Goal: Information Seeking & Learning: Compare options

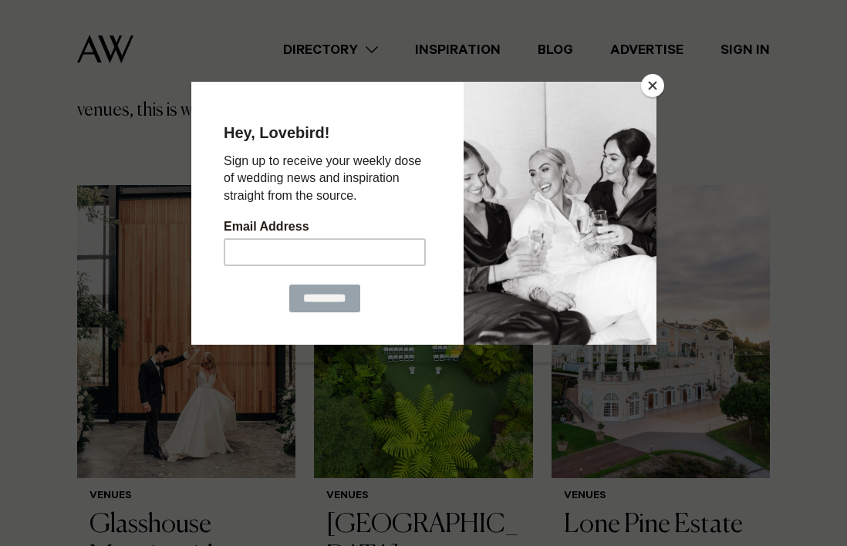
click at [658, 85] on button "Close" at bounding box center [652, 85] width 23 height 23
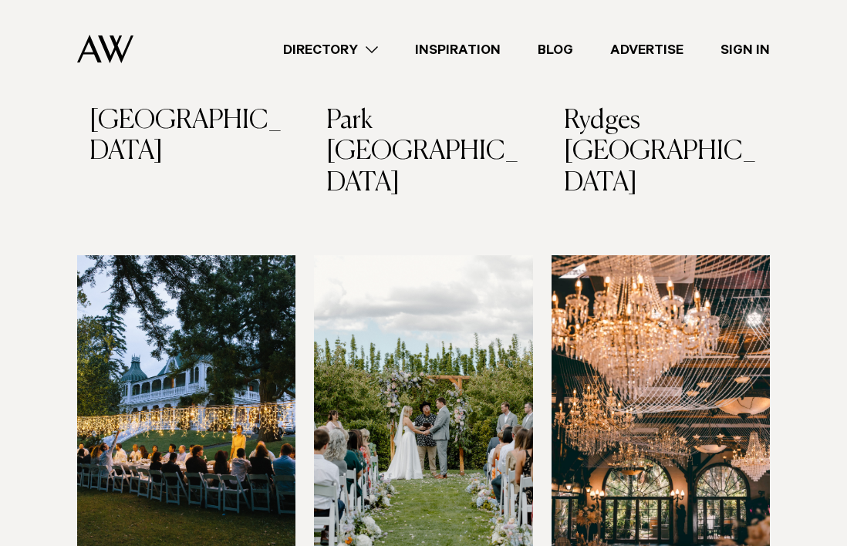
scroll to position [1312, 0]
drag, startPoint x: 153, startPoint y: 269, endPoint x: 35, endPoint y: 299, distance: 120.9
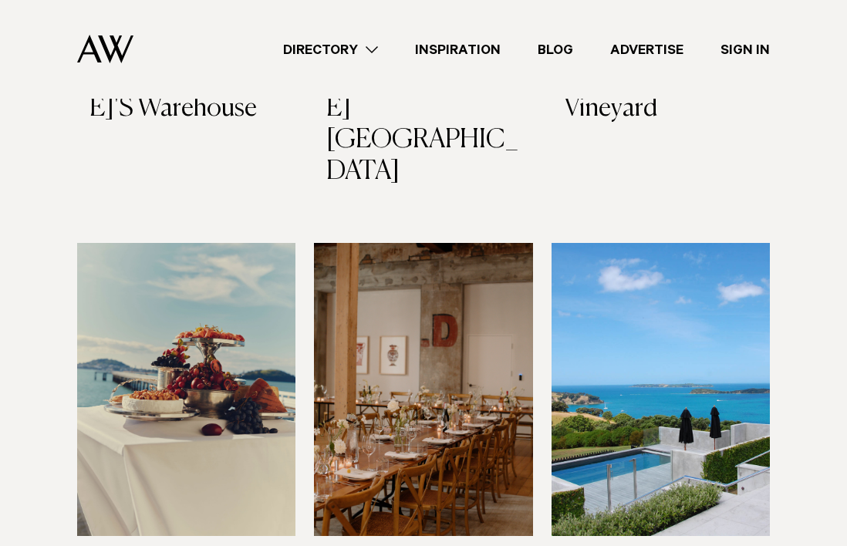
scroll to position [7023, 0]
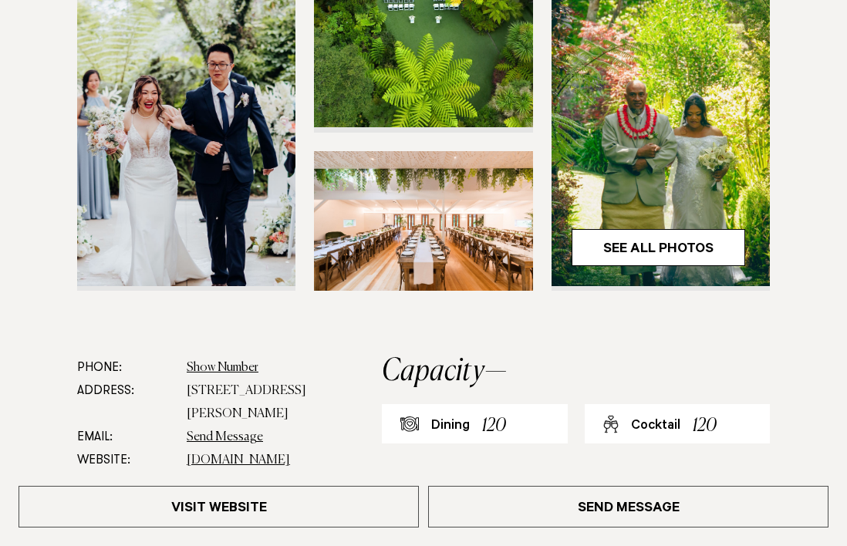
scroll to position [463, 0]
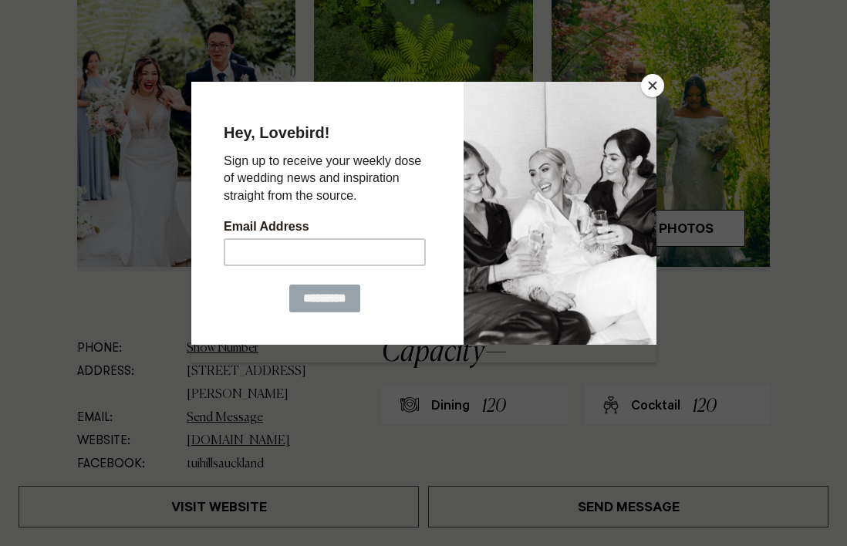
click at [651, 83] on button "Close" at bounding box center [652, 85] width 23 height 23
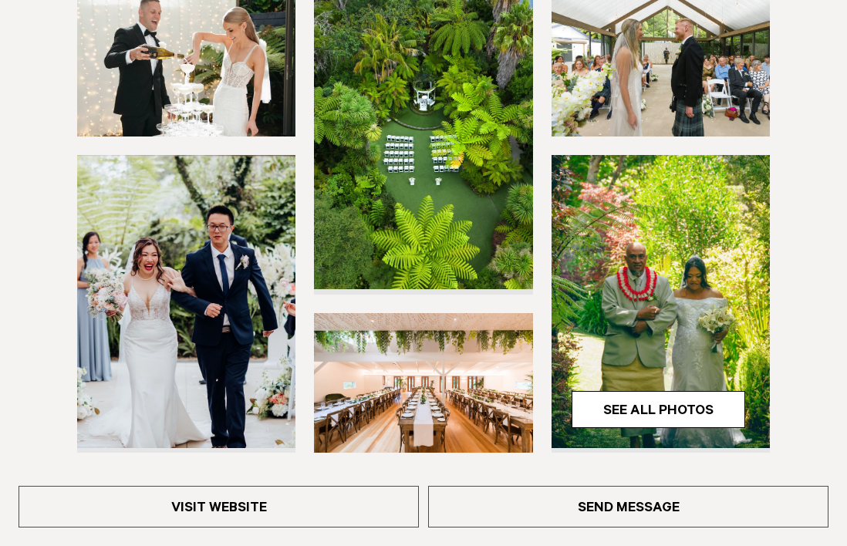
scroll to position [309, 0]
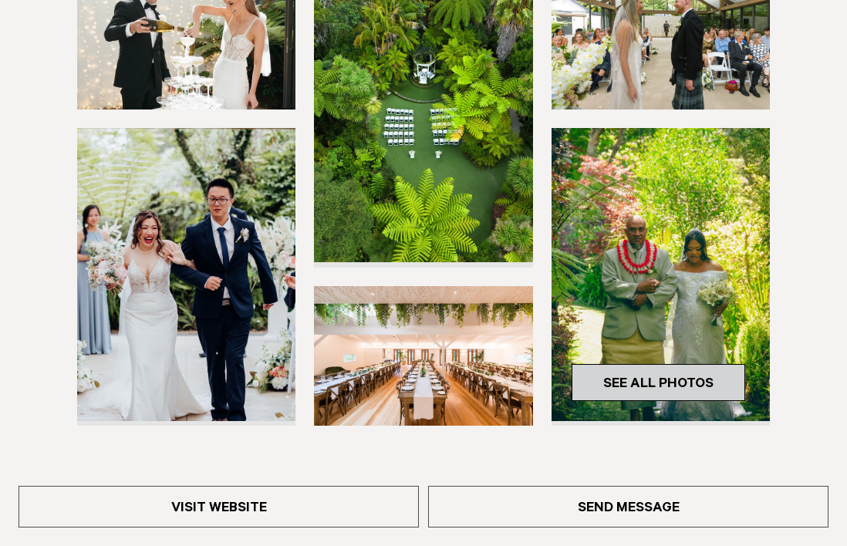
click at [635, 387] on link "See All Photos" at bounding box center [659, 382] width 174 height 37
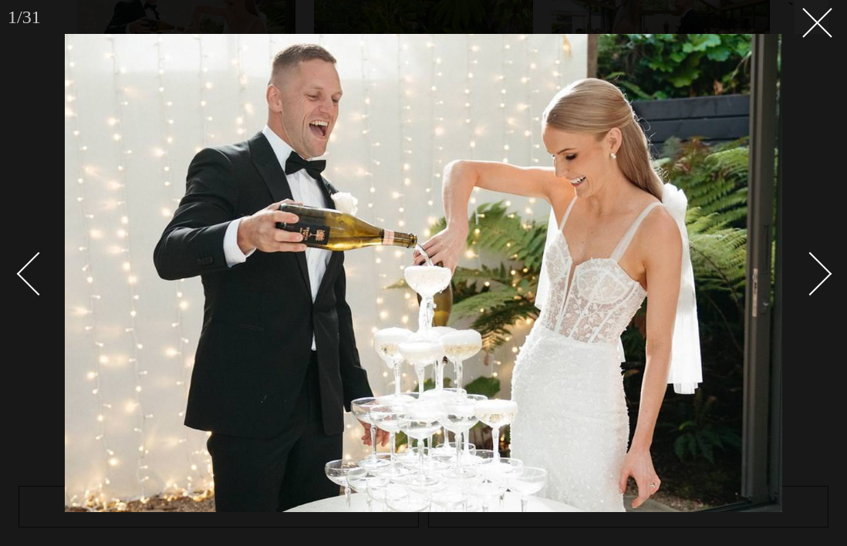
click at [816, 276] on div "Next slide" at bounding box center [811, 274] width 44 height 44
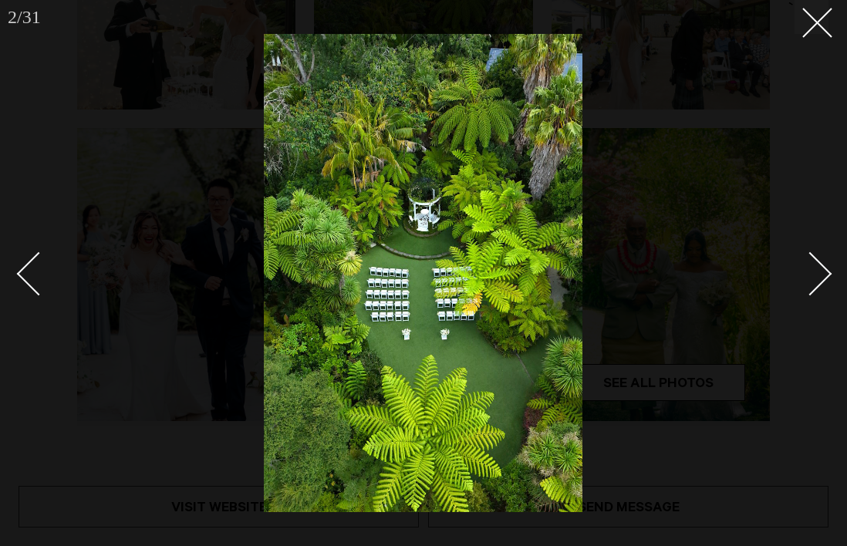
click at [816, 276] on div "Next slide" at bounding box center [811, 274] width 44 height 44
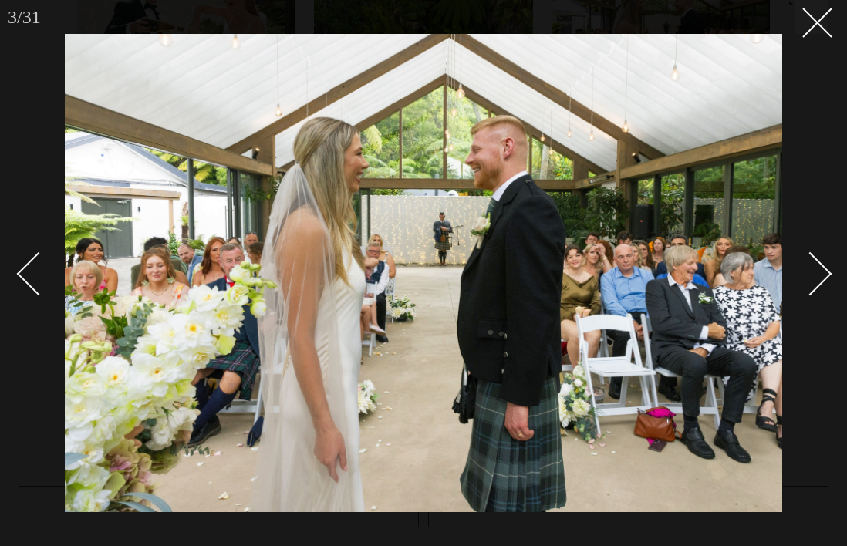
click at [820, 292] on link at bounding box center [802, 273] width 54 height 77
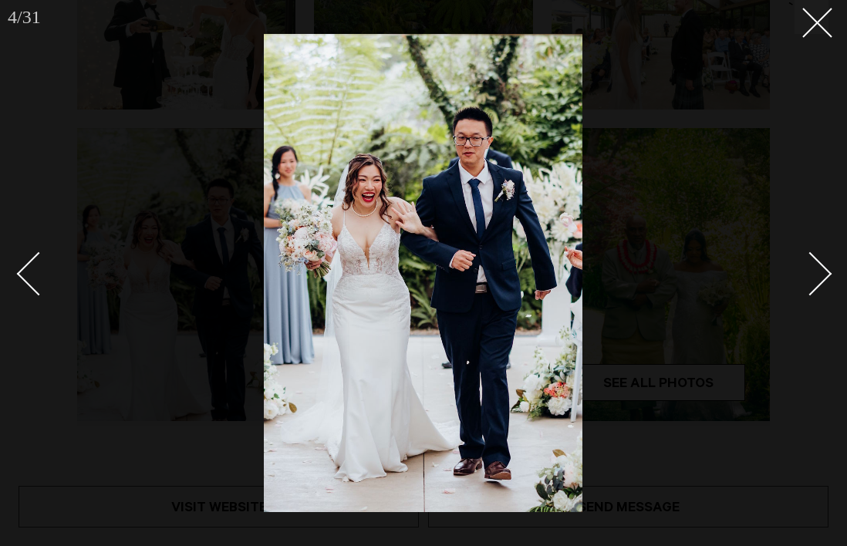
click at [820, 292] on link at bounding box center [802, 273] width 54 height 77
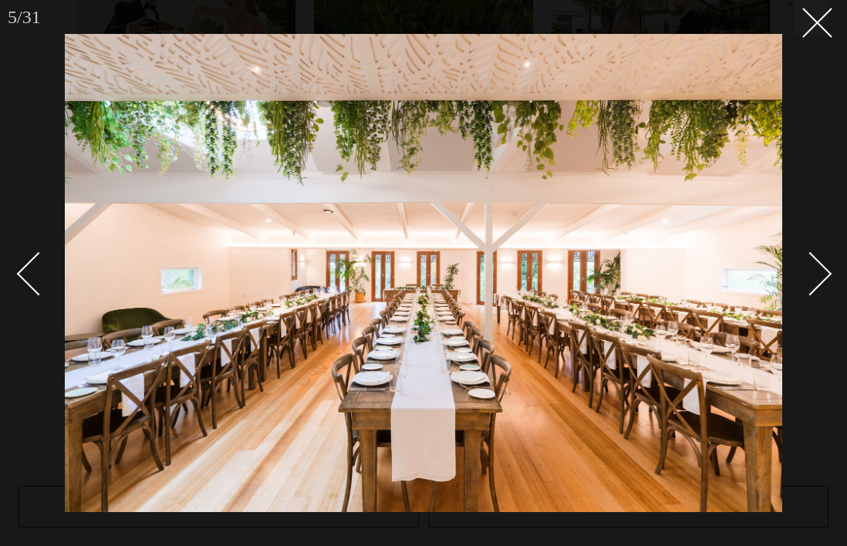
click at [801, 300] on link at bounding box center [802, 273] width 54 height 77
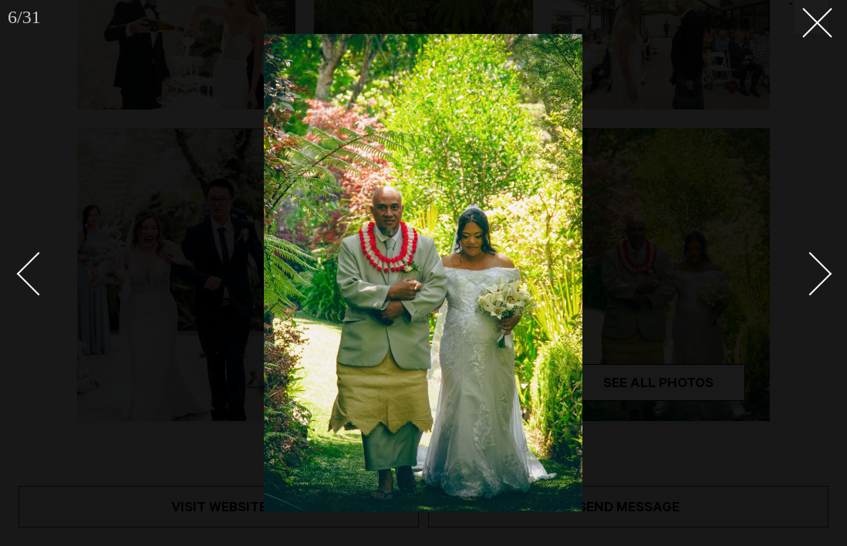
click at [801, 300] on link at bounding box center [802, 273] width 54 height 77
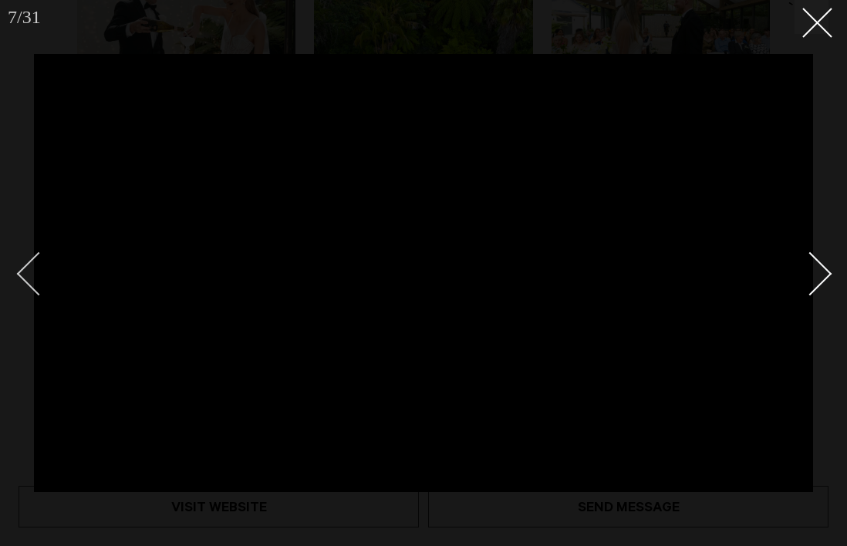
click at [42, 282] on div "Previous slide" at bounding box center [39, 274] width 44 height 44
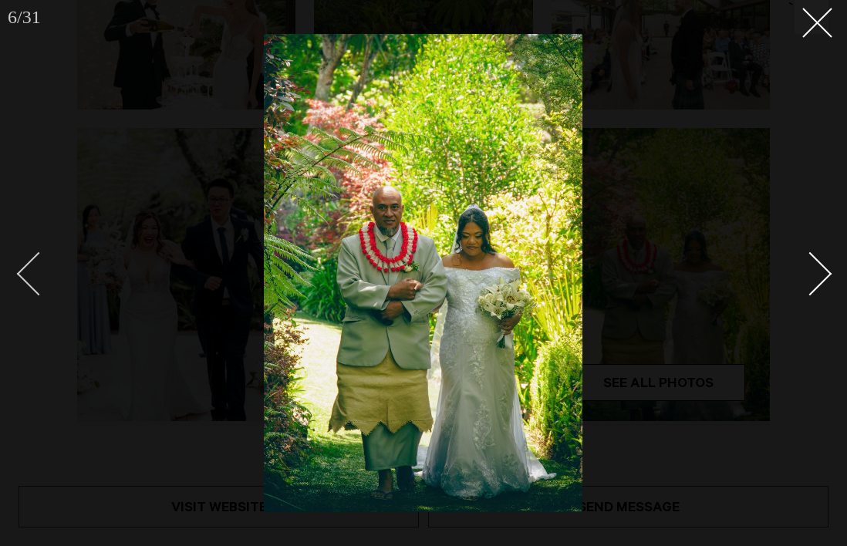
click at [42, 282] on div "Previous slide" at bounding box center [39, 274] width 44 height 44
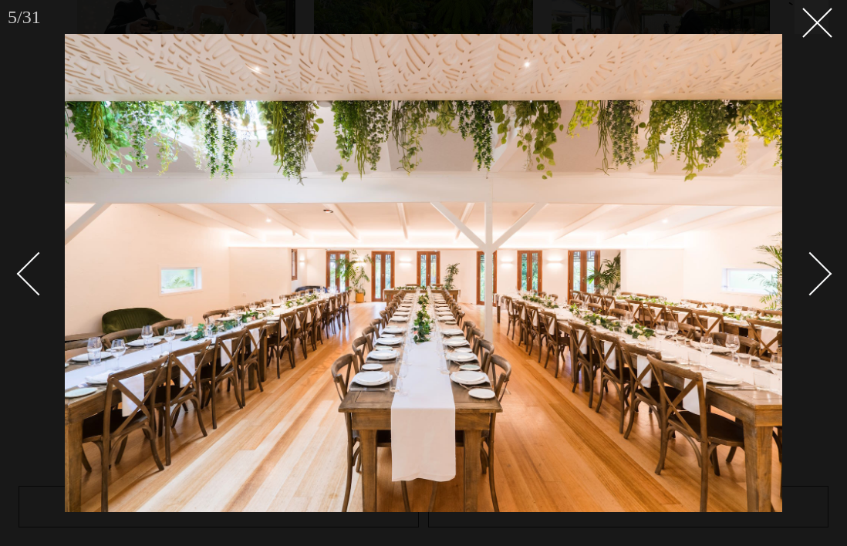
click at [816, 267] on div "Next slide" at bounding box center [811, 274] width 44 height 44
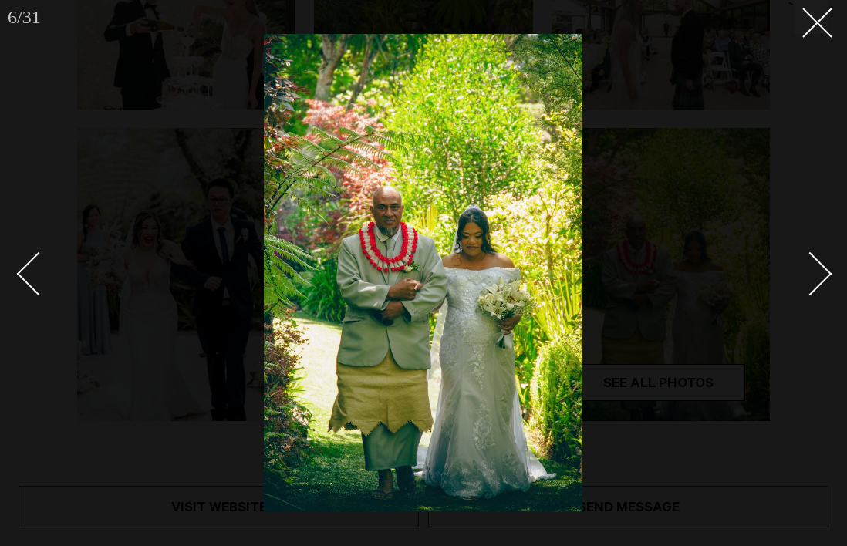
click at [816, 267] on div "Next slide" at bounding box center [811, 274] width 44 height 44
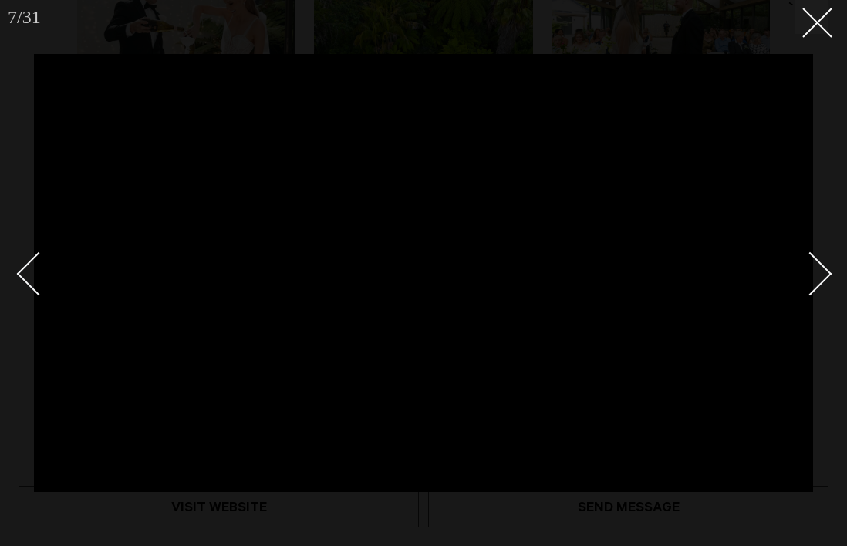
click at [816, 267] on div "Next slide" at bounding box center [811, 274] width 44 height 44
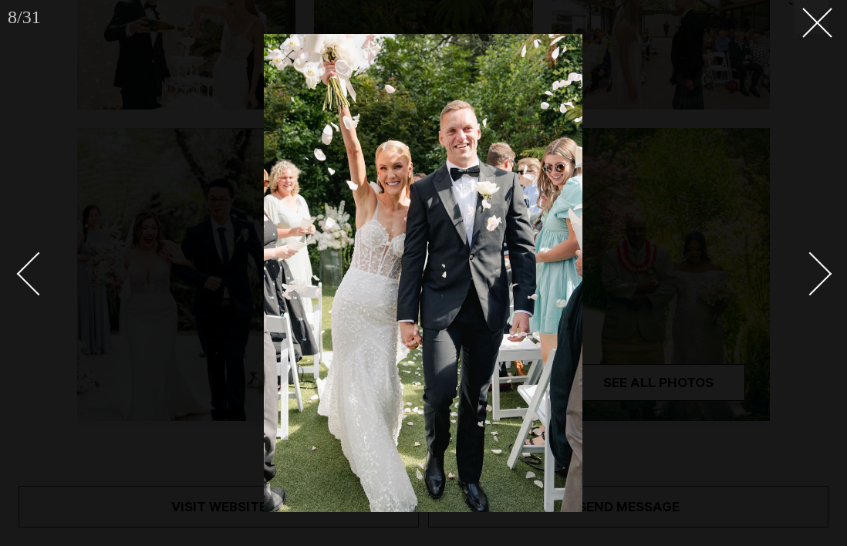
click at [816, 267] on div "Next slide" at bounding box center [811, 274] width 44 height 44
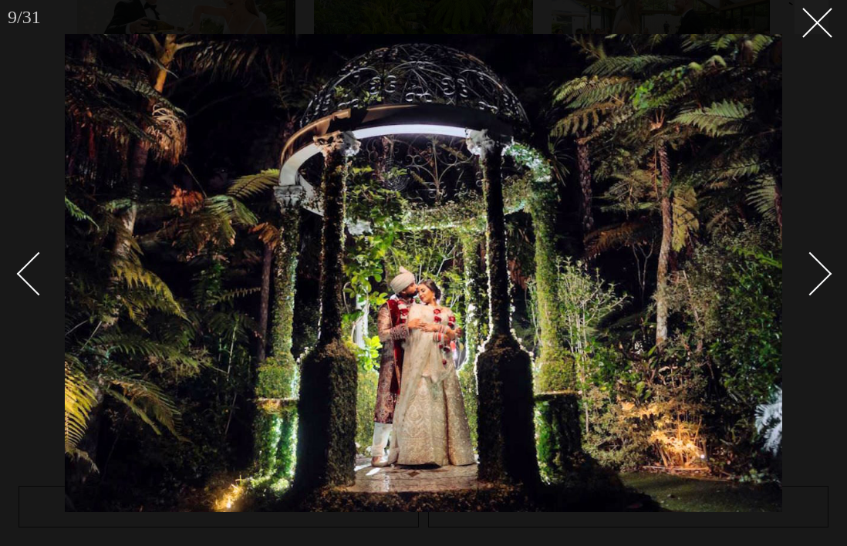
click at [816, 267] on div "Next slide" at bounding box center [811, 274] width 44 height 44
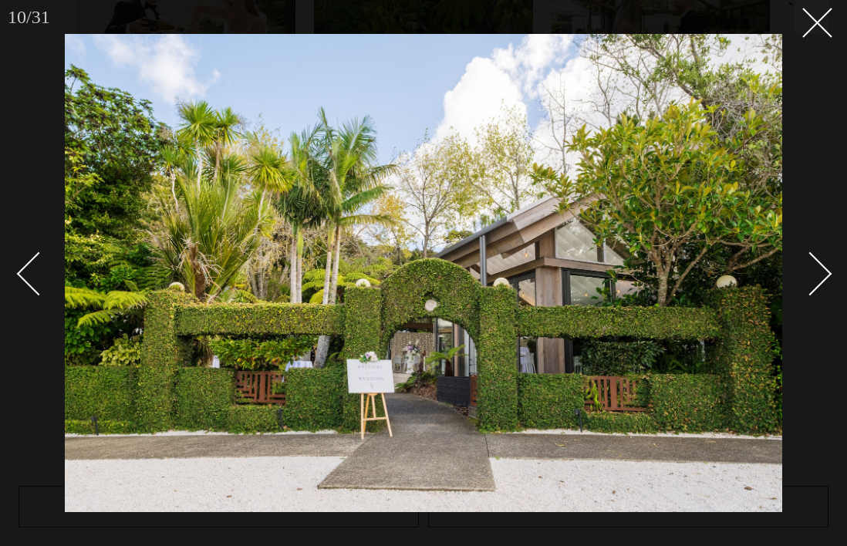
click at [814, 267] on div "Next slide" at bounding box center [811, 274] width 44 height 44
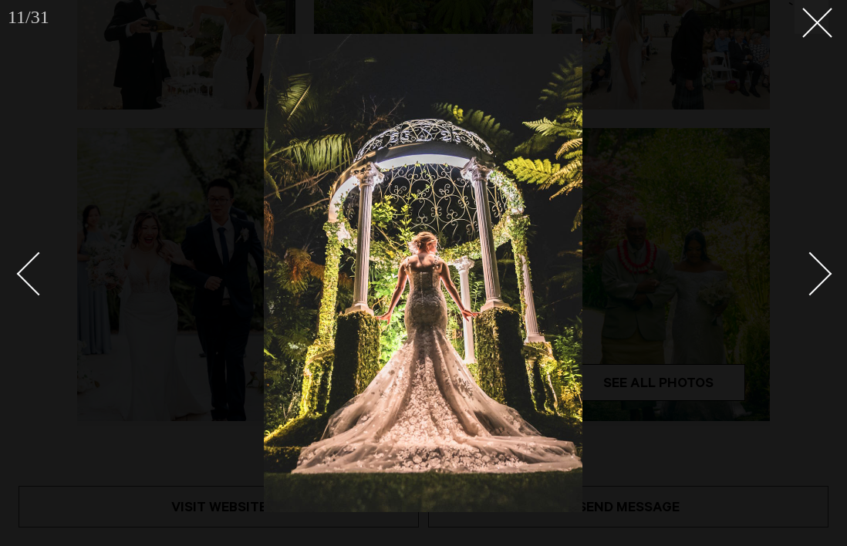
click at [814, 267] on div "Next slide" at bounding box center [811, 274] width 44 height 44
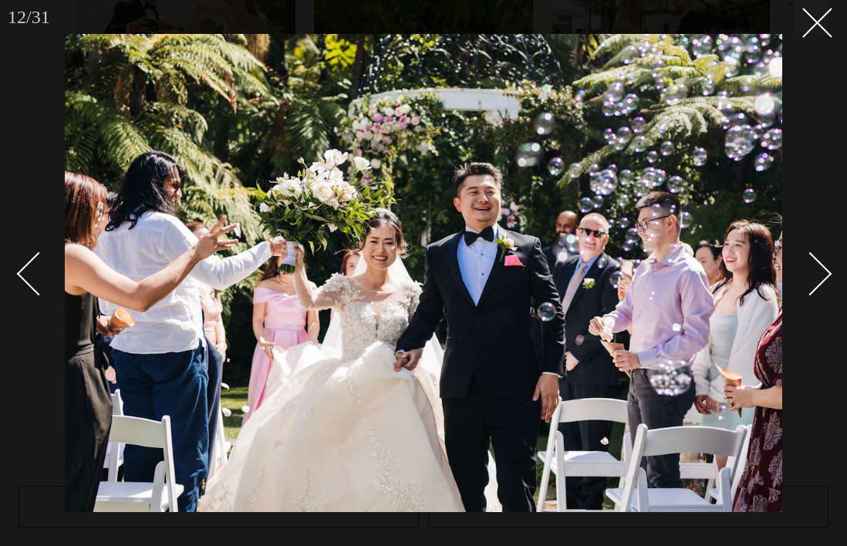
click at [814, 267] on div "Next slide" at bounding box center [811, 274] width 44 height 44
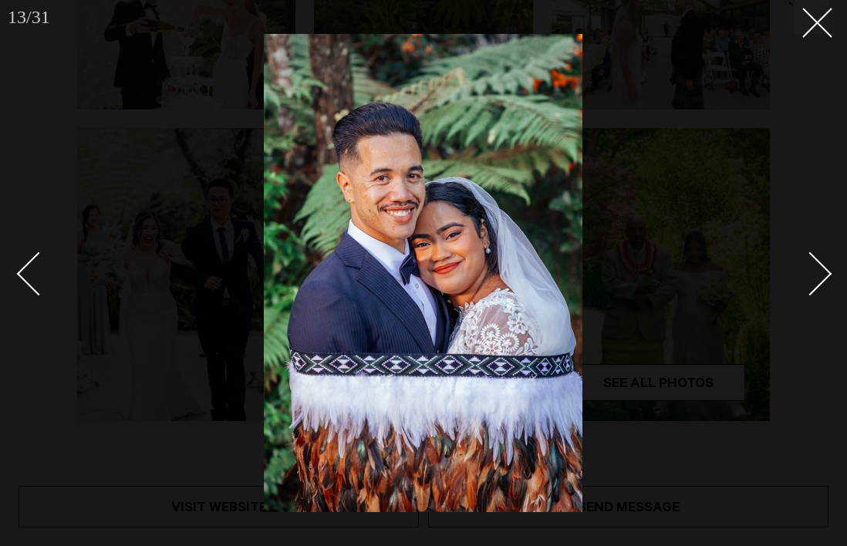
click at [814, 267] on div "Next slide" at bounding box center [811, 274] width 44 height 44
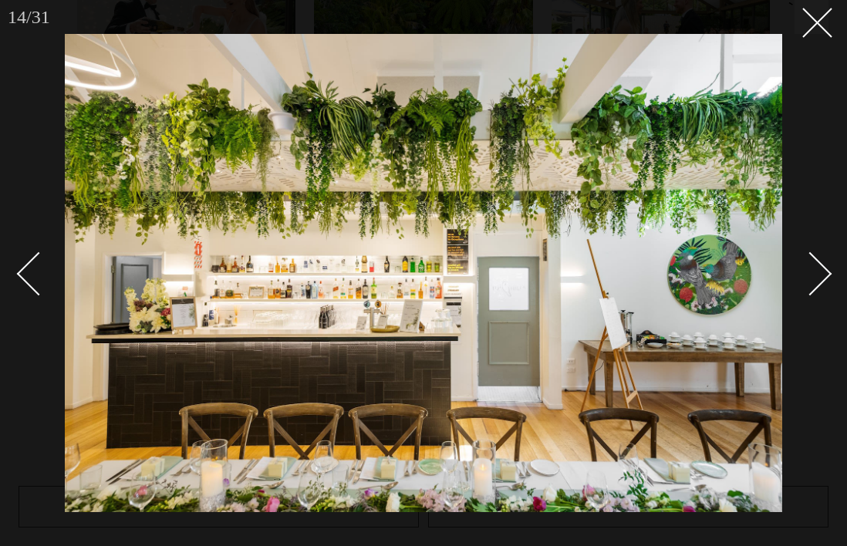
click at [814, 267] on div "Next slide" at bounding box center [811, 274] width 44 height 44
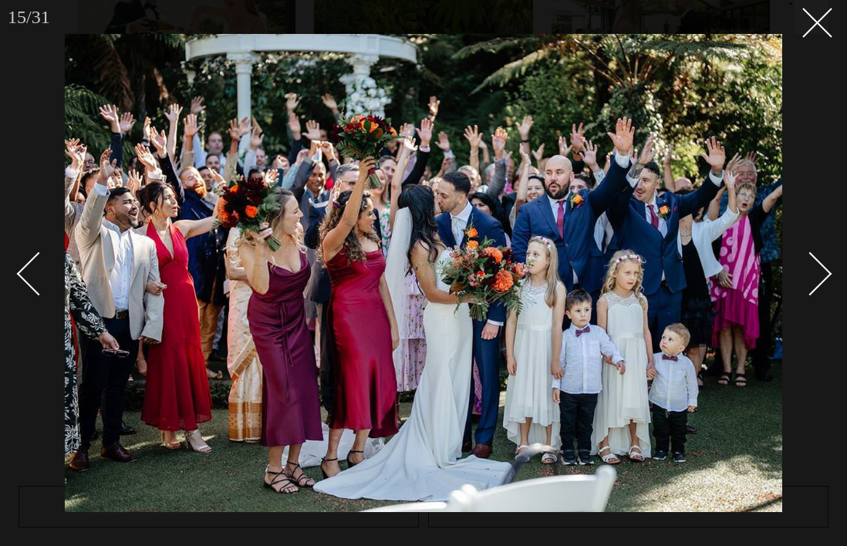
click at [814, 267] on div "Next slide" at bounding box center [811, 274] width 44 height 44
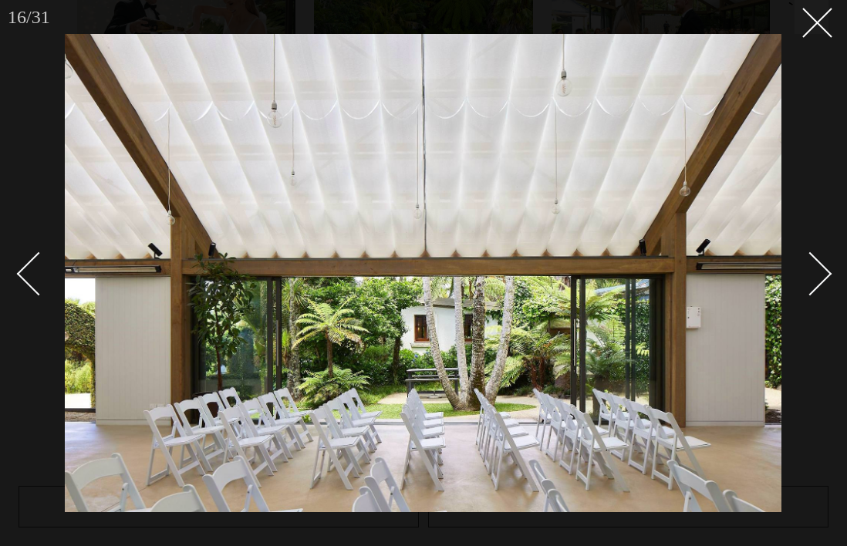
click at [800, 272] on div "Next slide" at bounding box center [811, 274] width 44 height 44
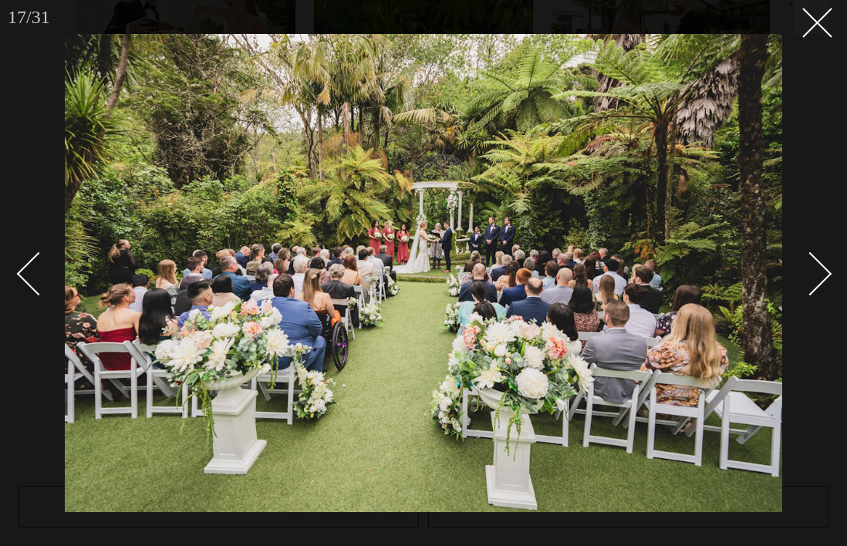
click at [803, 262] on div "Next slide" at bounding box center [811, 274] width 44 height 44
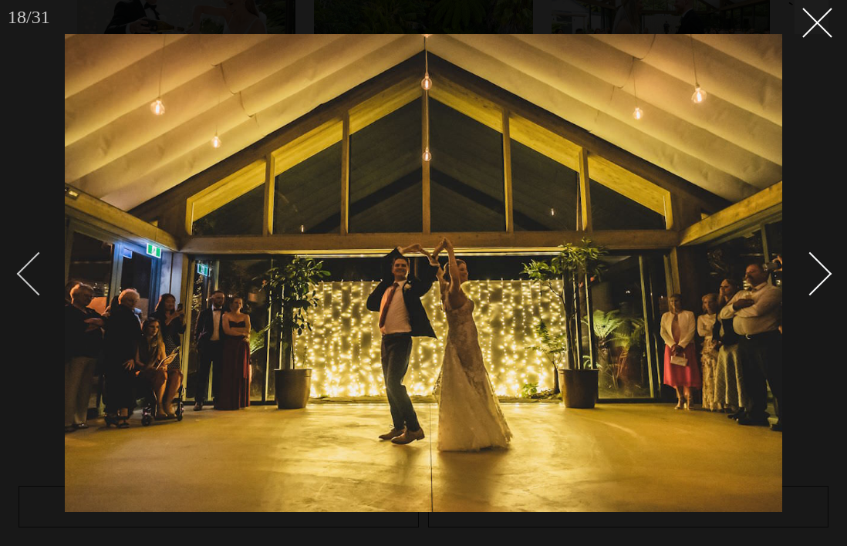
click at [42, 281] on div "Previous slide" at bounding box center [39, 274] width 44 height 44
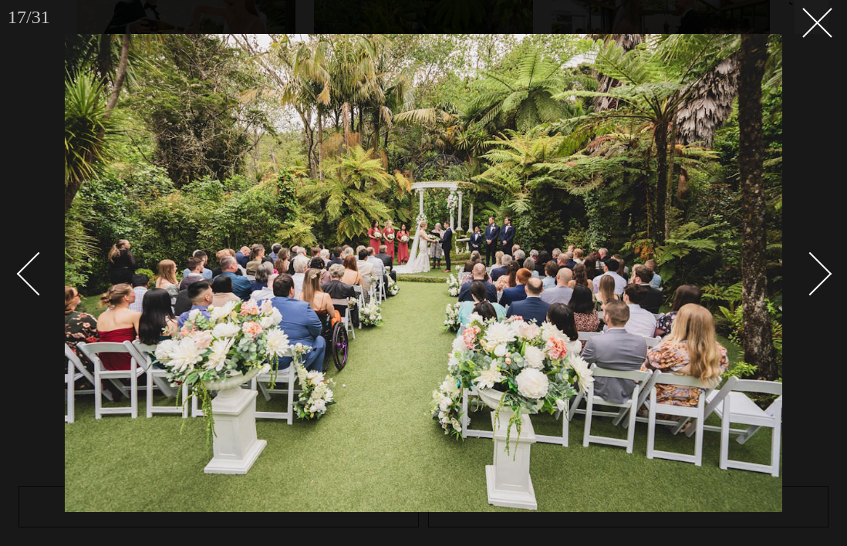
click at [804, 274] on div "Next slide" at bounding box center [811, 274] width 44 height 44
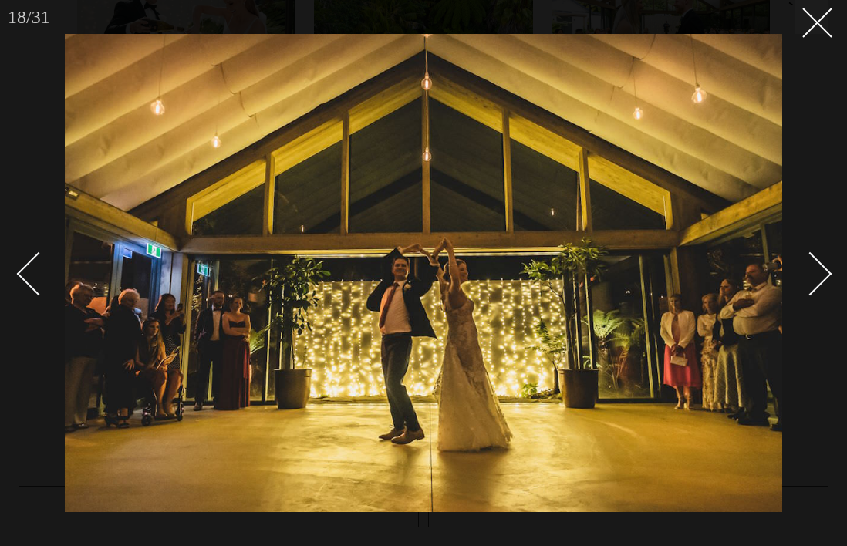
click at [804, 274] on div "Next slide" at bounding box center [811, 274] width 44 height 44
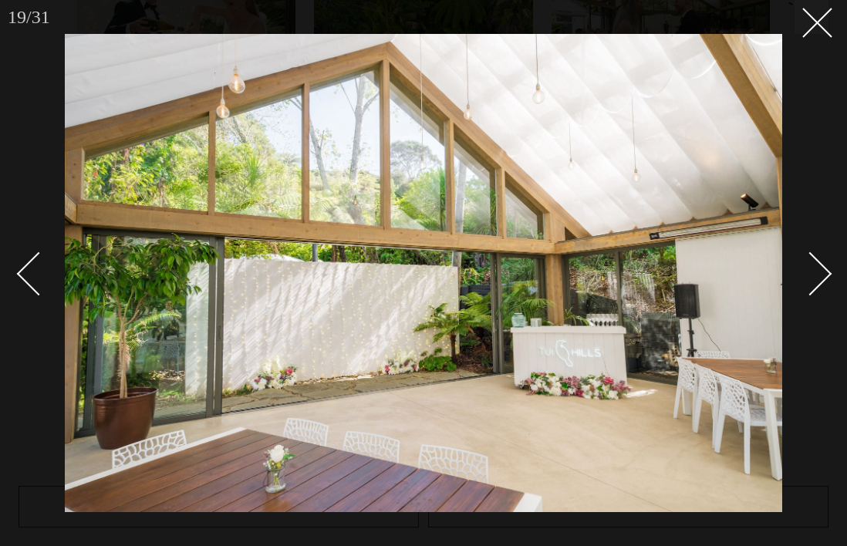
click at [810, 275] on div "Next slide" at bounding box center [811, 274] width 44 height 44
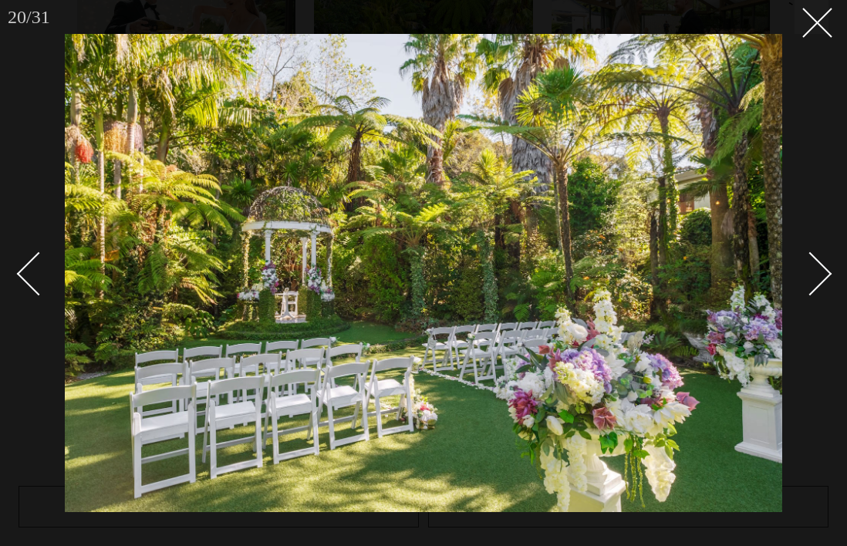
click at [810, 275] on div "Next slide" at bounding box center [811, 274] width 44 height 44
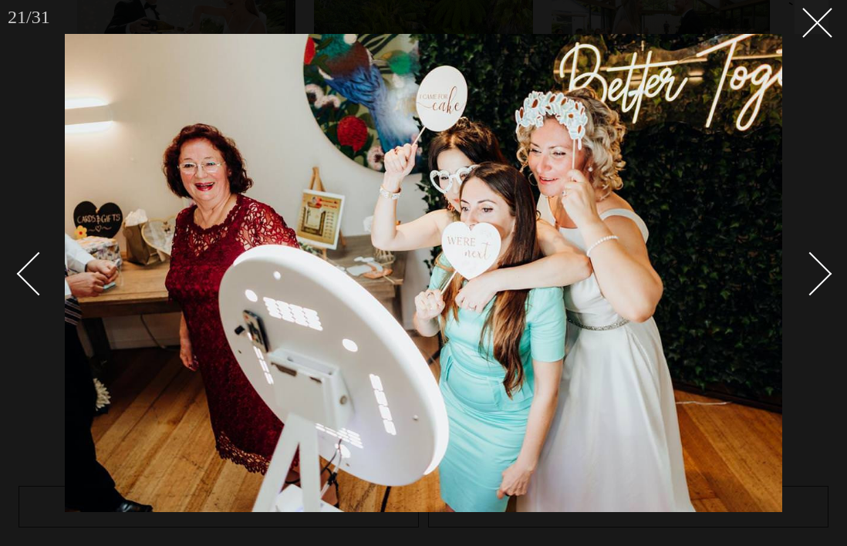
click at [808, 275] on div "Next slide" at bounding box center [811, 274] width 44 height 44
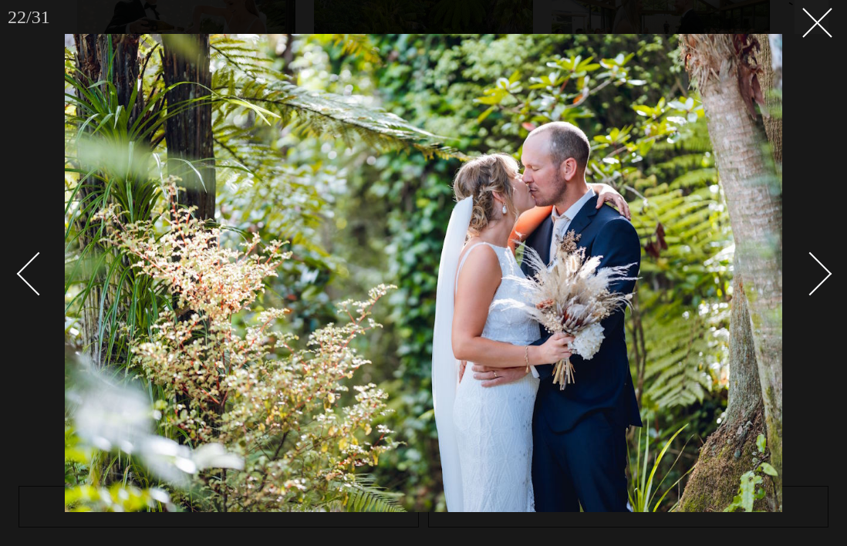
click at [808, 276] on div "Next slide" at bounding box center [811, 274] width 44 height 44
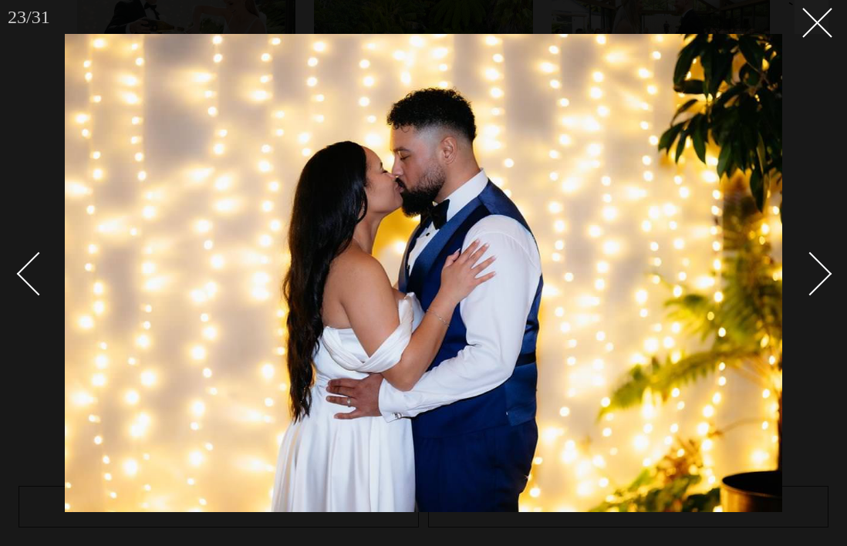
click at [808, 276] on div "Next slide" at bounding box center [811, 274] width 44 height 44
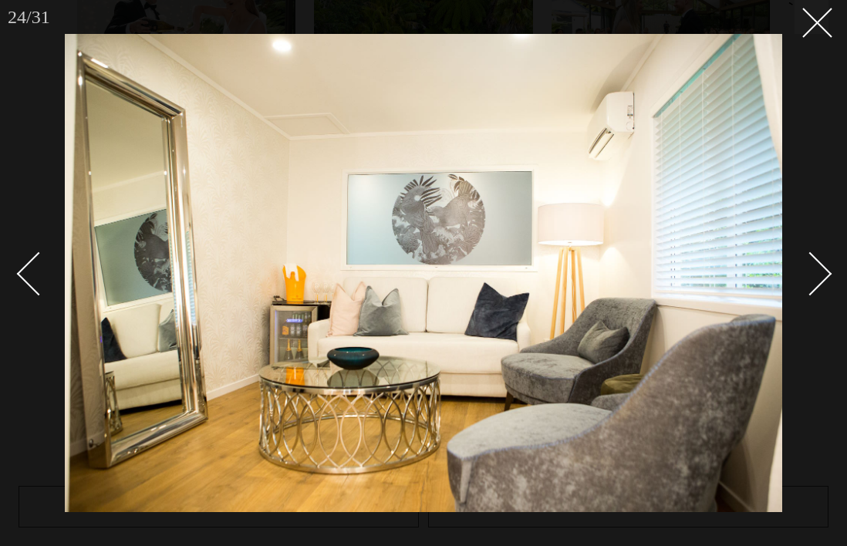
click at [808, 276] on div "Next slide" at bounding box center [811, 274] width 44 height 44
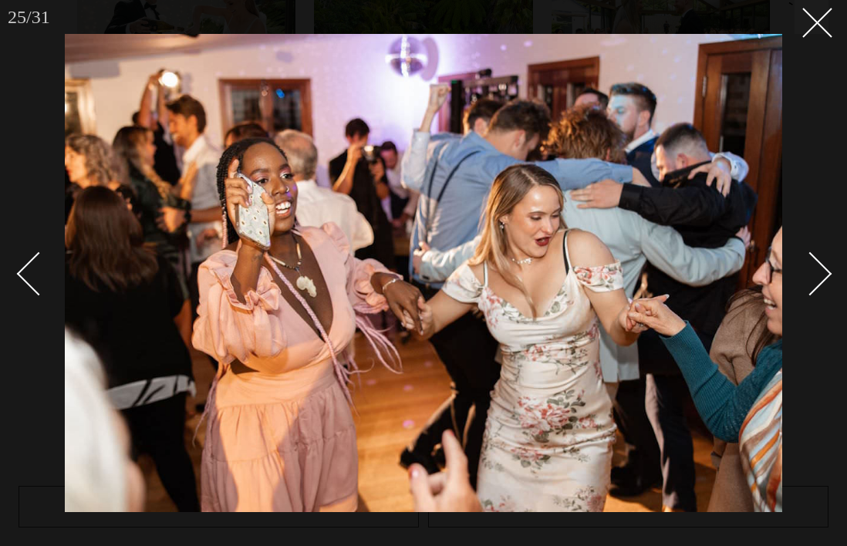
click at [808, 276] on div "Next slide" at bounding box center [811, 274] width 44 height 44
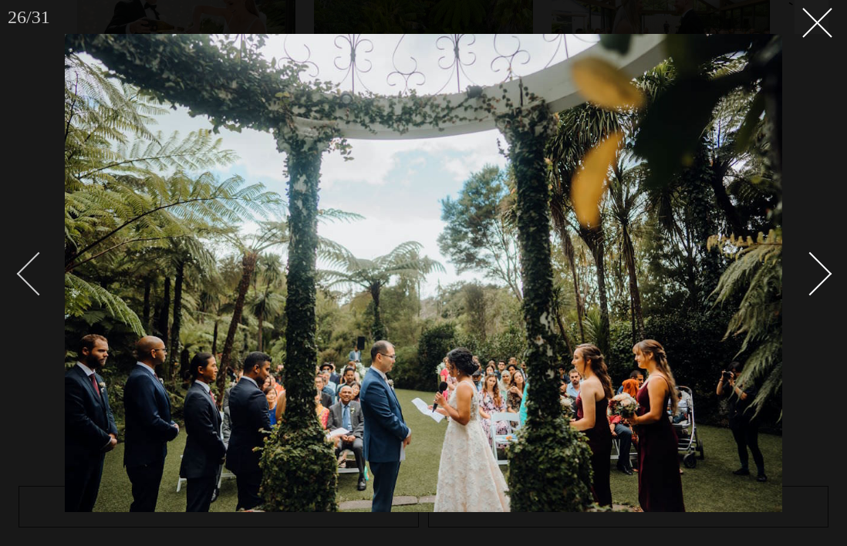
click at [39, 268] on div "Previous slide" at bounding box center [39, 274] width 44 height 44
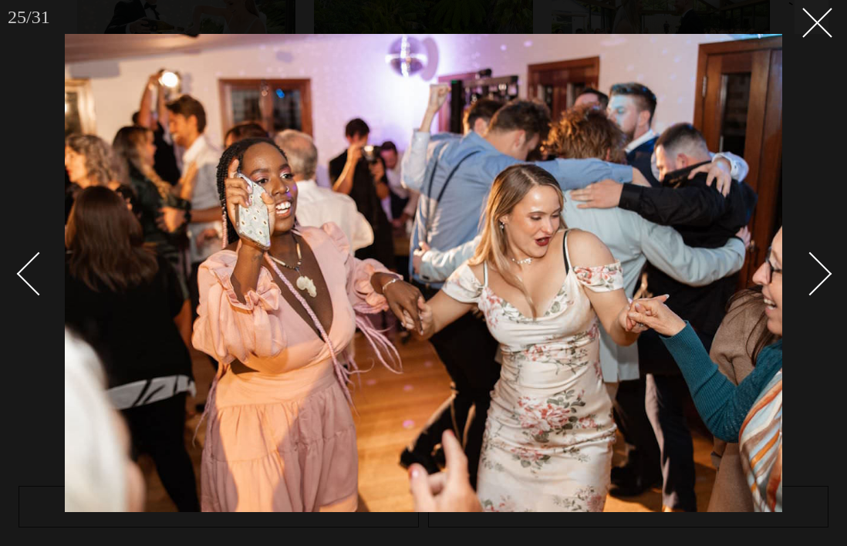
click at [816, 264] on div "Next slide" at bounding box center [811, 274] width 44 height 44
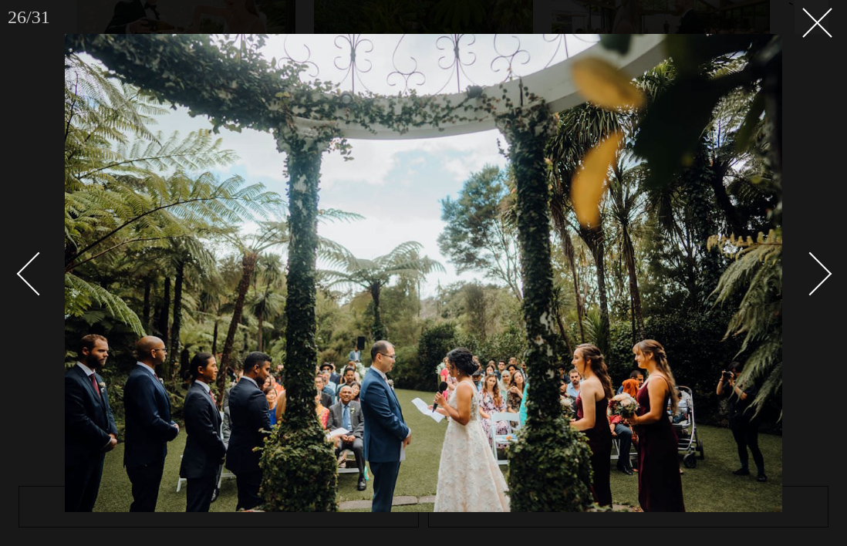
click at [811, 264] on div "Next slide" at bounding box center [811, 274] width 44 height 44
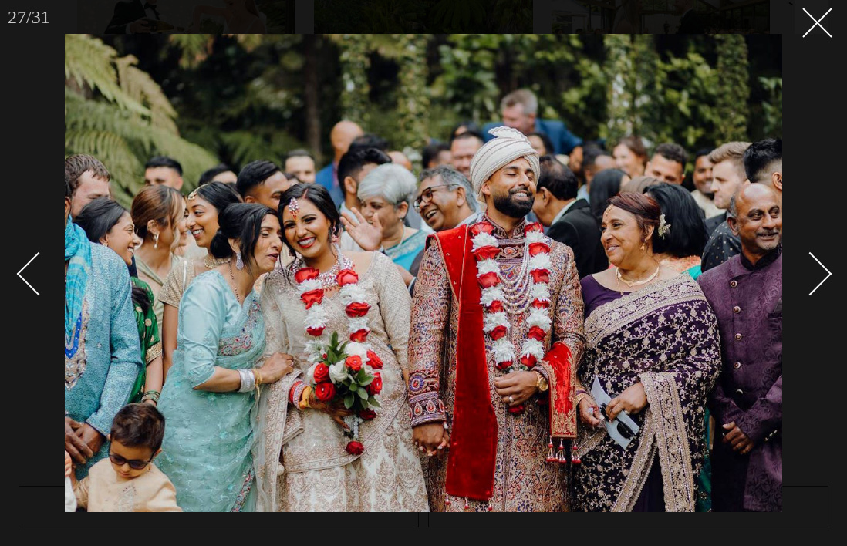
click at [811, 264] on div "Next slide" at bounding box center [811, 274] width 44 height 44
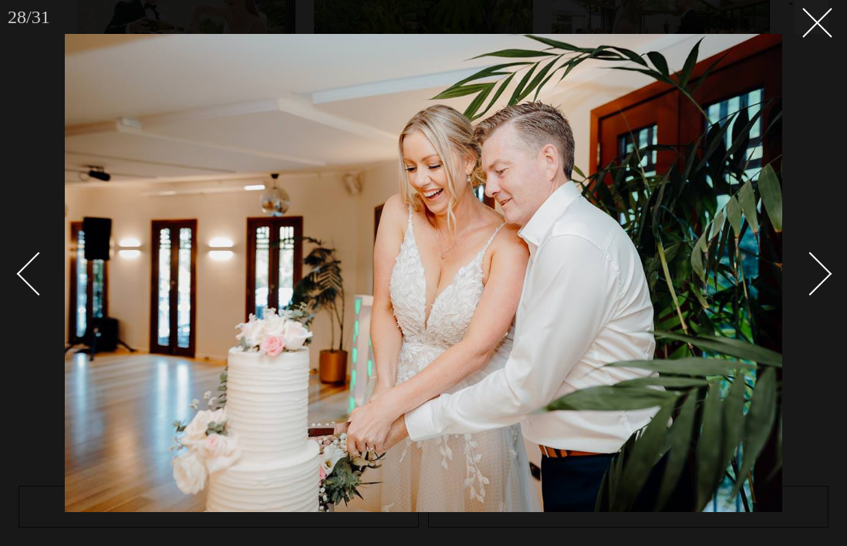
click at [811, 264] on div "Next slide" at bounding box center [811, 274] width 44 height 44
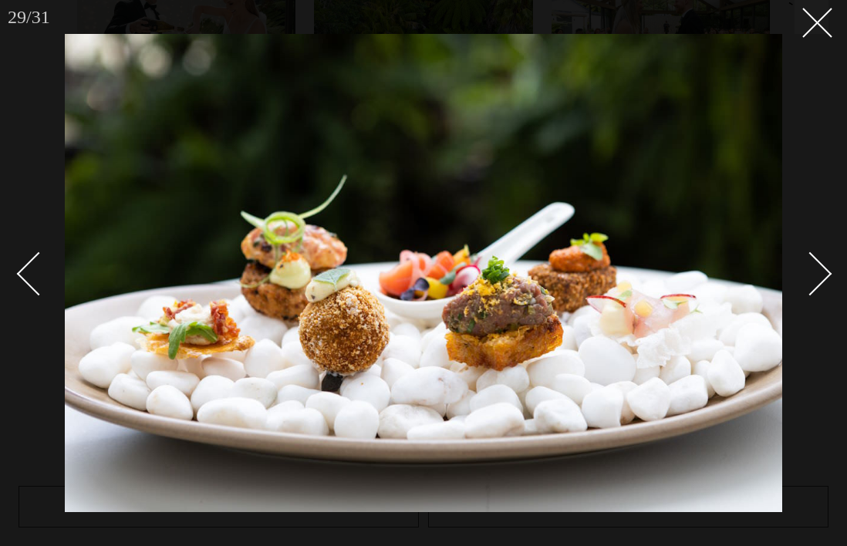
click at [811, 264] on div "Next slide" at bounding box center [811, 274] width 44 height 44
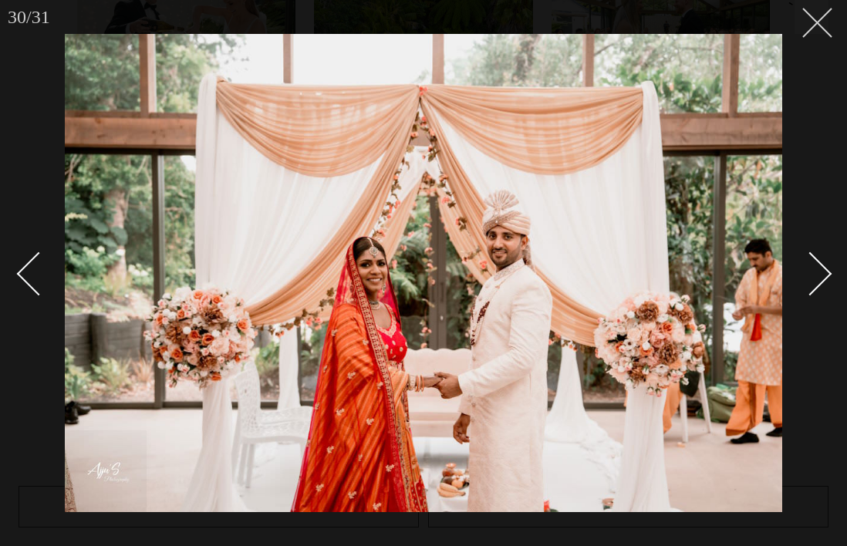
drag, startPoint x: 821, startPoint y: 48, endPoint x: 818, endPoint y: 29, distance: 19.5
click at [819, 39] on div at bounding box center [423, 273] width 847 height 546
click at [815, 276] on div "Next slide" at bounding box center [811, 274] width 44 height 44
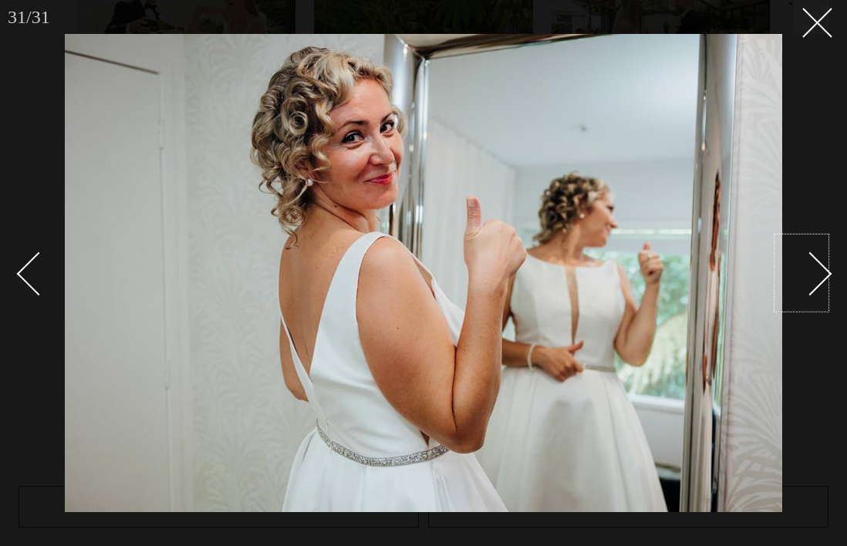
click at [815, 276] on div "Next slide" at bounding box center [811, 274] width 44 height 44
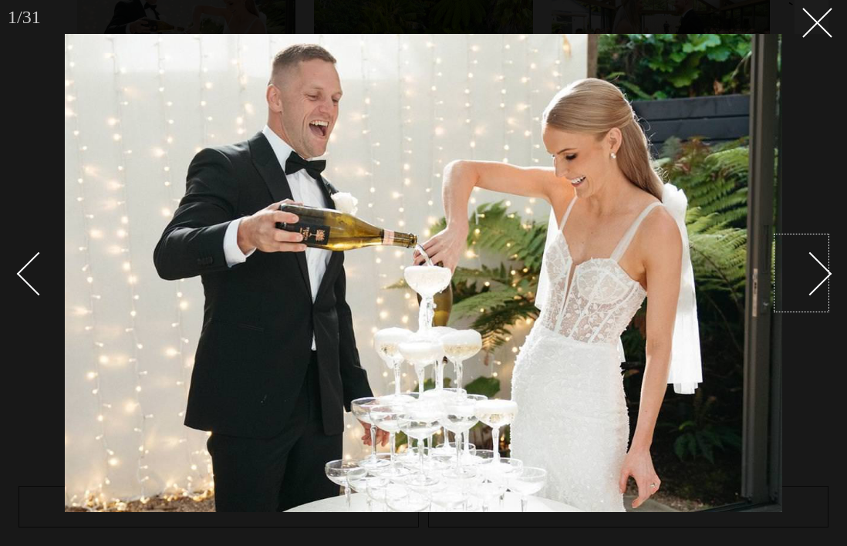
click at [815, 276] on div "Next slide" at bounding box center [811, 274] width 44 height 44
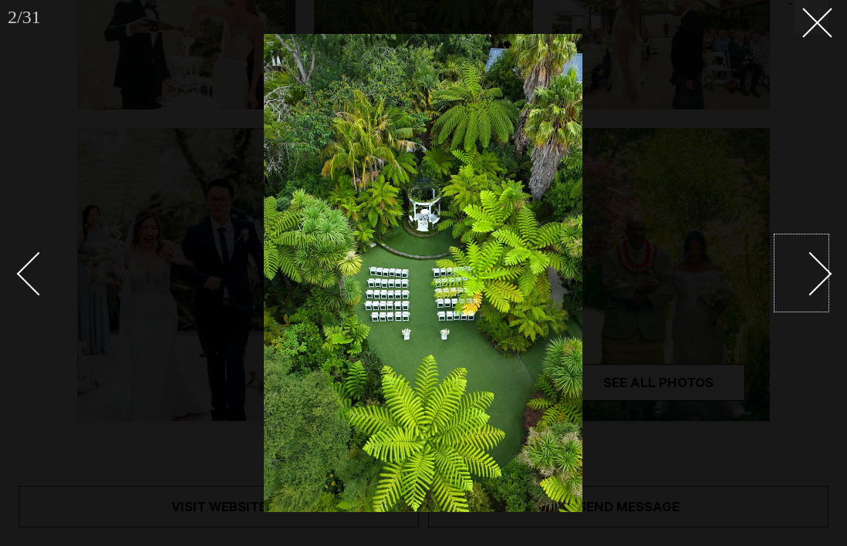
click at [815, 276] on div "Next slide" at bounding box center [811, 274] width 44 height 44
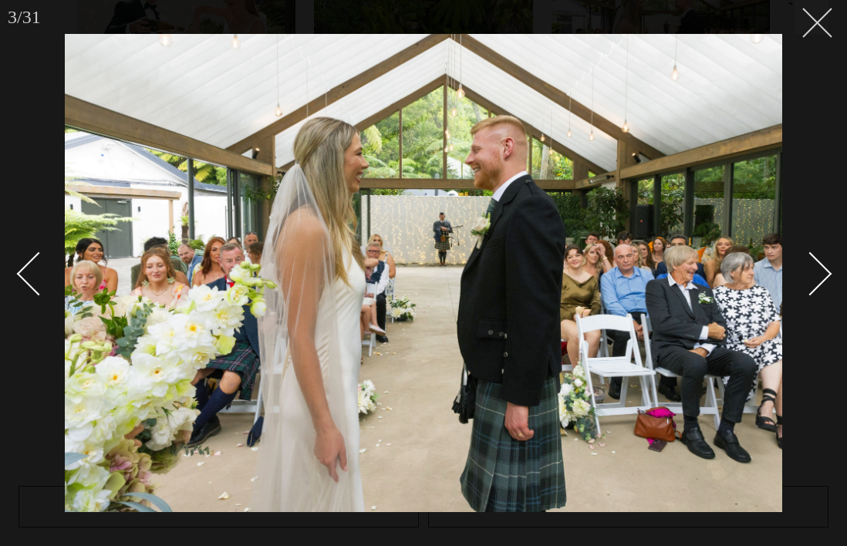
click at [820, 28] on button at bounding box center [812, 17] width 34 height 34
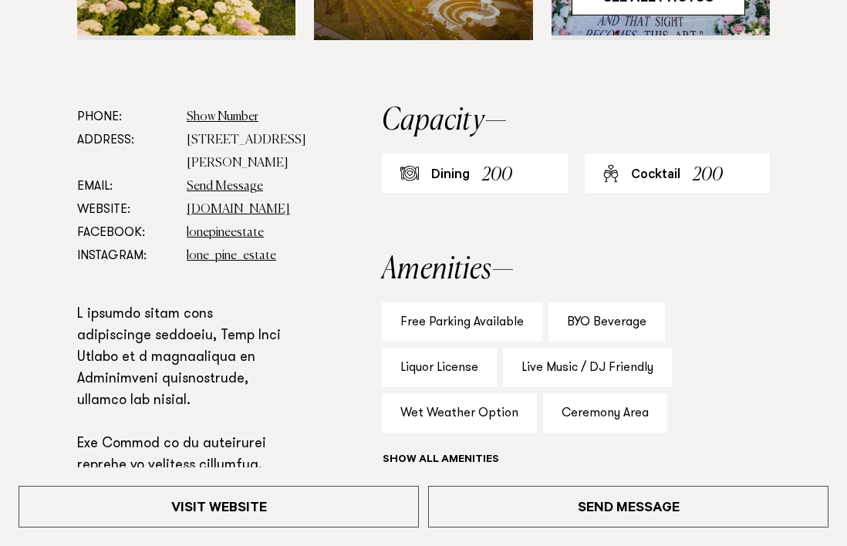
scroll to position [1080, 0]
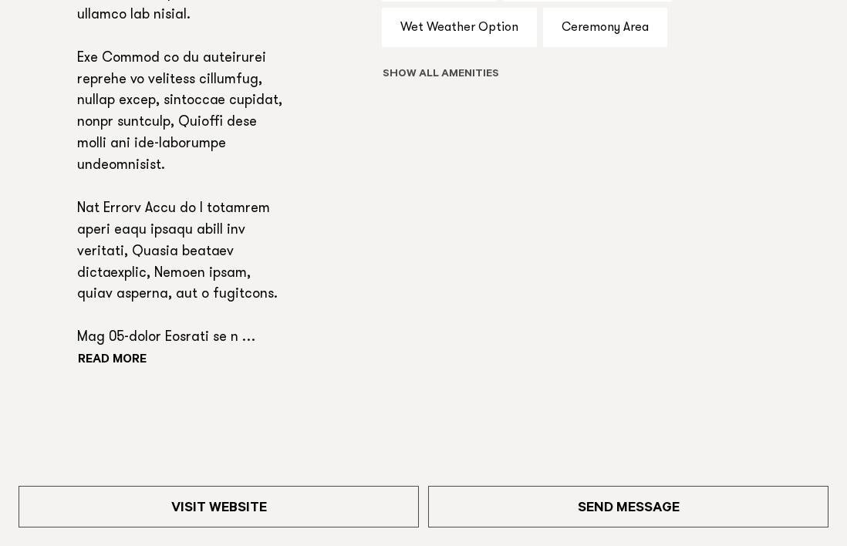
click at [432, 73] on button "Show all" at bounding box center [469, 75] width 174 height 16
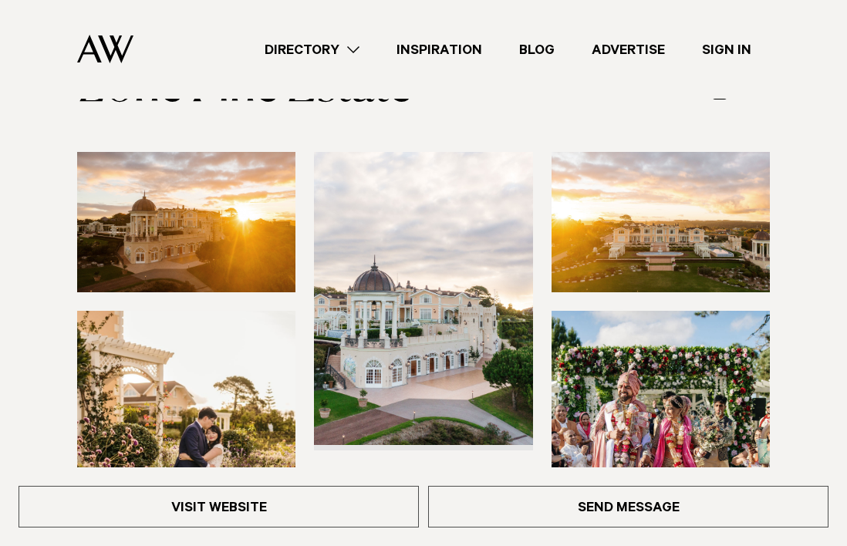
scroll to position [77, 0]
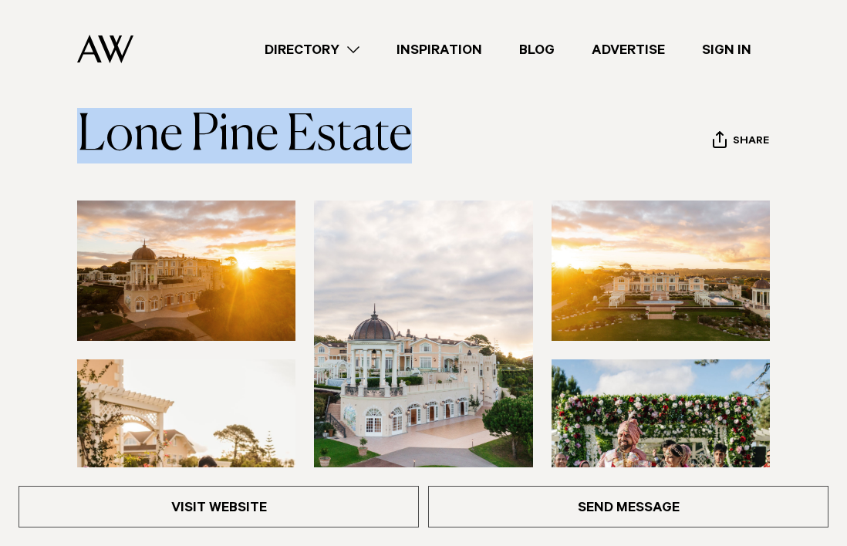
drag, startPoint x: 488, startPoint y: 135, endPoint x: 13, endPoint y: 156, distance: 475.1
click at [13, 156] on div "Venues [GEOGRAPHIC_DATA] Share Copy Link Email twitter" at bounding box center [423, 125] width 823 height 76
copy link "Lone Pine Estate"
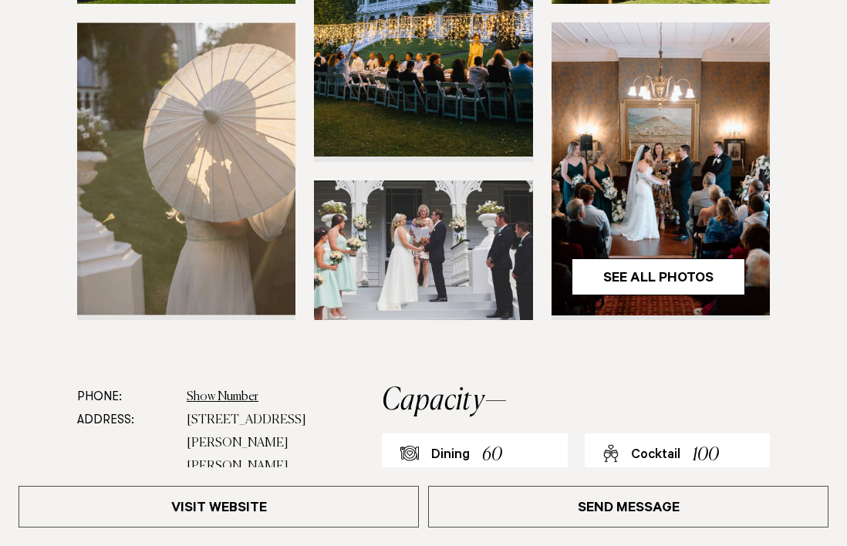
scroll to position [463, 0]
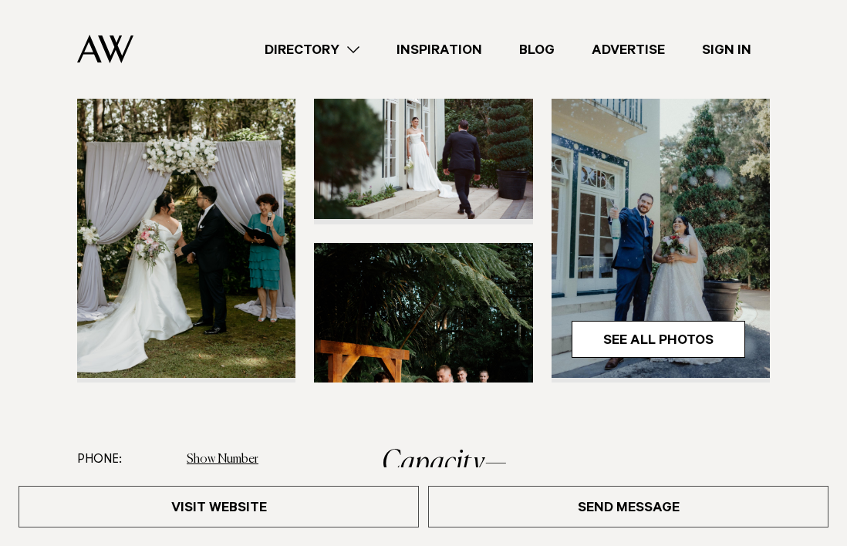
scroll to position [386, 0]
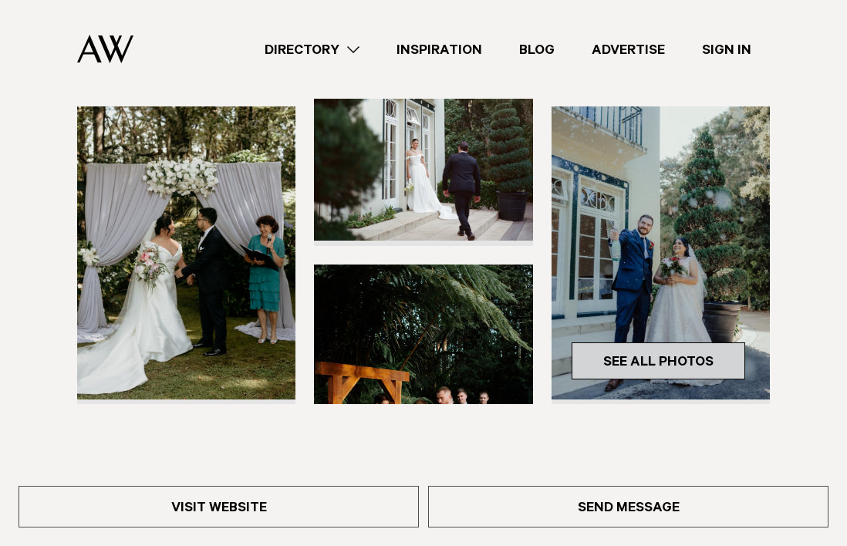
click at [681, 343] on link "See All Photos" at bounding box center [659, 361] width 174 height 37
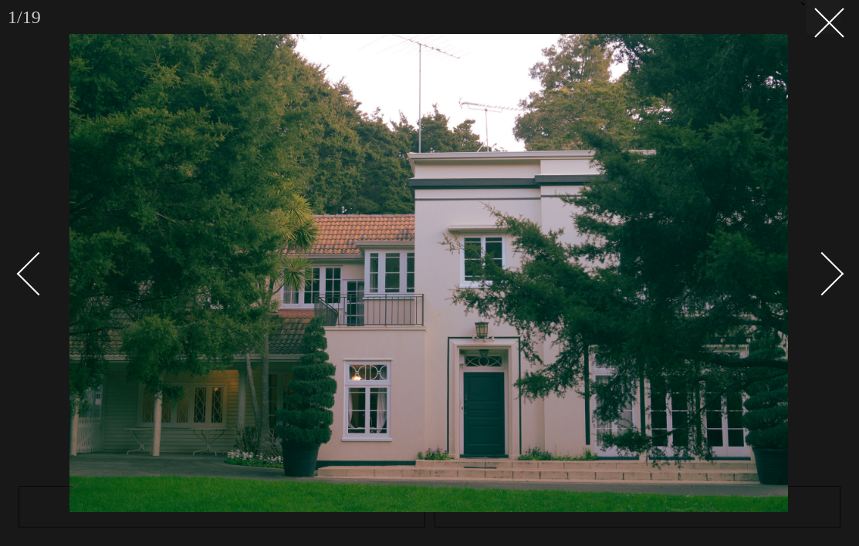
click at [825, 296] on link at bounding box center [813, 273] width 54 height 77
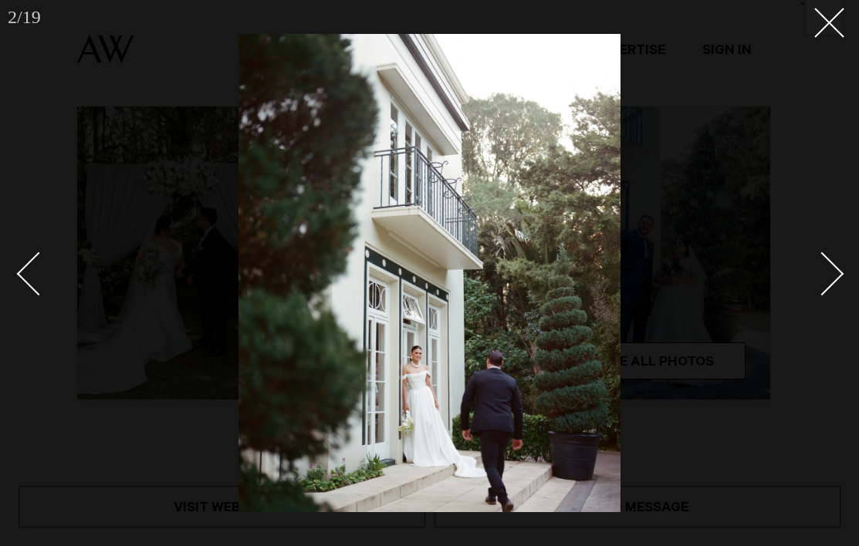
click at [825, 296] on link at bounding box center [813, 273] width 54 height 77
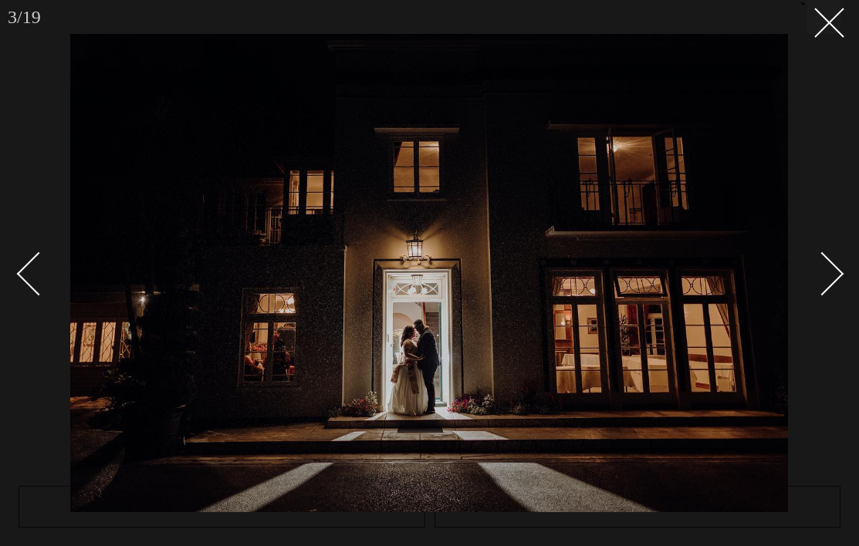
click at [825, 296] on link at bounding box center [813, 273] width 54 height 77
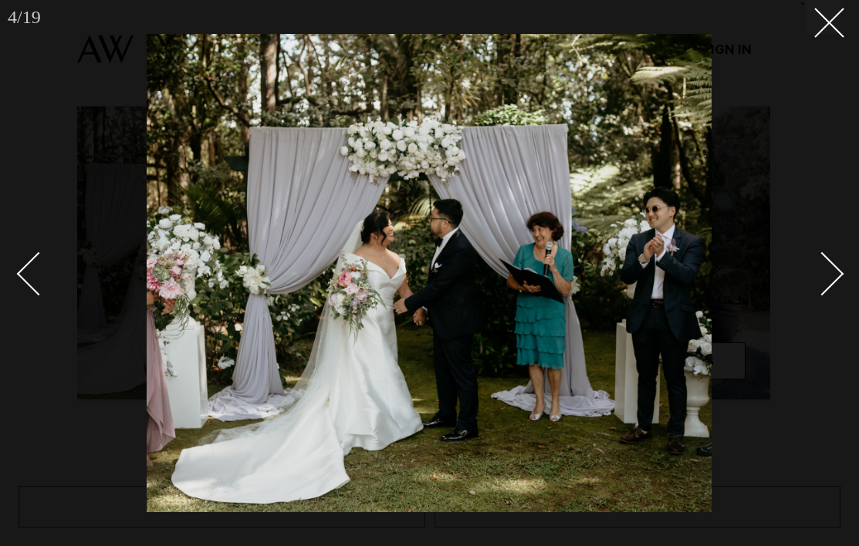
click at [825, 296] on link at bounding box center [813, 273] width 54 height 77
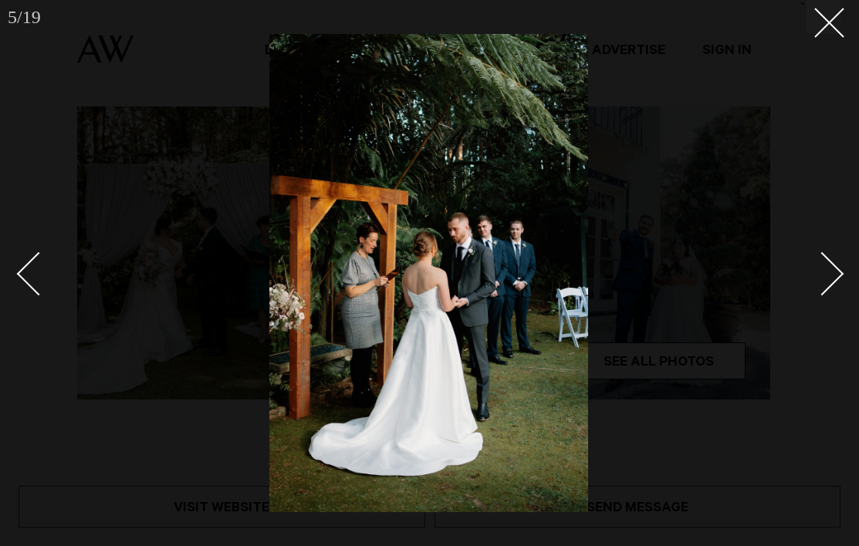
click at [825, 296] on link at bounding box center [813, 273] width 54 height 77
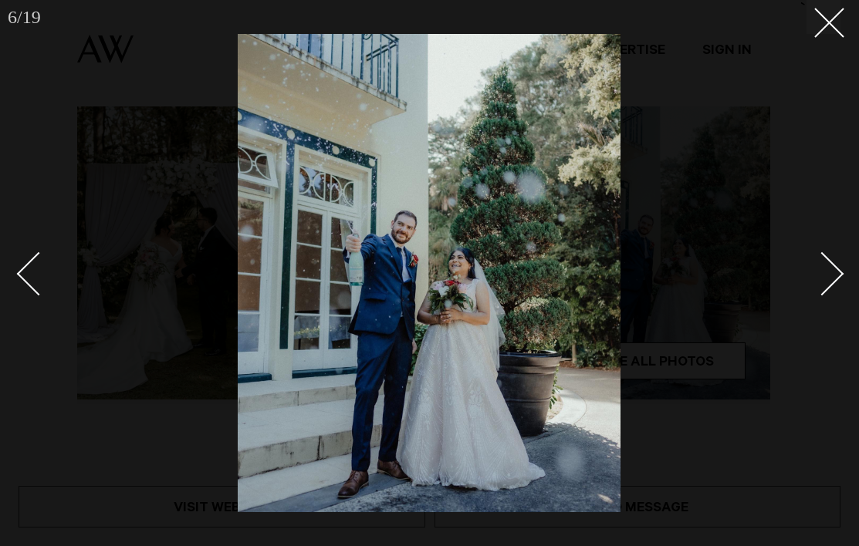
click at [825, 296] on link at bounding box center [813, 273] width 54 height 77
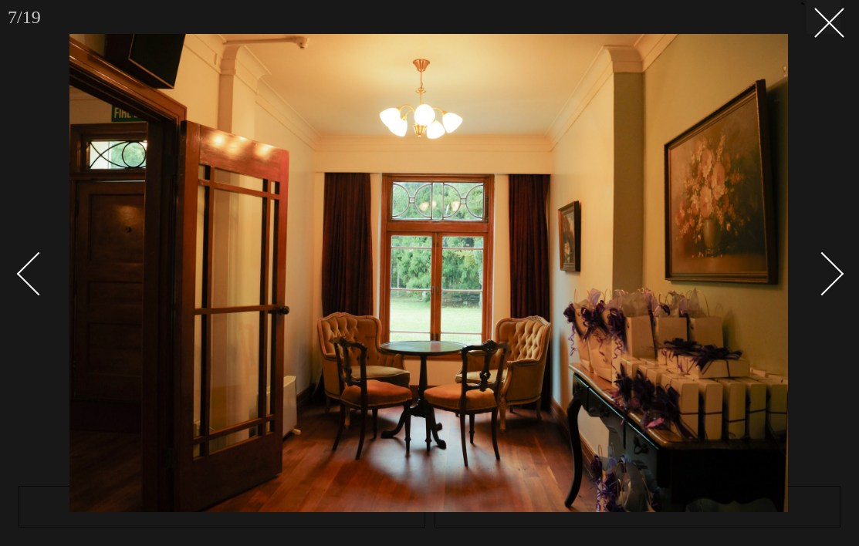
click at [825, 296] on link at bounding box center [813, 273] width 54 height 77
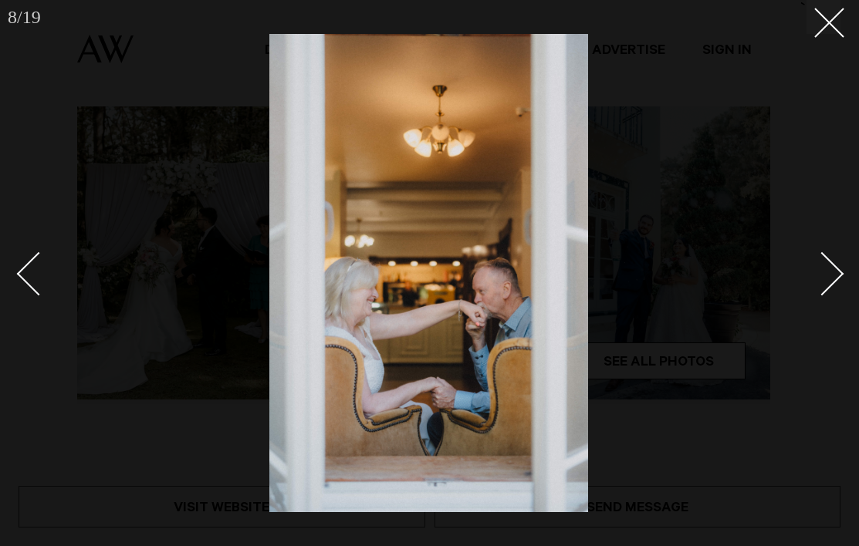
click at [825, 296] on link at bounding box center [813, 273] width 54 height 77
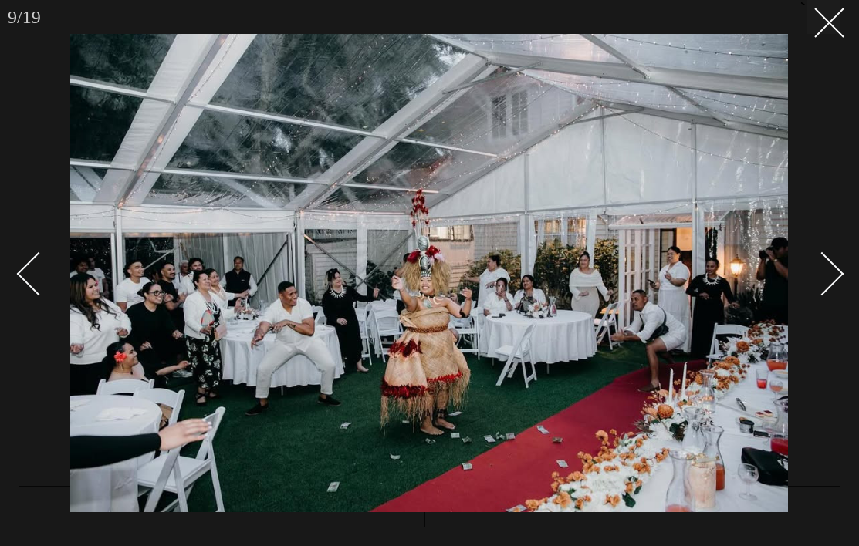
click at [825, 296] on link at bounding box center [813, 273] width 54 height 77
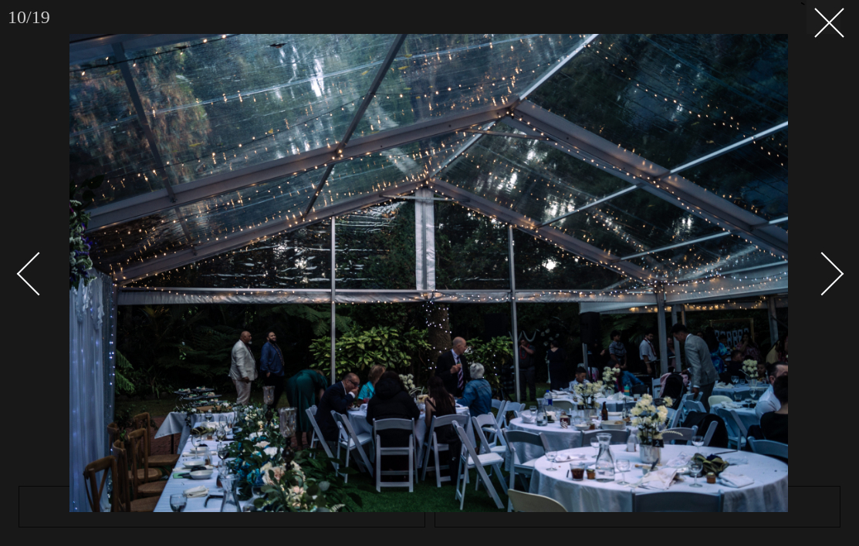
click at [53, 258] on link at bounding box center [46, 273] width 54 height 77
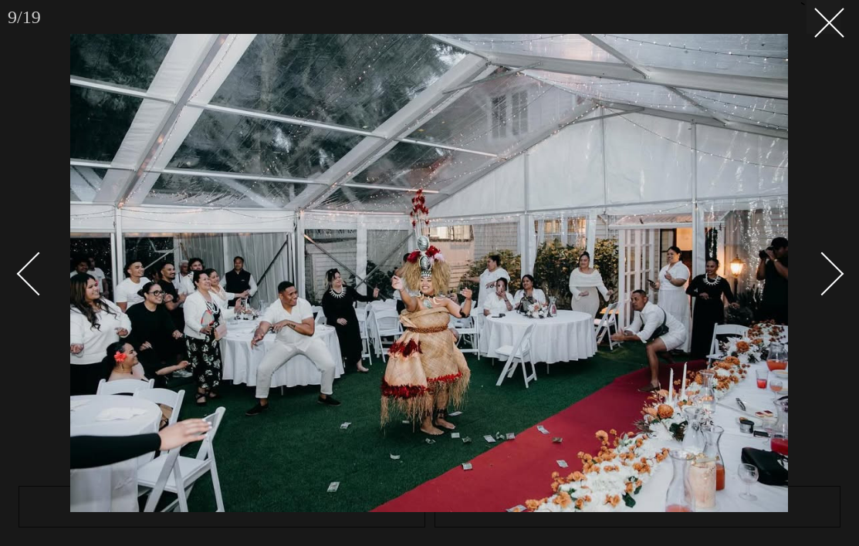
click at [812, 279] on div "Next slide" at bounding box center [822, 274] width 44 height 44
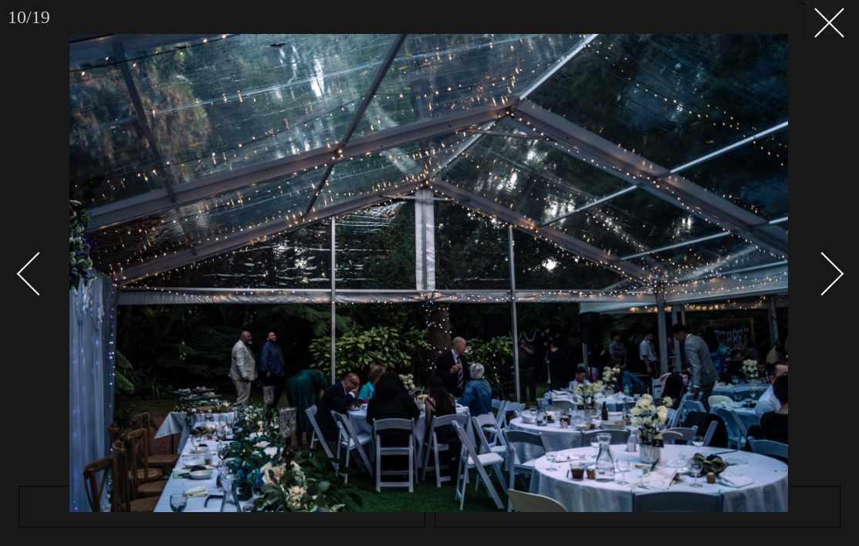
click at [812, 280] on div "Next slide" at bounding box center [822, 274] width 44 height 44
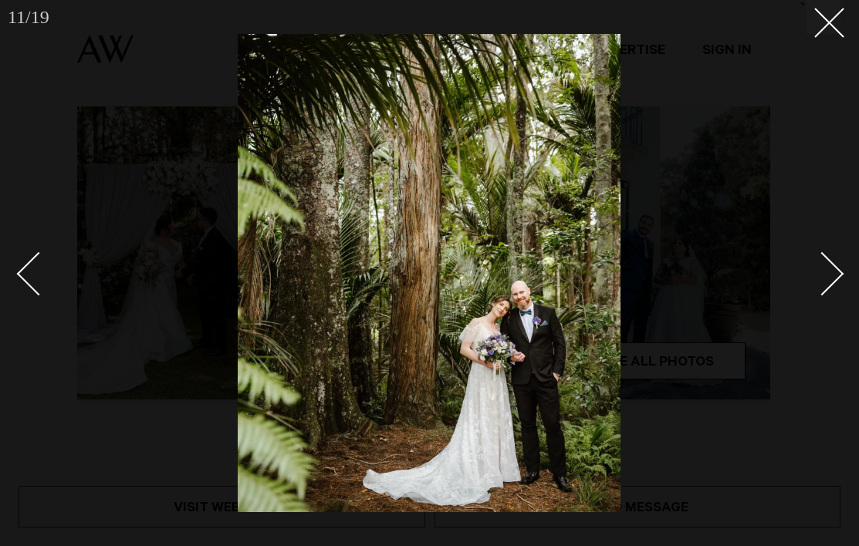
click at [812, 280] on div "Next slide" at bounding box center [822, 274] width 44 height 44
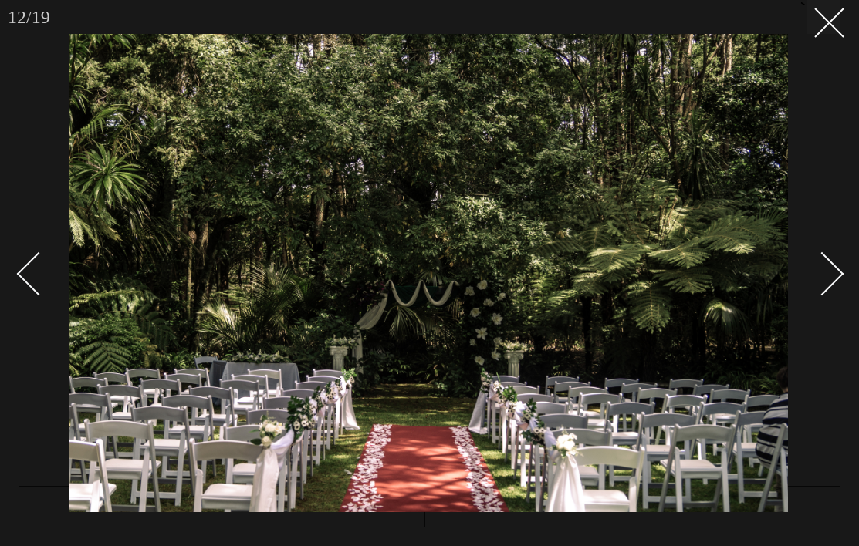
click at [812, 280] on div "Next slide" at bounding box center [822, 274] width 44 height 44
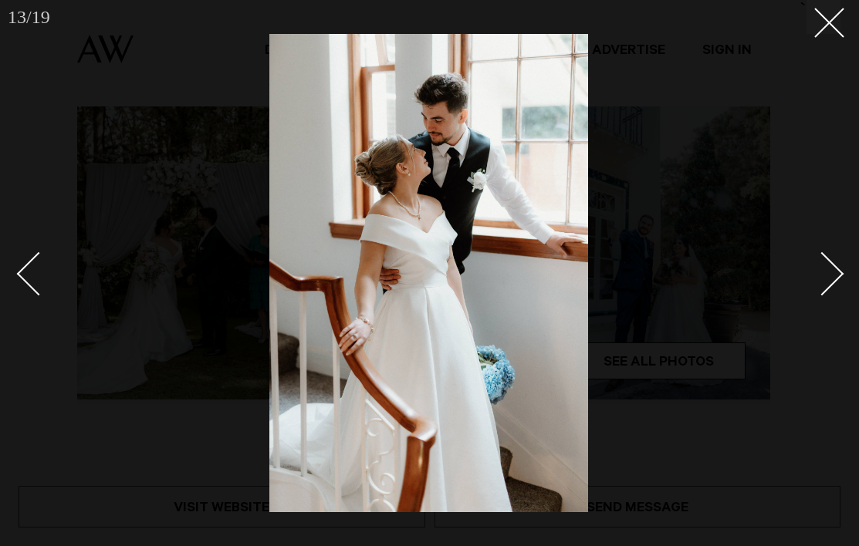
click at [812, 280] on div "Next slide" at bounding box center [822, 274] width 44 height 44
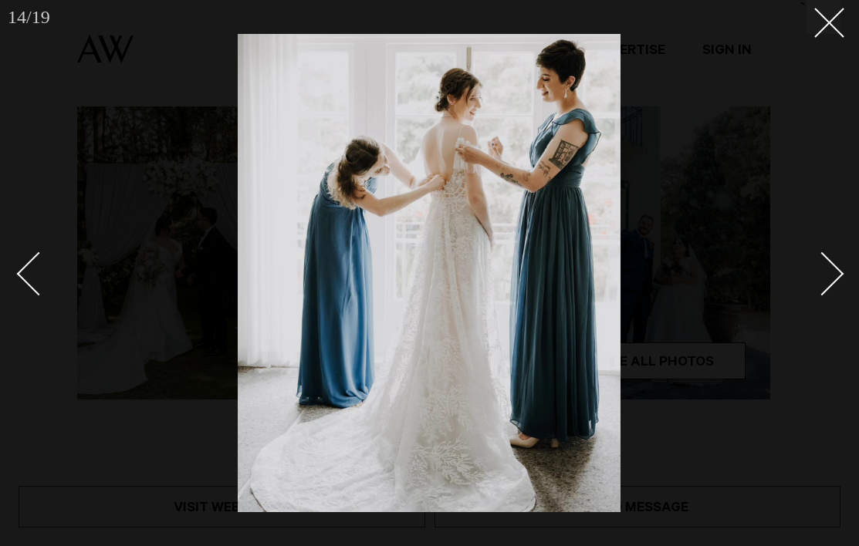
click at [812, 280] on div "Next slide" at bounding box center [822, 274] width 44 height 44
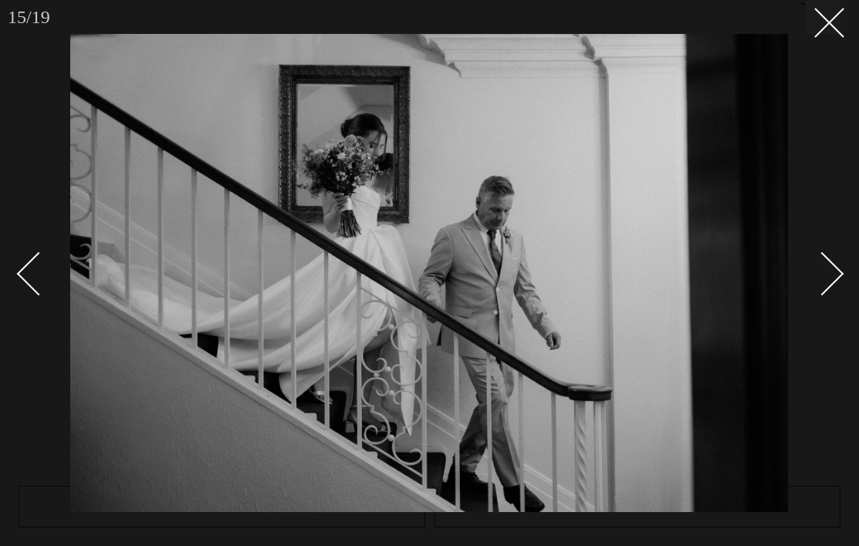
click at [812, 280] on div "Next slide" at bounding box center [822, 274] width 44 height 44
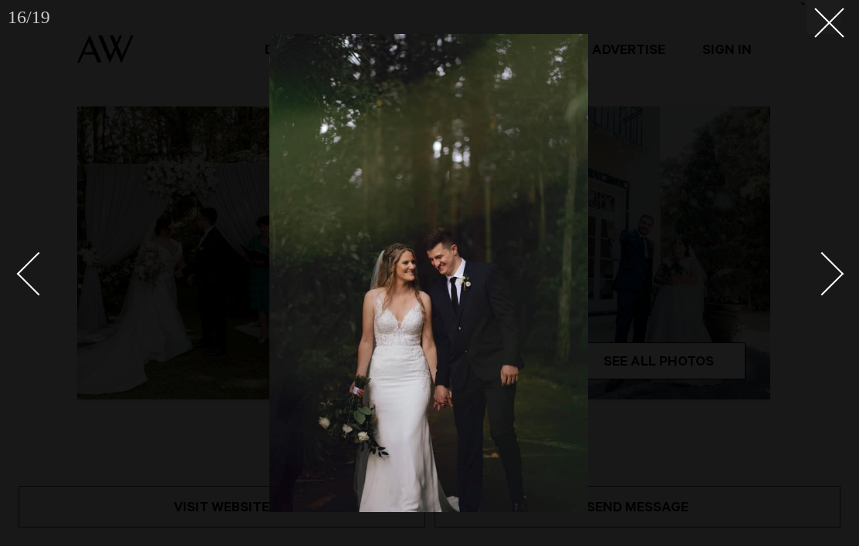
click at [812, 280] on div "Next slide" at bounding box center [822, 274] width 44 height 44
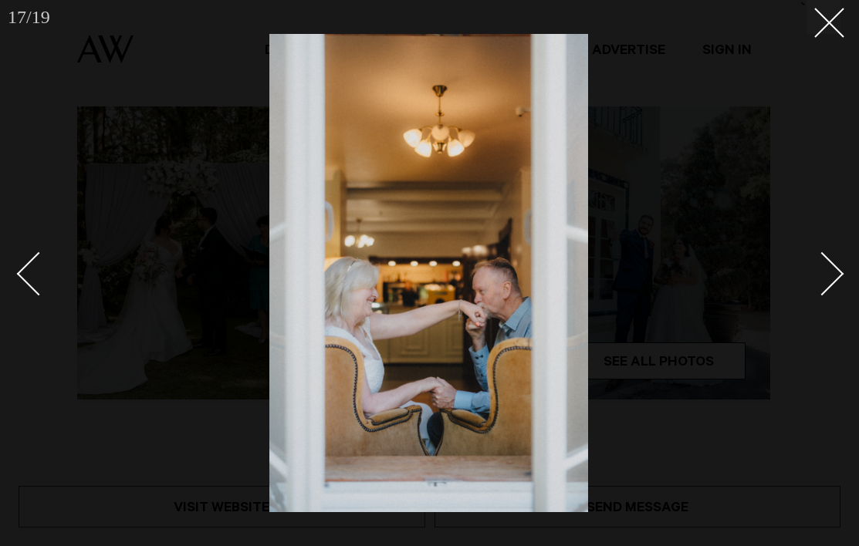
click at [812, 280] on div "Next slide" at bounding box center [822, 274] width 44 height 44
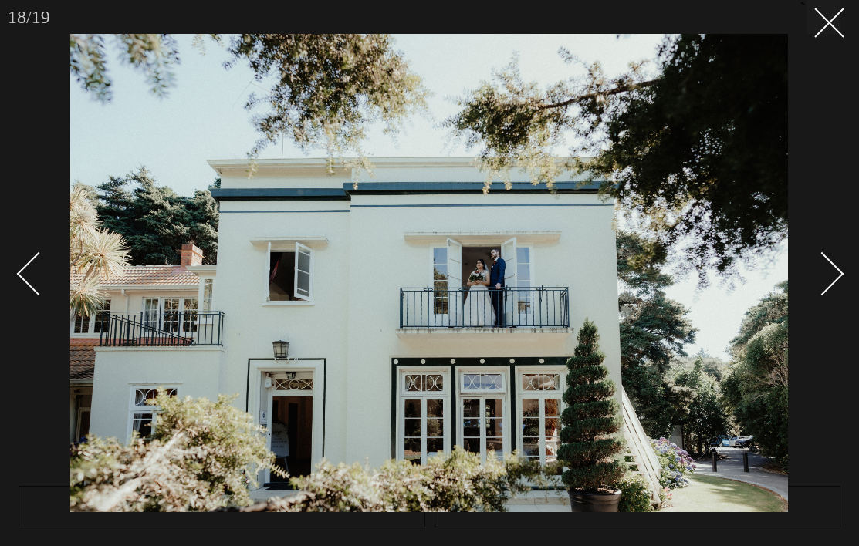
click at [812, 280] on div "Next slide" at bounding box center [822, 274] width 44 height 44
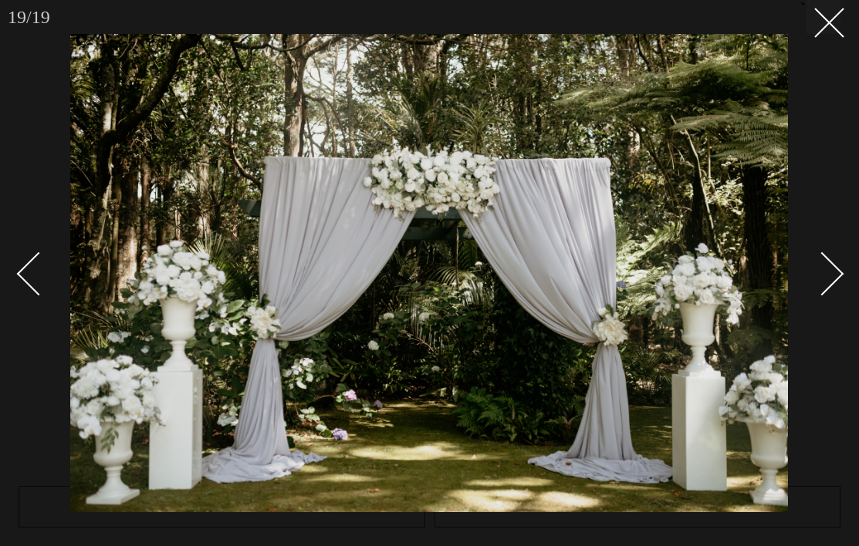
click at [812, 280] on div "Next slide" at bounding box center [822, 274] width 44 height 44
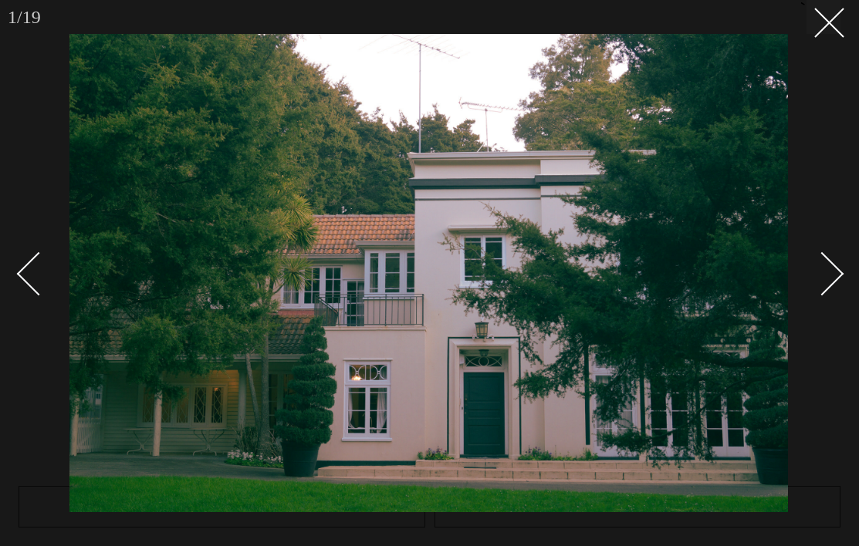
click at [812, 280] on div "Next slide" at bounding box center [822, 274] width 44 height 44
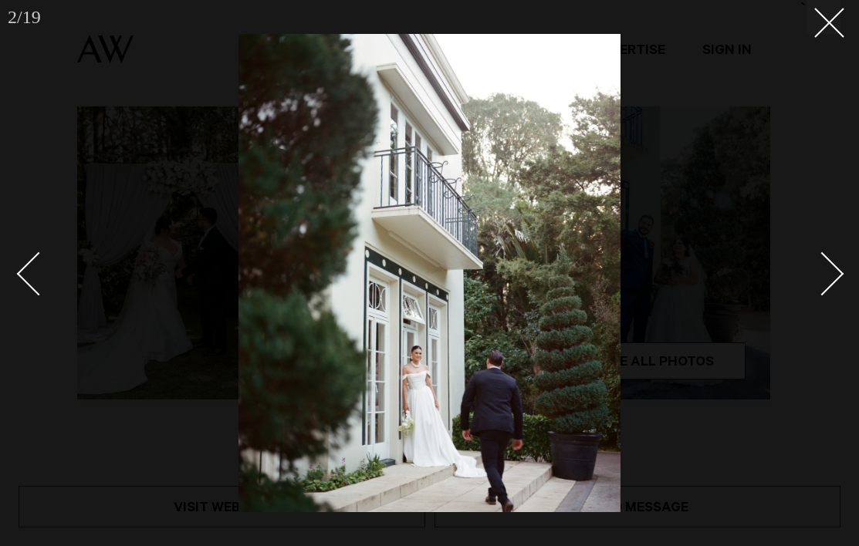
click at [812, 280] on div "Next slide" at bounding box center [822, 274] width 44 height 44
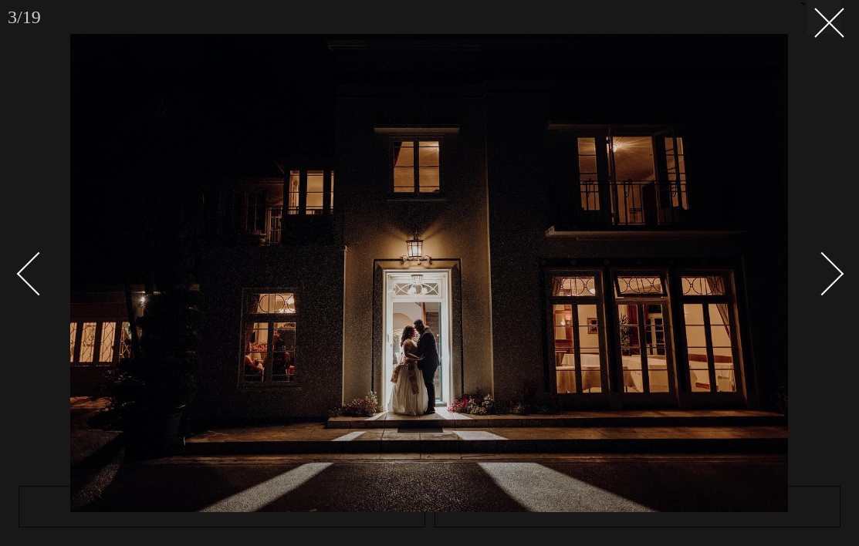
click at [812, 280] on div "Next slide" at bounding box center [822, 274] width 44 height 44
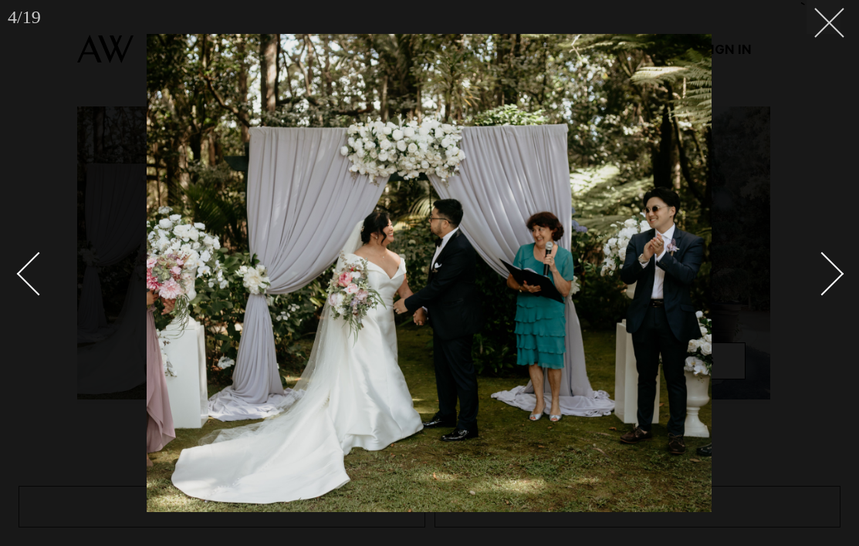
click at [830, 2] on button at bounding box center [823, 17] width 34 height 34
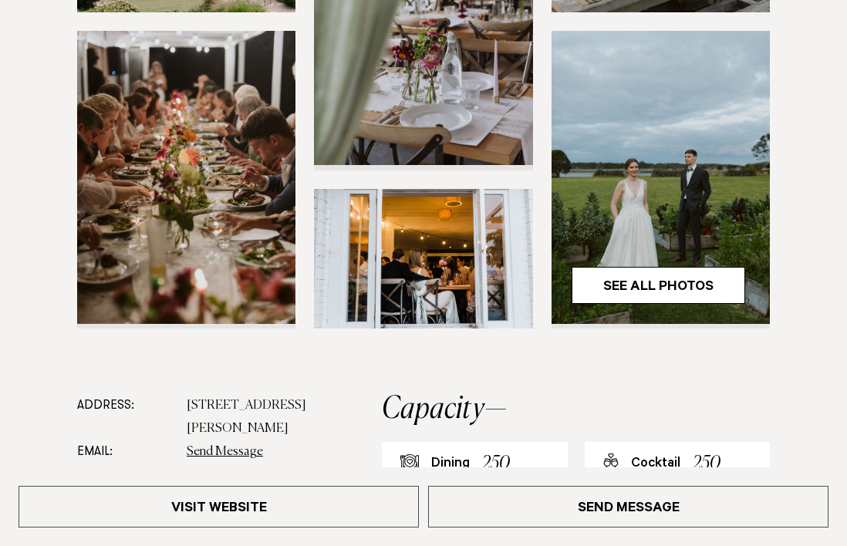
scroll to position [463, 0]
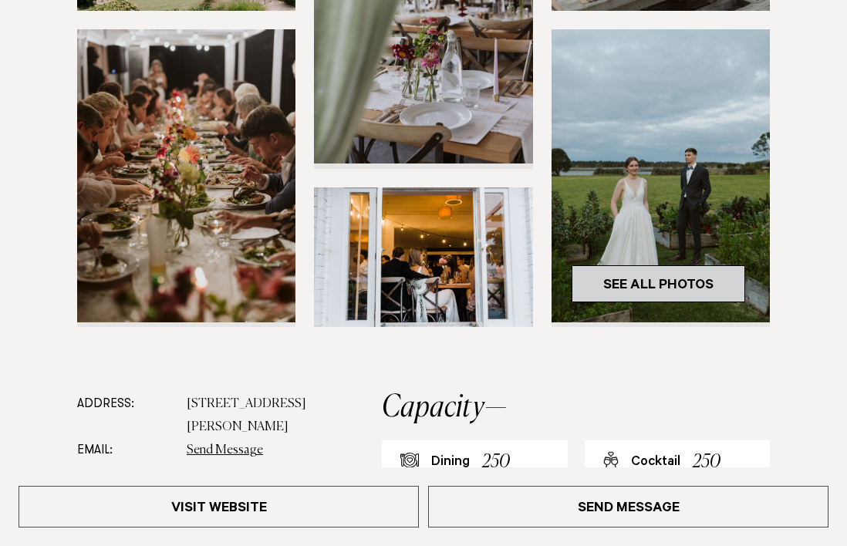
click at [712, 265] on link "See All Photos" at bounding box center [659, 283] width 174 height 37
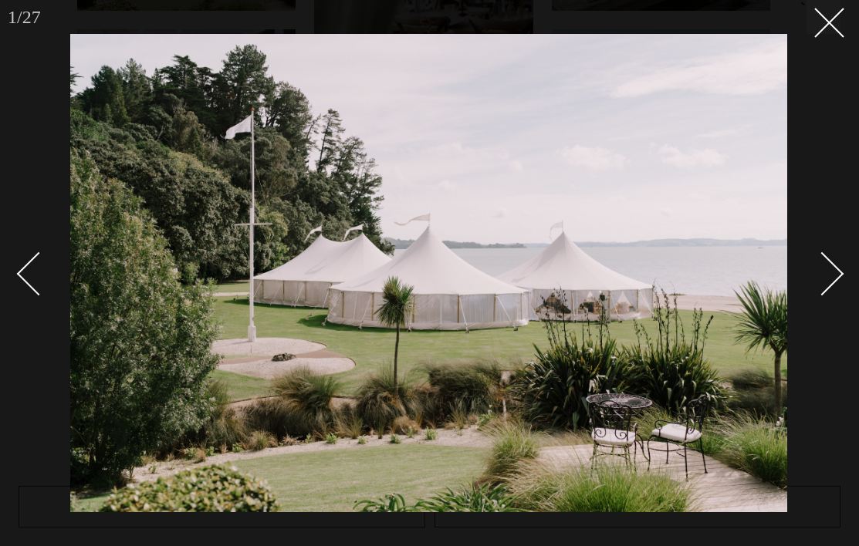
click at [827, 276] on div "Next slide" at bounding box center [822, 274] width 44 height 44
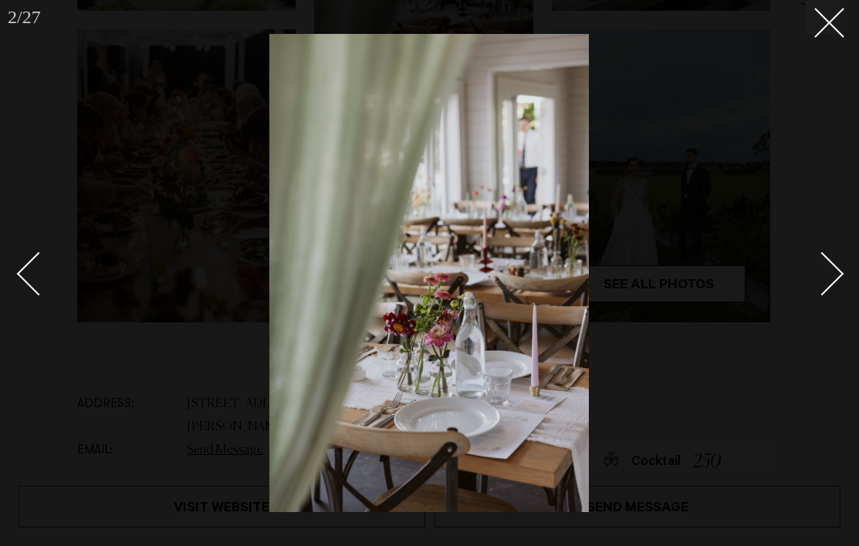
click at [827, 276] on div "Next slide" at bounding box center [822, 274] width 44 height 44
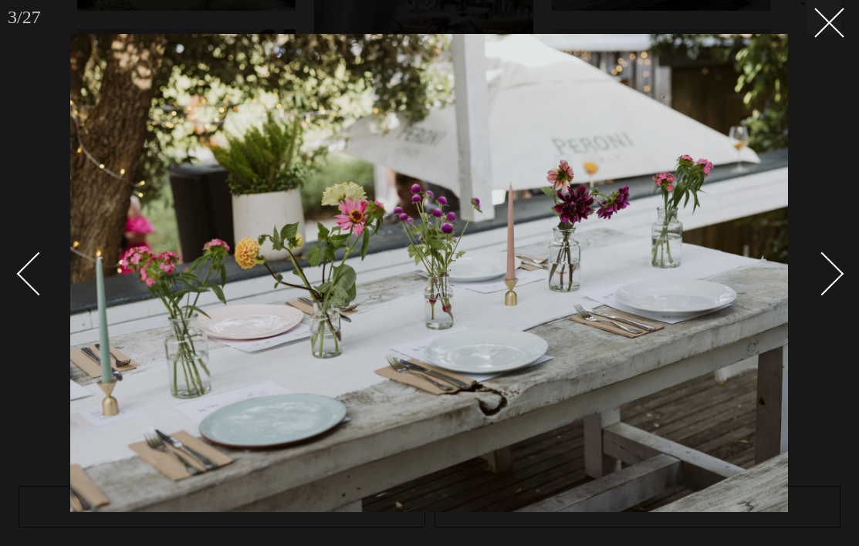
click at [827, 276] on div "Next slide" at bounding box center [822, 274] width 44 height 44
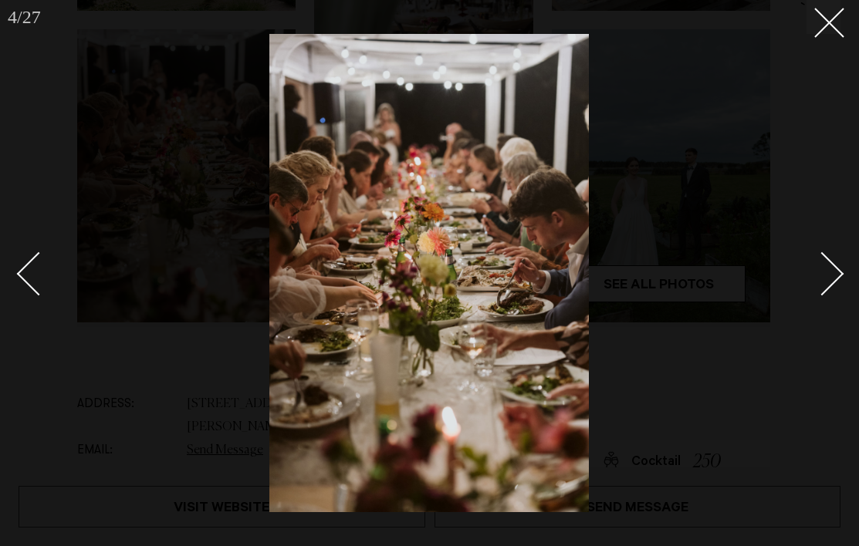
click at [827, 276] on div "Next slide" at bounding box center [822, 274] width 44 height 44
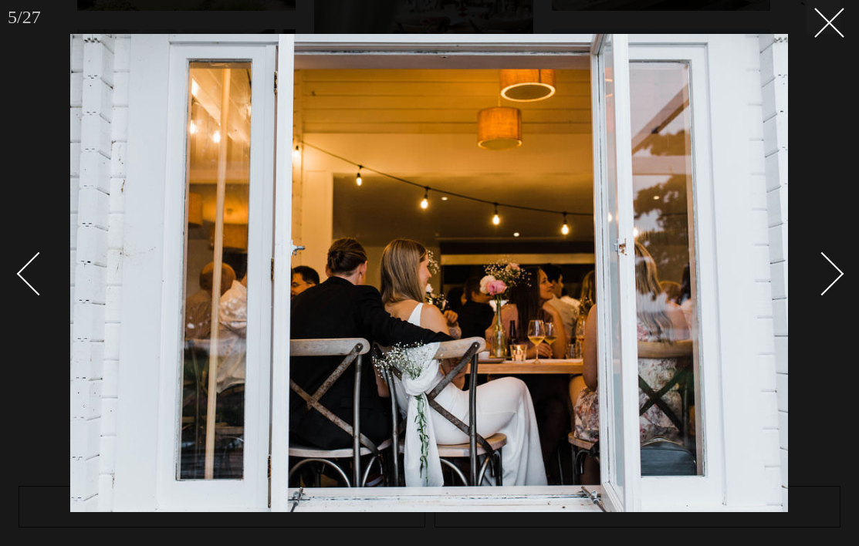
click at [827, 276] on div "Next slide" at bounding box center [822, 274] width 44 height 44
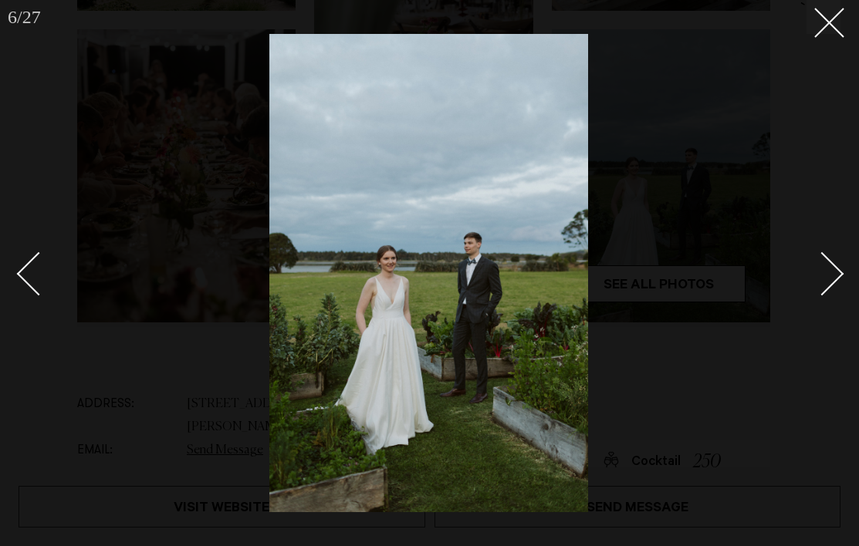
click at [827, 276] on div "Next slide" at bounding box center [822, 274] width 44 height 44
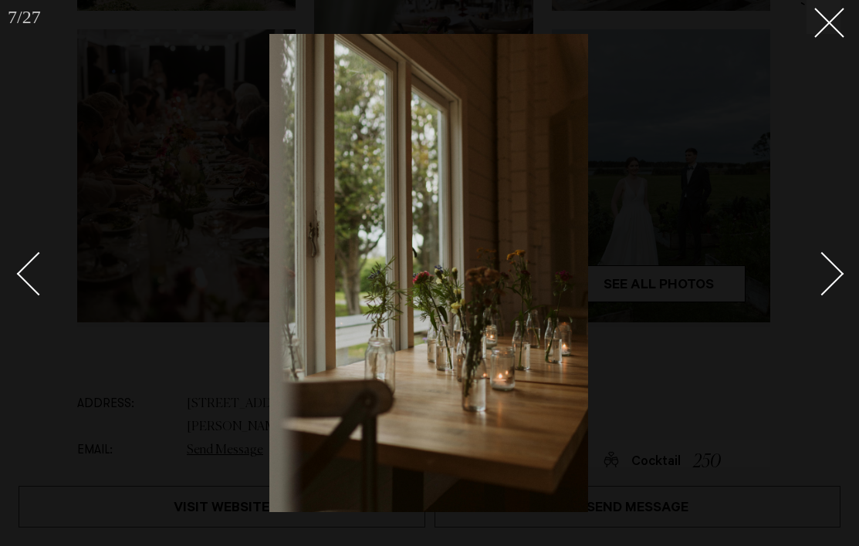
click at [827, 276] on div "Next slide" at bounding box center [822, 274] width 44 height 44
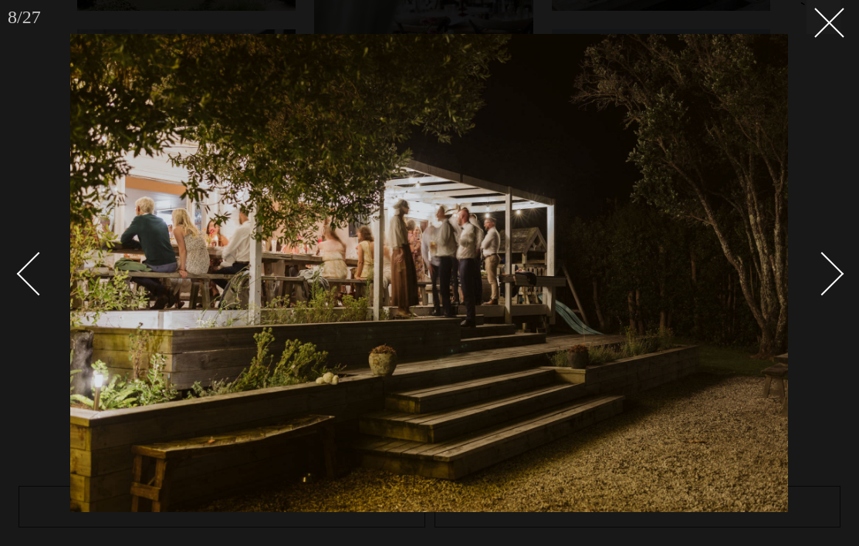
click at [827, 276] on div "Next slide" at bounding box center [822, 274] width 44 height 44
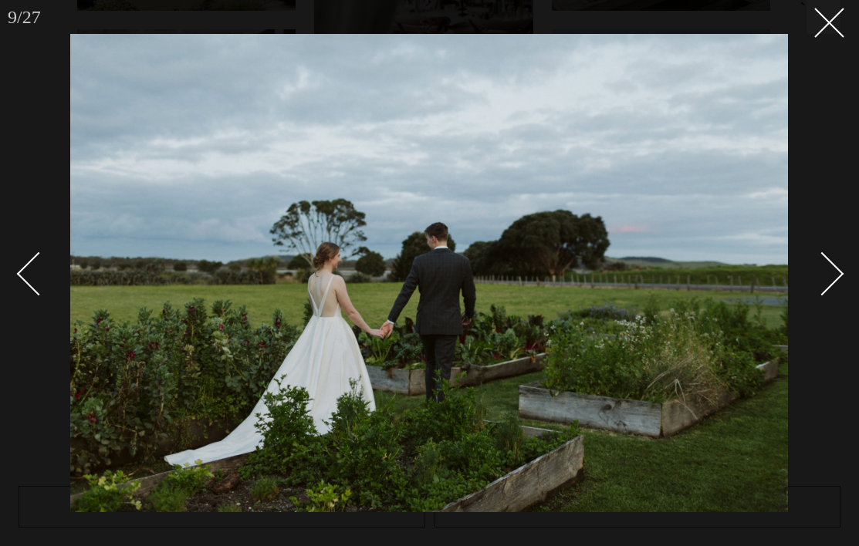
click at [827, 276] on div "Next slide" at bounding box center [822, 274] width 44 height 44
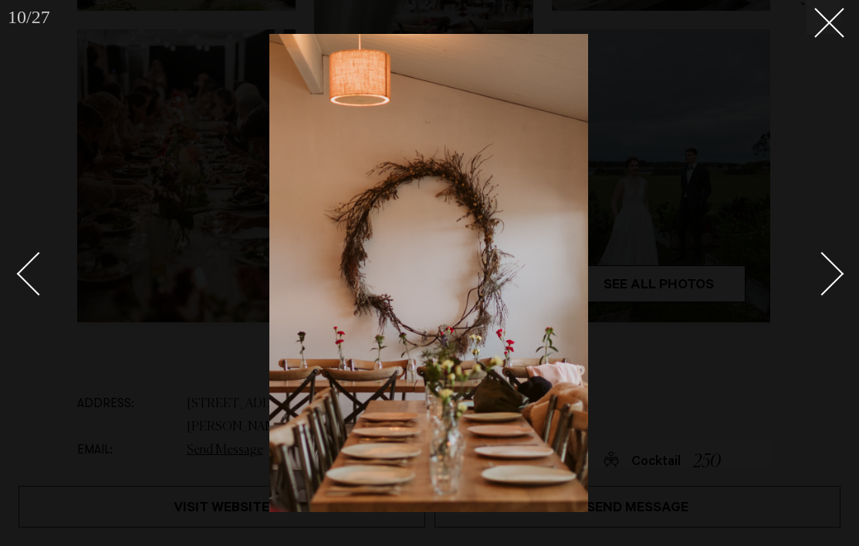
click at [827, 276] on div "Next slide" at bounding box center [822, 274] width 44 height 44
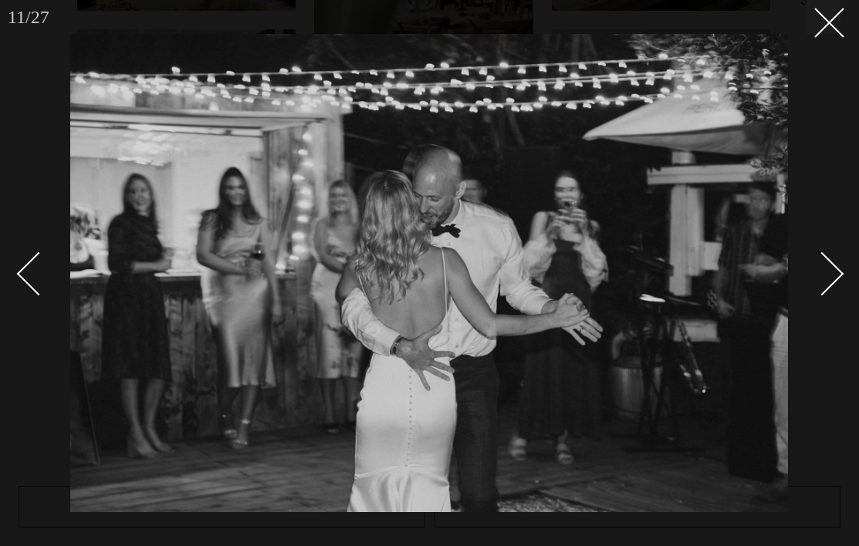
click at [827, 276] on div "Next slide" at bounding box center [822, 274] width 44 height 44
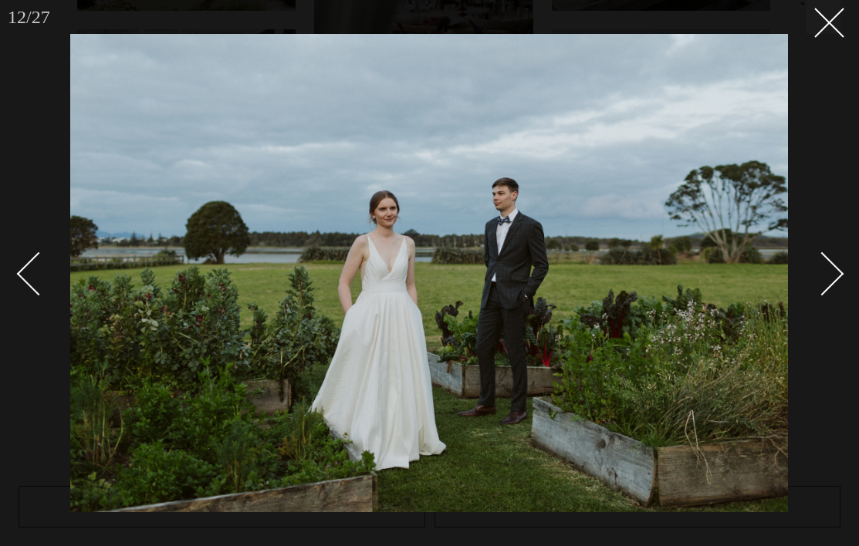
click at [827, 276] on div "Next slide" at bounding box center [822, 274] width 44 height 44
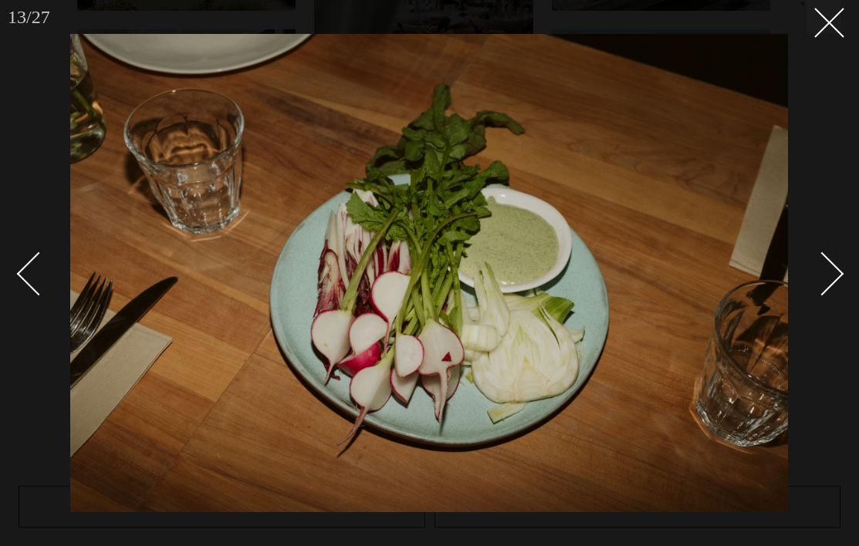
click at [834, 270] on div "Next slide" at bounding box center [822, 274] width 44 height 44
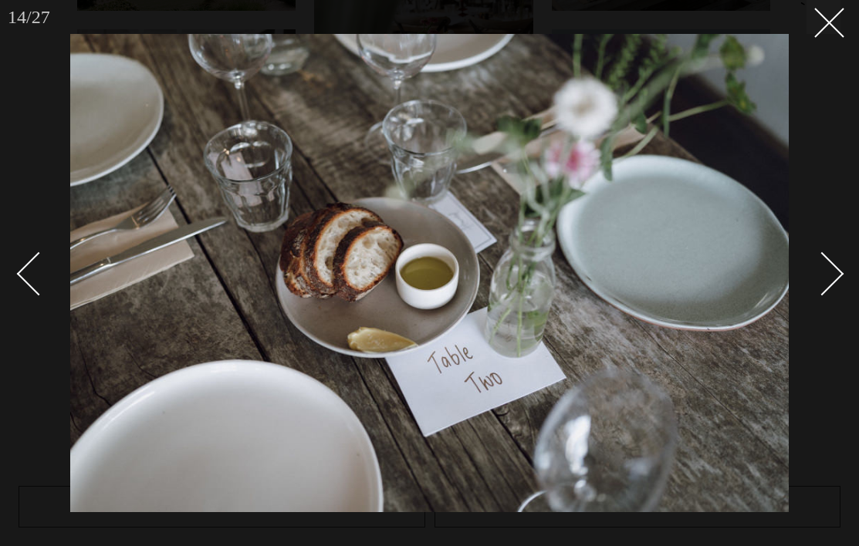
click at [834, 270] on div "Next slide" at bounding box center [822, 274] width 44 height 44
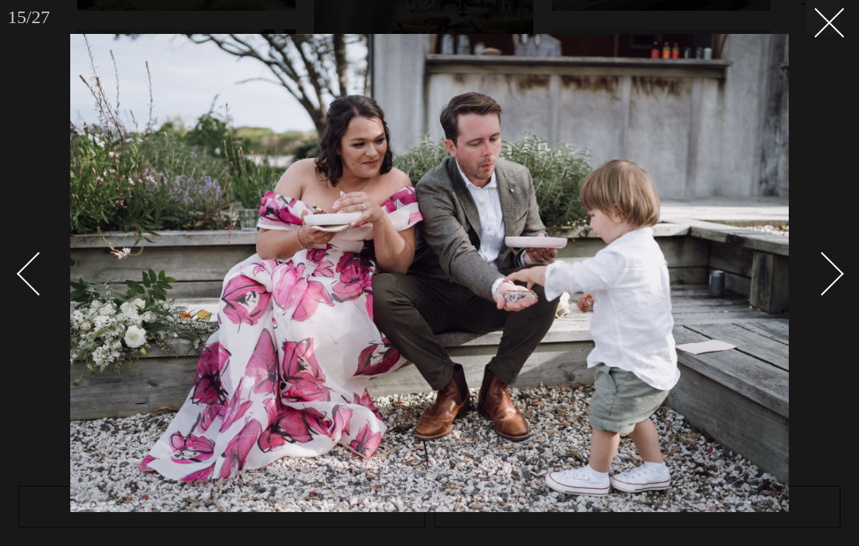
click at [834, 270] on div "Next slide" at bounding box center [822, 274] width 44 height 44
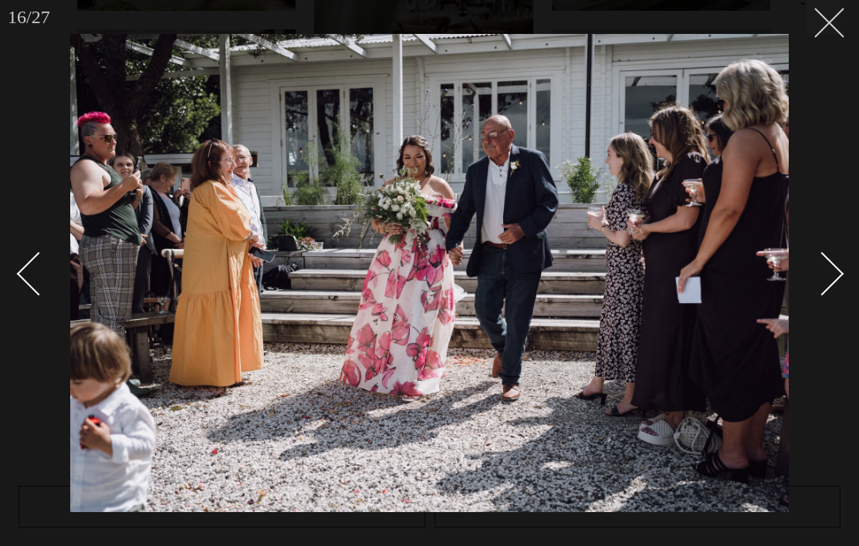
click at [836, 12] on button at bounding box center [823, 17] width 34 height 34
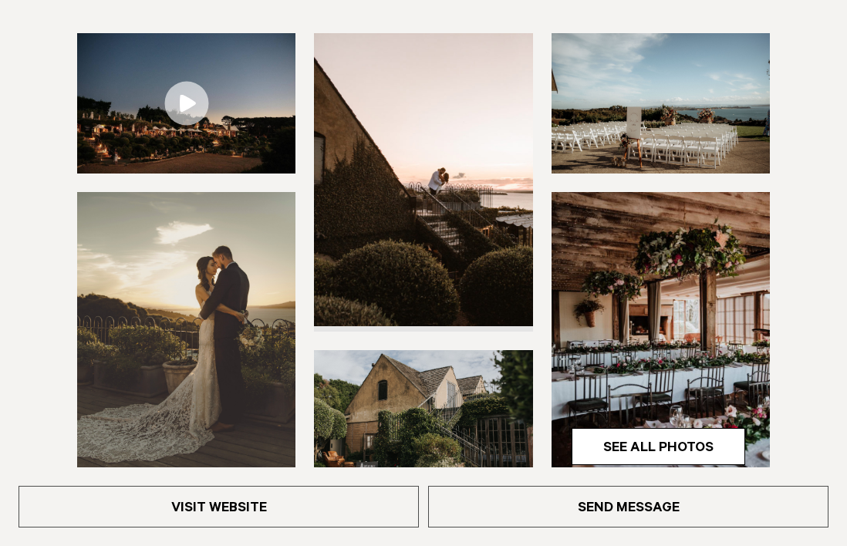
scroll to position [386, 0]
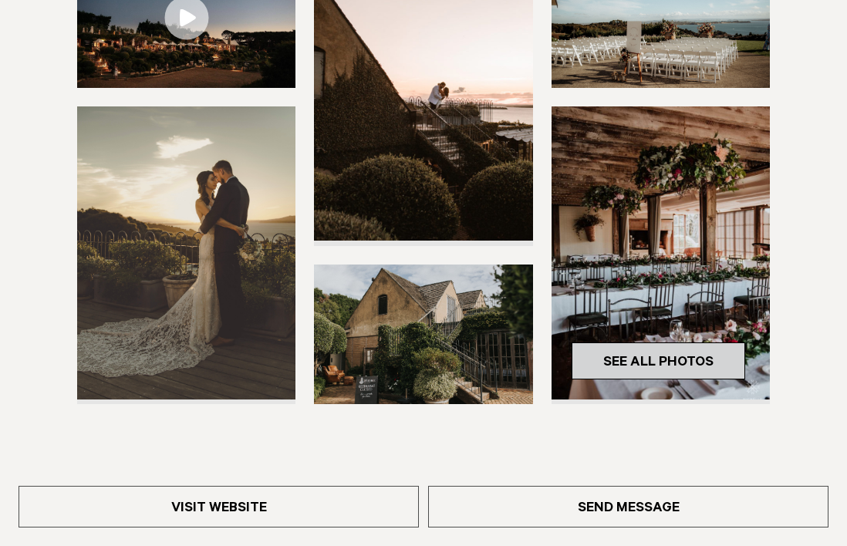
click at [704, 356] on link "See All Photos" at bounding box center [659, 361] width 174 height 37
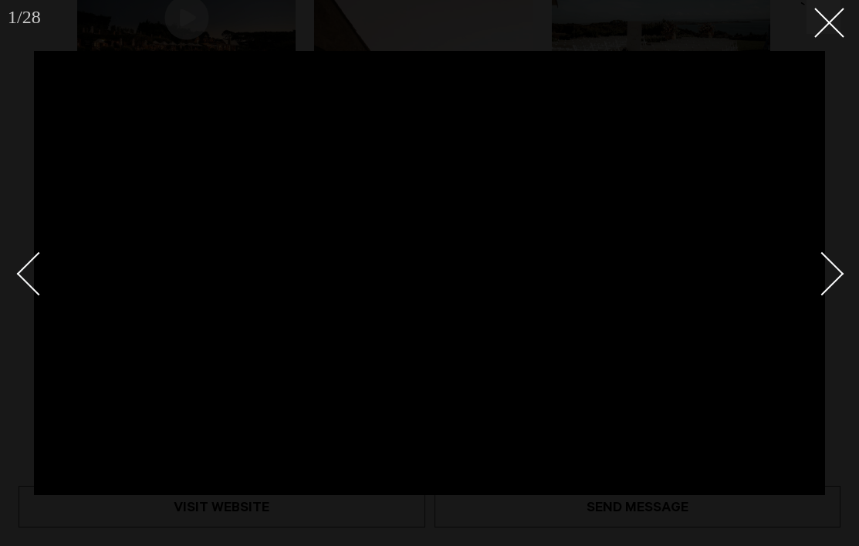
click at [831, 267] on div "Next slide" at bounding box center [822, 274] width 44 height 44
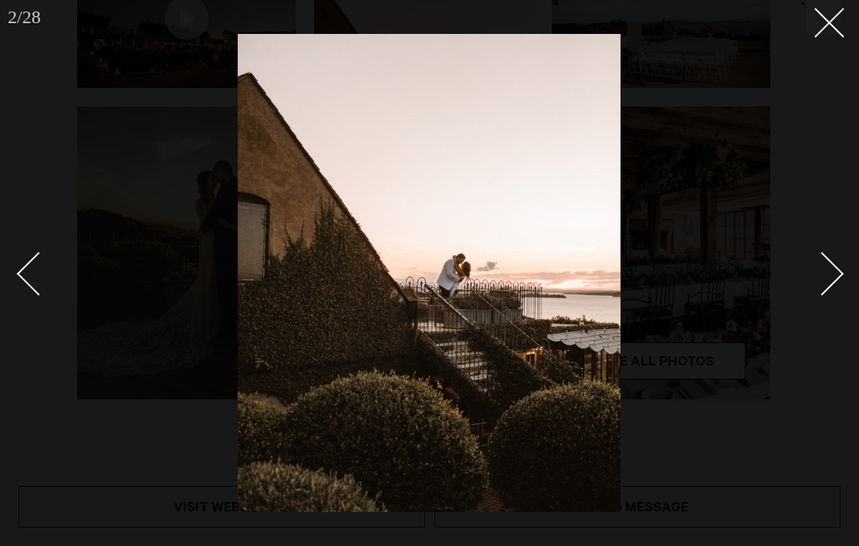
click at [831, 267] on div "Next slide" at bounding box center [822, 274] width 44 height 44
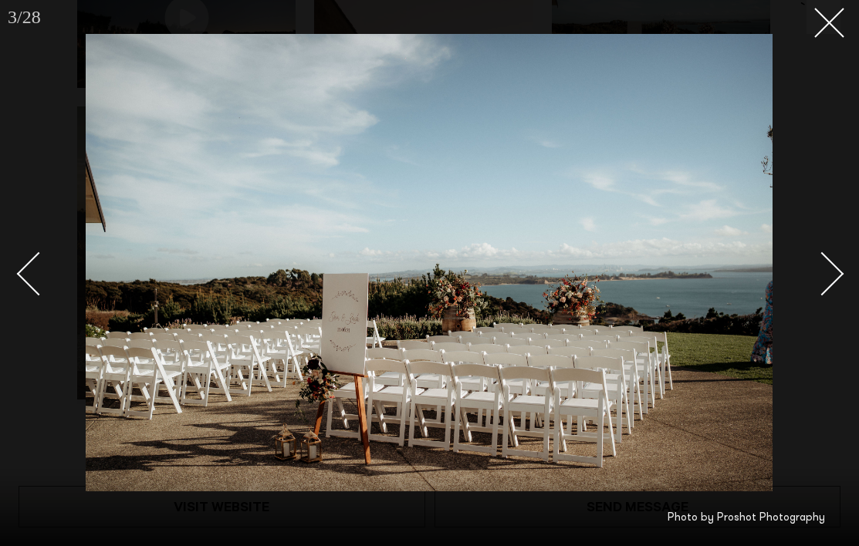
click at [831, 267] on div "Next slide" at bounding box center [822, 274] width 44 height 44
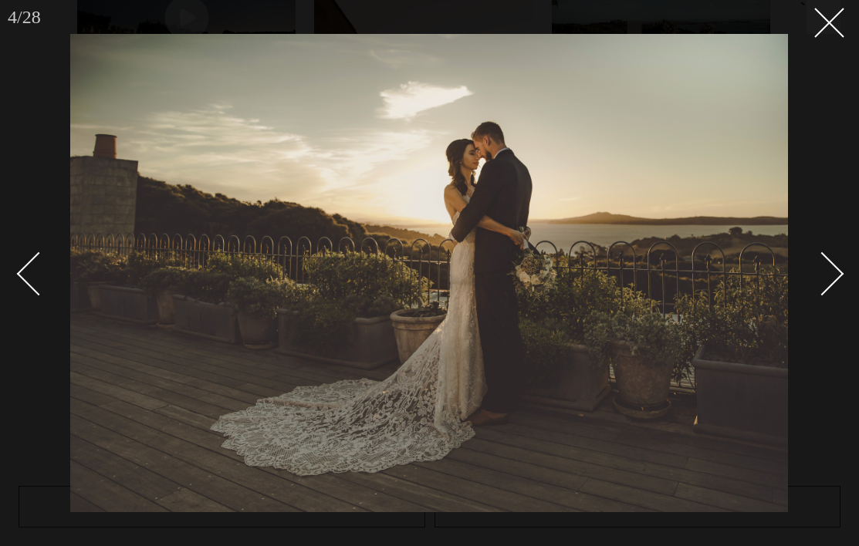
click at [831, 267] on div "Next slide" at bounding box center [822, 274] width 44 height 44
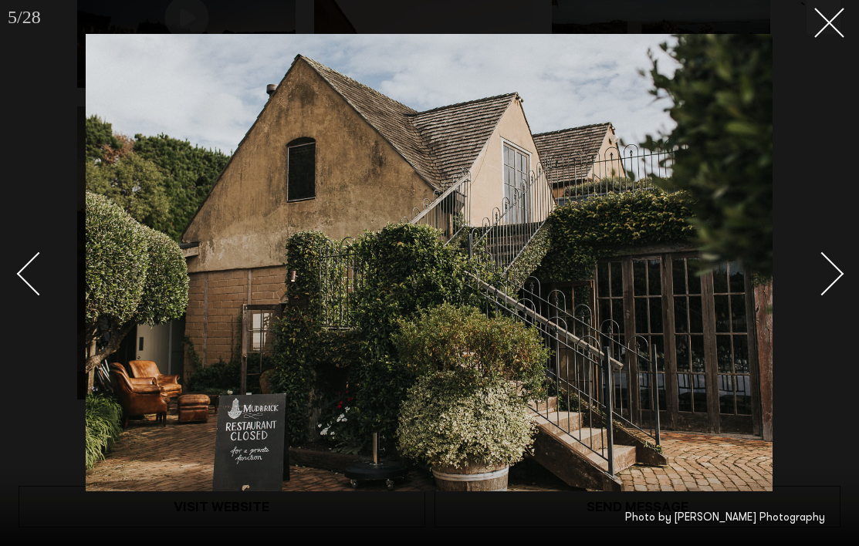
click at [831, 267] on div "Next slide" at bounding box center [822, 274] width 44 height 44
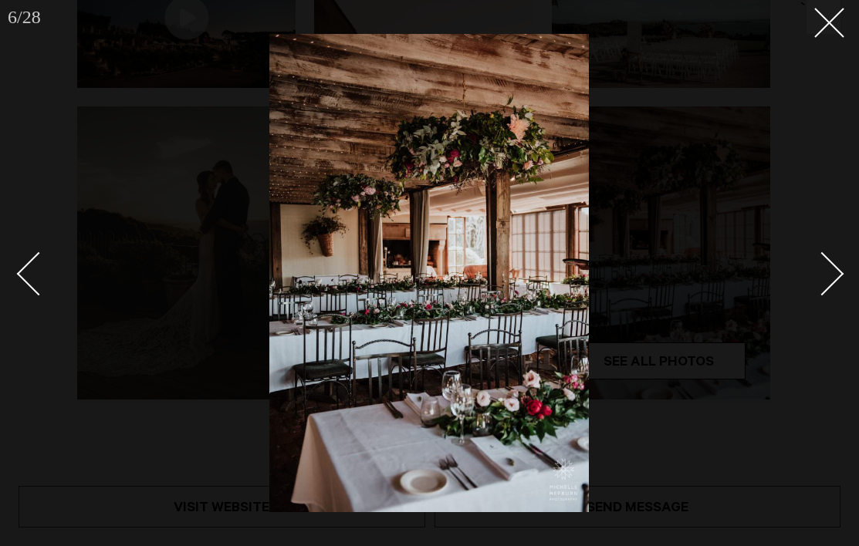
click at [831, 267] on div "Next slide" at bounding box center [822, 274] width 44 height 44
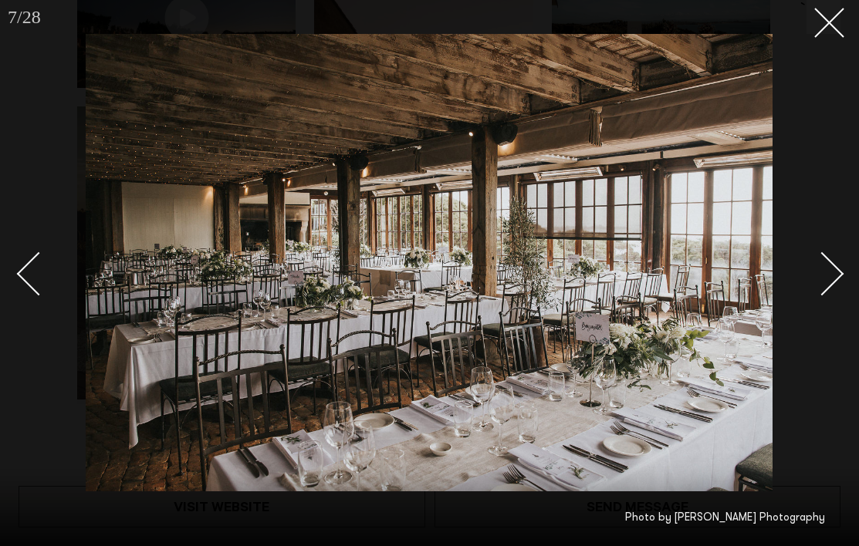
click at [831, 267] on div "Next slide" at bounding box center [822, 274] width 44 height 44
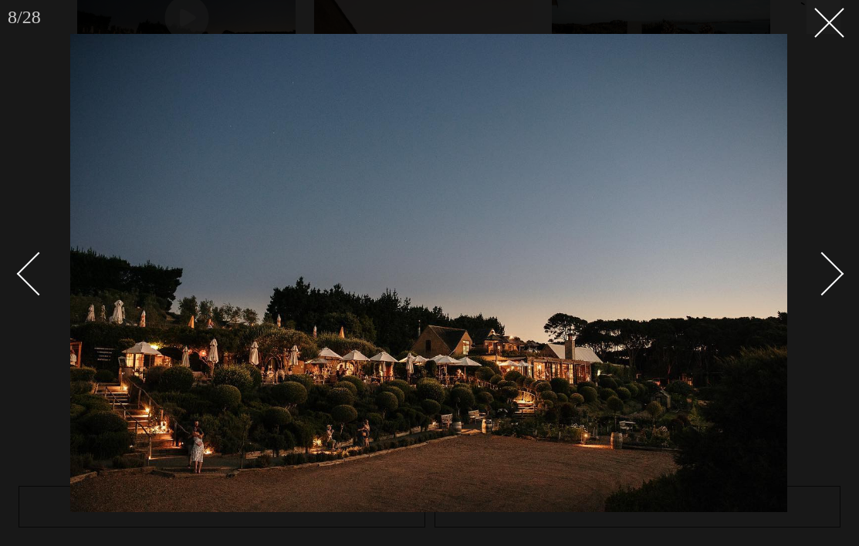
click at [831, 269] on div "Next slide" at bounding box center [822, 274] width 44 height 44
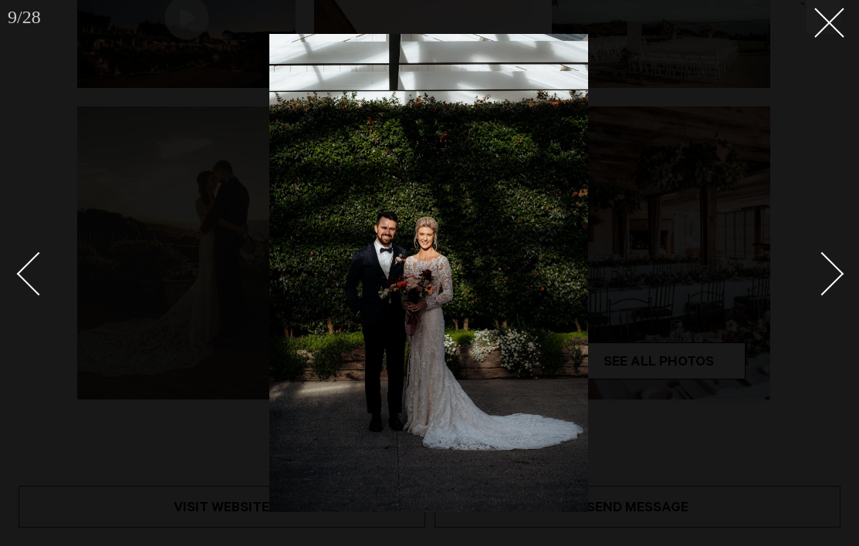
click at [833, 263] on div "Next slide" at bounding box center [822, 274] width 44 height 44
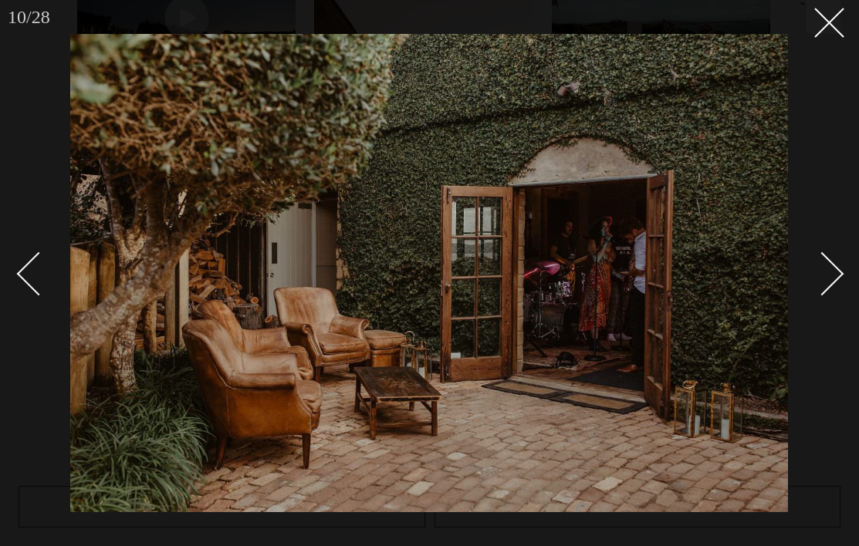
click at [833, 263] on div "Next slide" at bounding box center [822, 274] width 44 height 44
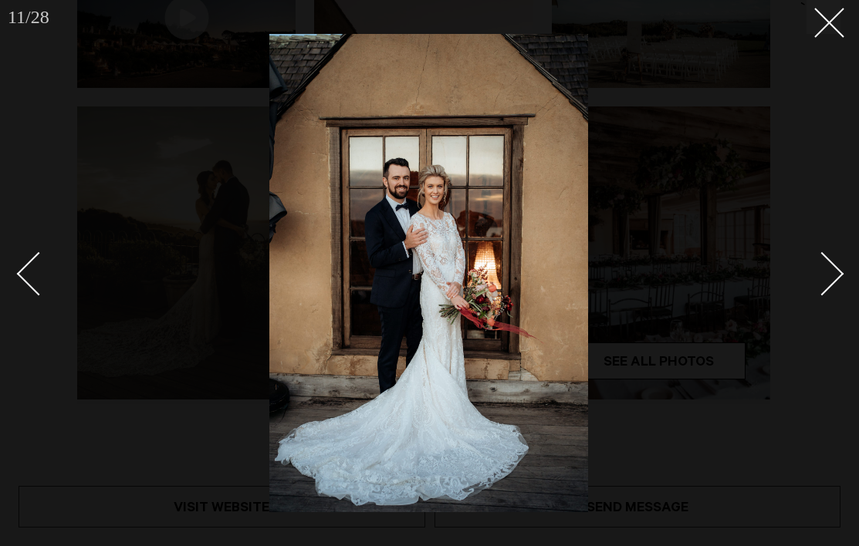
click at [833, 263] on div "Next slide" at bounding box center [822, 274] width 44 height 44
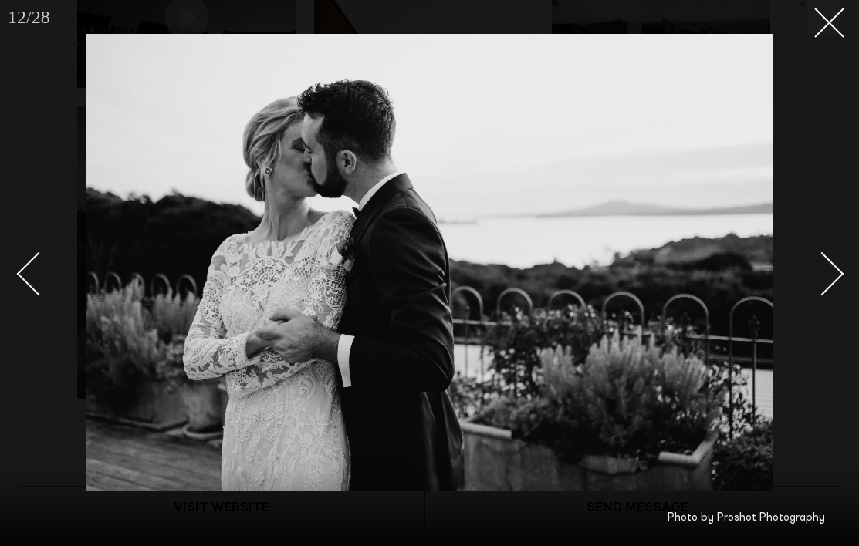
click at [833, 263] on div "Next slide" at bounding box center [822, 274] width 44 height 44
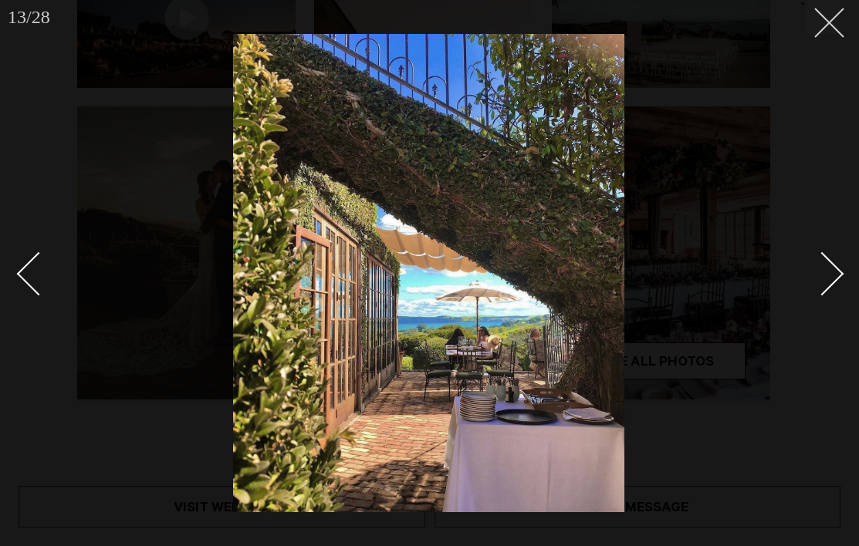
click at [831, 9] on icon at bounding box center [823, 17] width 19 height 19
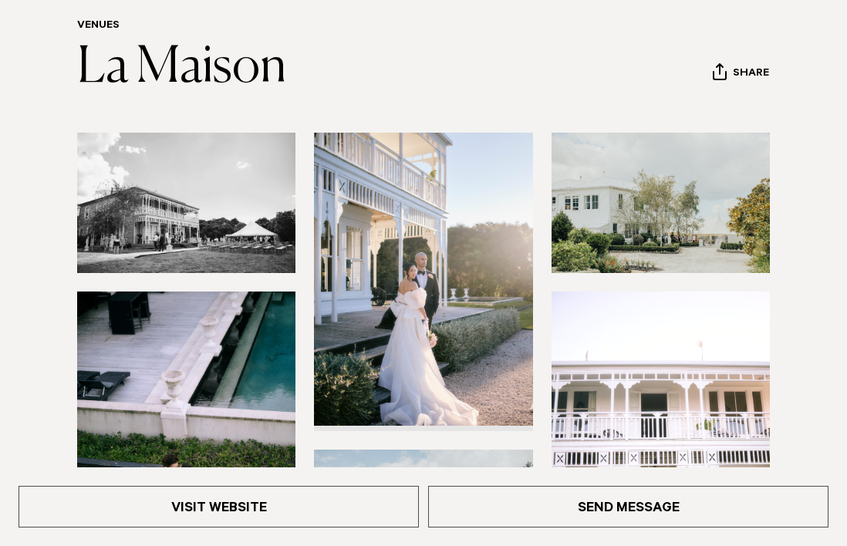
scroll to position [309, 0]
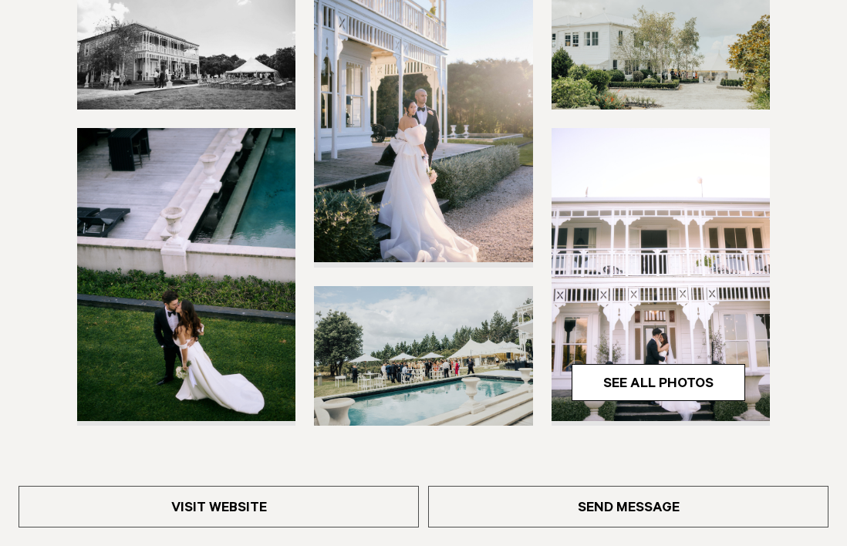
click at [698, 362] on img at bounding box center [661, 274] width 218 height 293
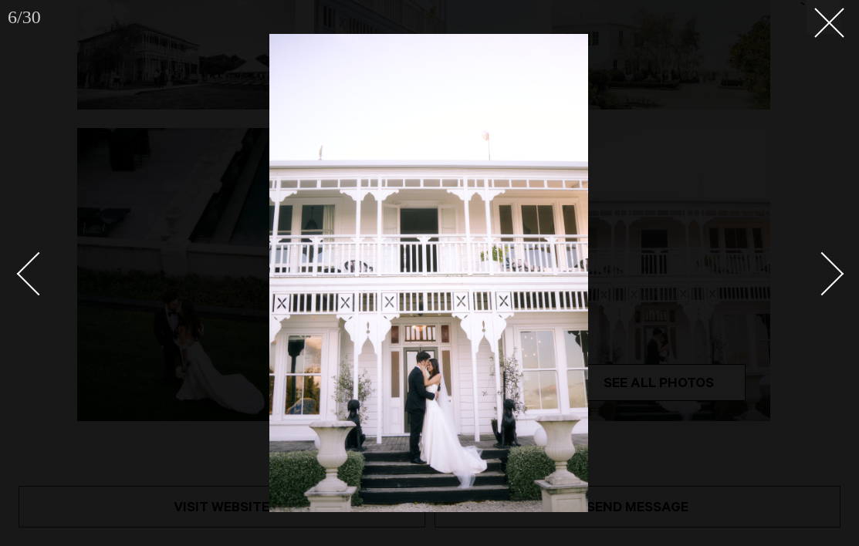
click at [814, 249] on link at bounding box center [813, 273] width 54 height 77
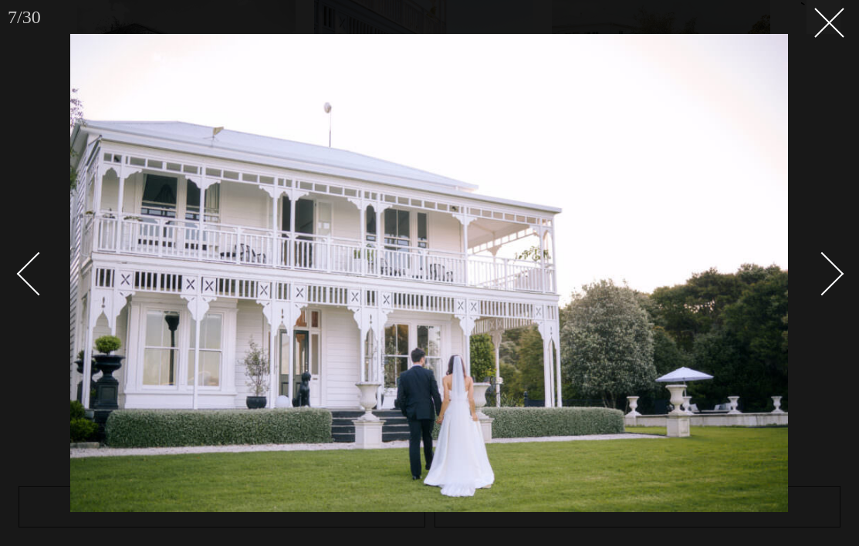
click at [814, 249] on link at bounding box center [813, 273] width 54 height 77
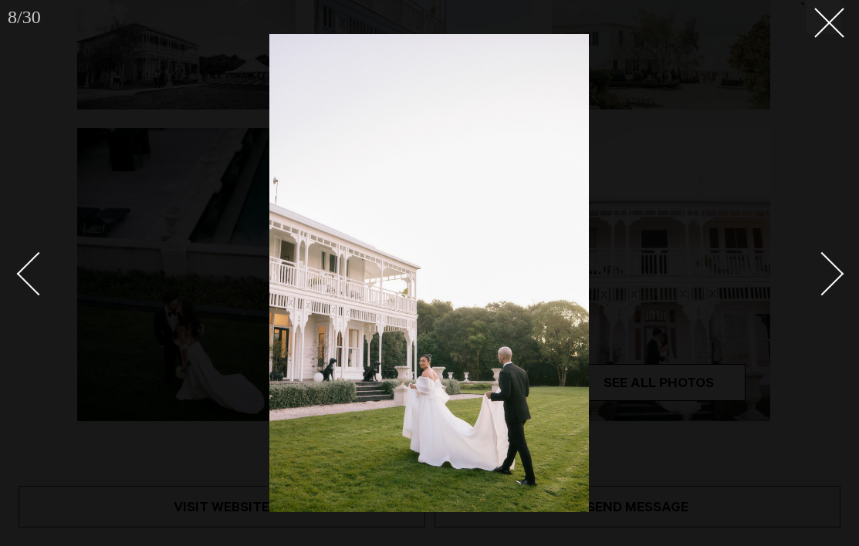
click at [814, 249] on link at bounding box center [813, 273] width 54 height 77
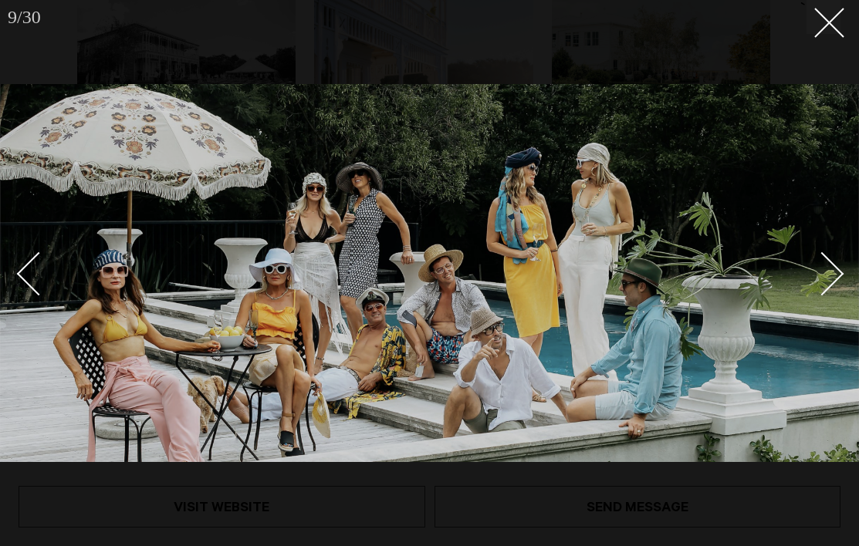
click at [814, 249] on link at bounding box center [813, 273] width 54 height 77
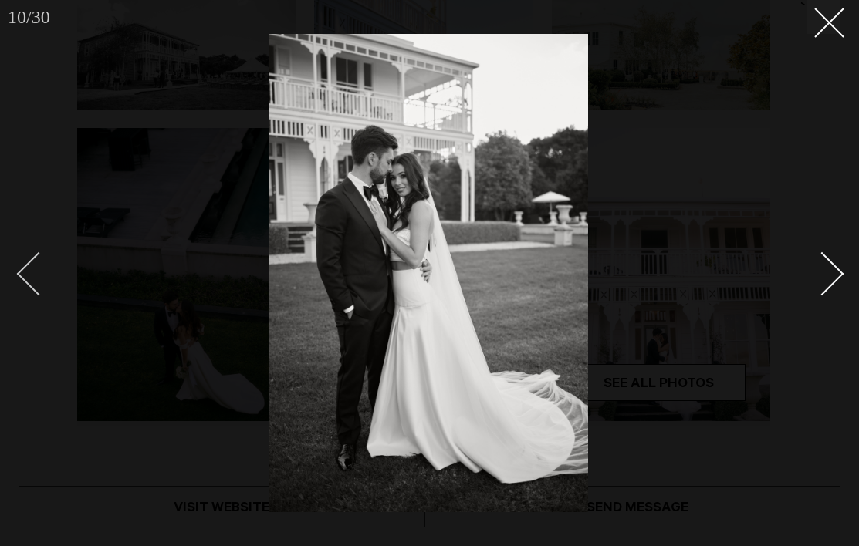
click at [43, 282] on div "Previous slide" at bounding box center [39, 274] width 44 height 44
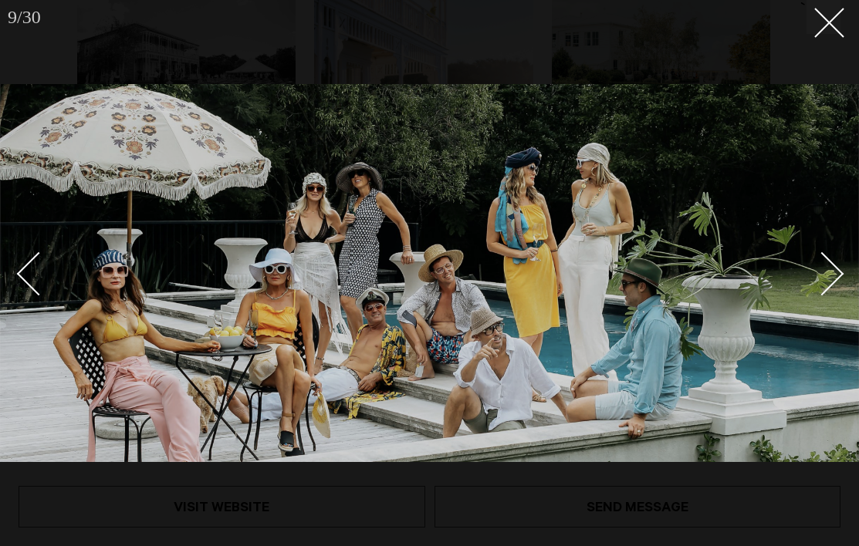
click at [836, 259] on link at bounding box center [813, 273] width 54 height 77
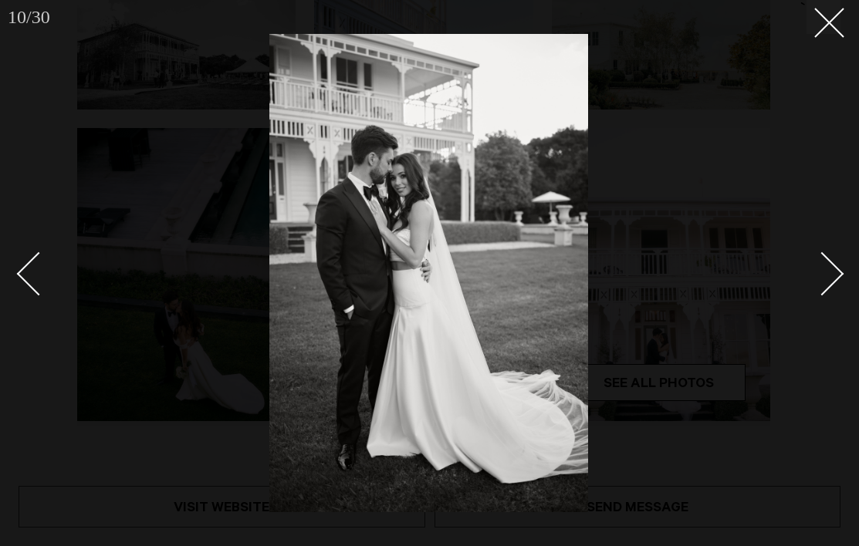
click at [817, 271] on div "Next slide" at bounding box center [822, 274] width 44 height 44
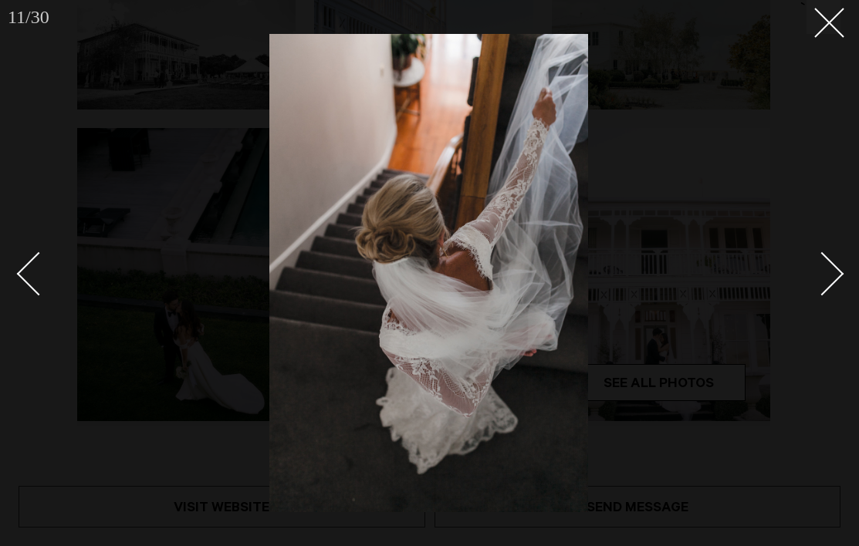
click at [817, 271] on div "Next slide" at bounding box center [822, 274] width 44 height 44
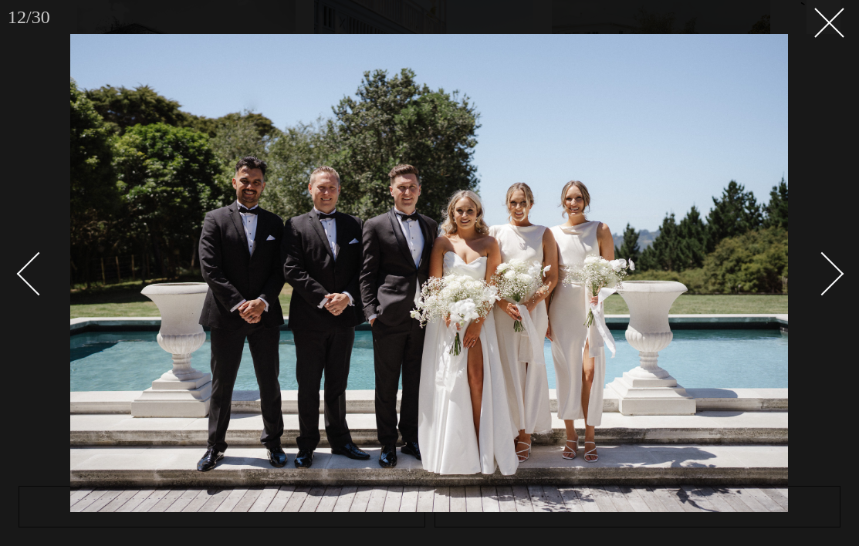
click at [817, 271] on div "Next slide" at bounding box center [822, 274] width 44 height 44
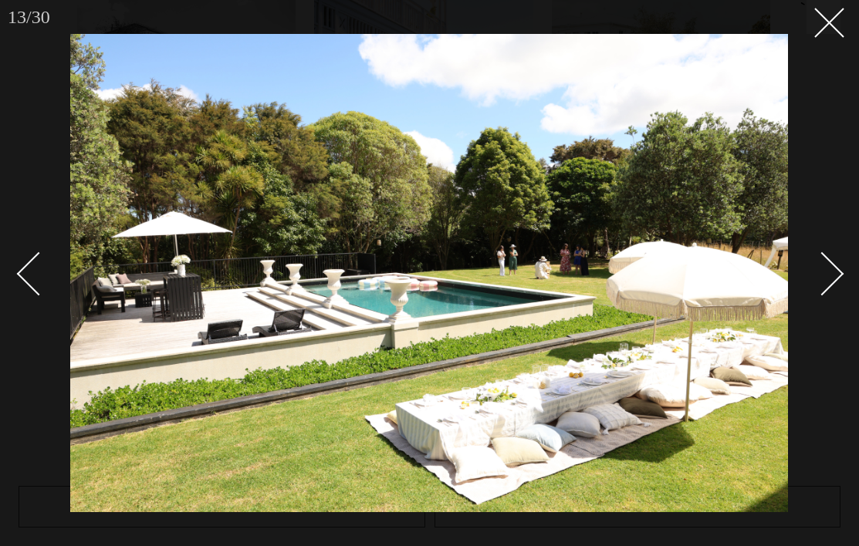
click at [817, 271] on div "Next slide" at bounding box center [822, 274] width 44 height 44
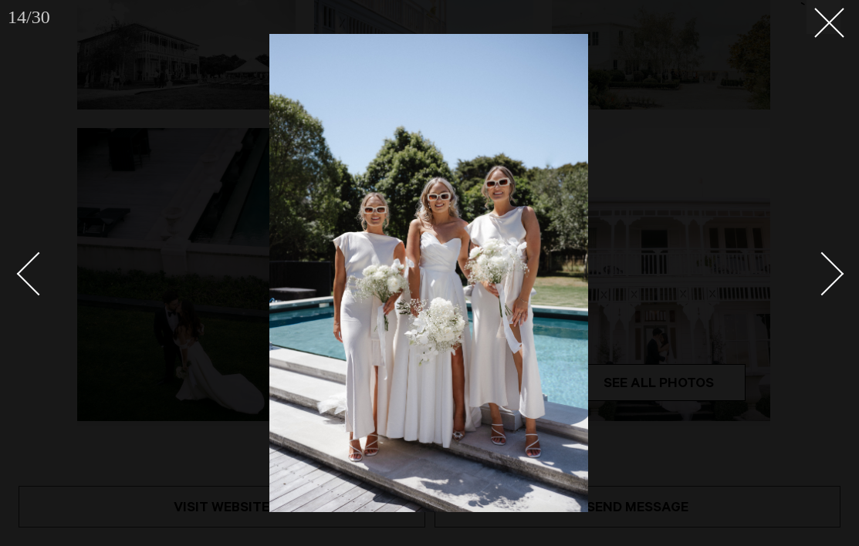
click at [817, 271] on div "Next slide" at bounding box center [822, 274] width 44 height 44
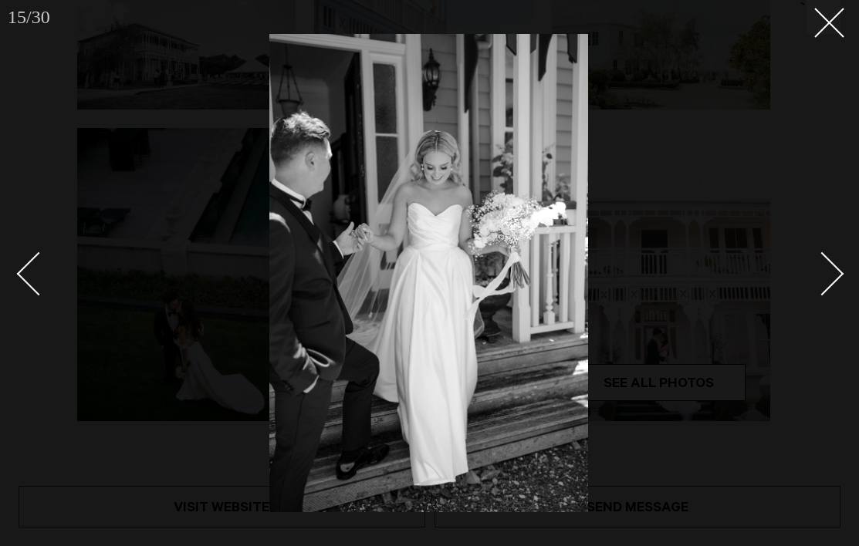
click at [817, 271] on div "Next slide" at bounding box center [822, 274] width 44 height 44
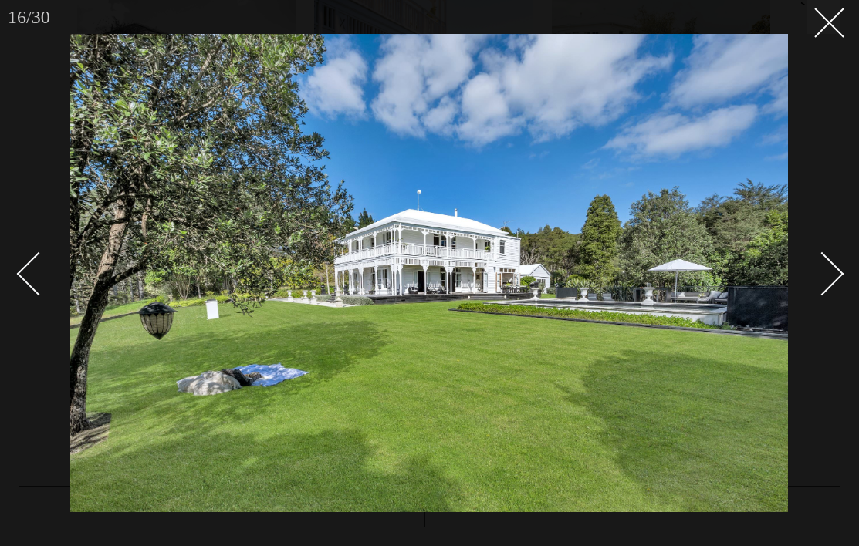
click at [817, 271] on div "Next slide" at bounding box center [822, 274] width 44 height 44
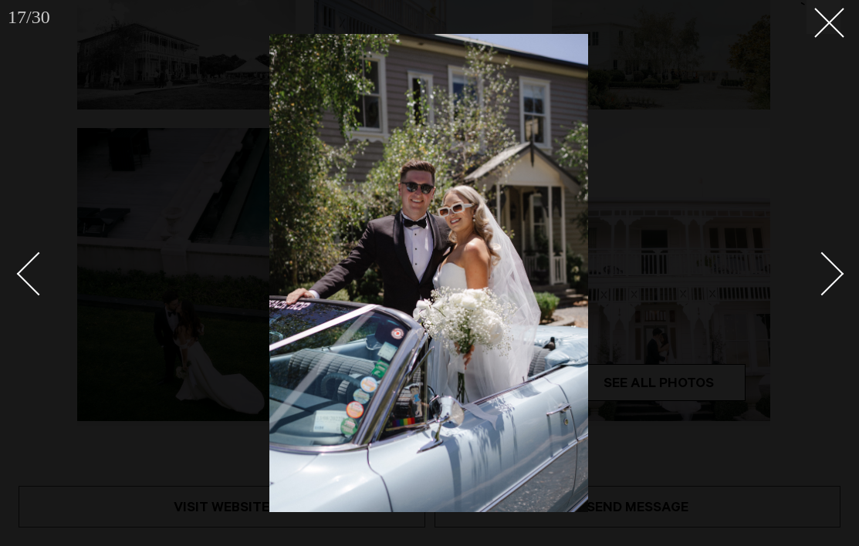
click at [817, 271] on div "Next slide" at bounding box center [822, 274] width 44 height 44
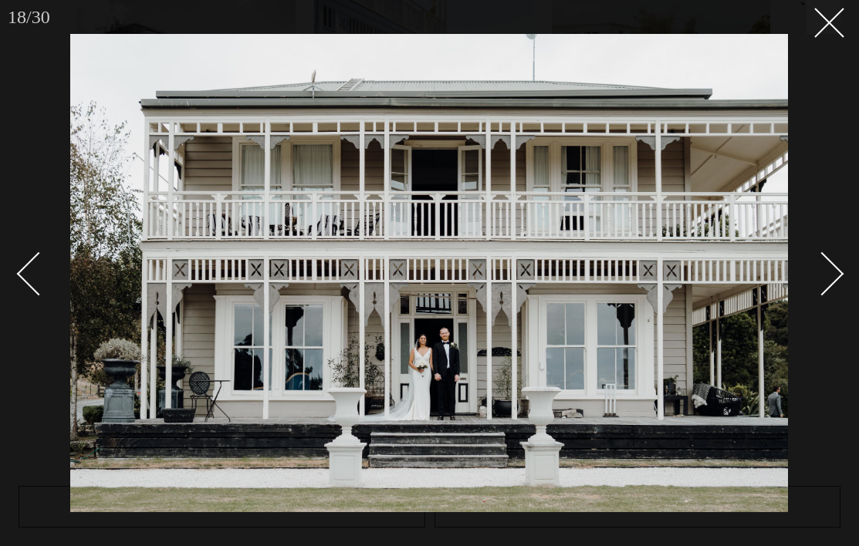
click at [817, 271] on div "Next slide" at bounding box center [822, 274] width 44 height 44
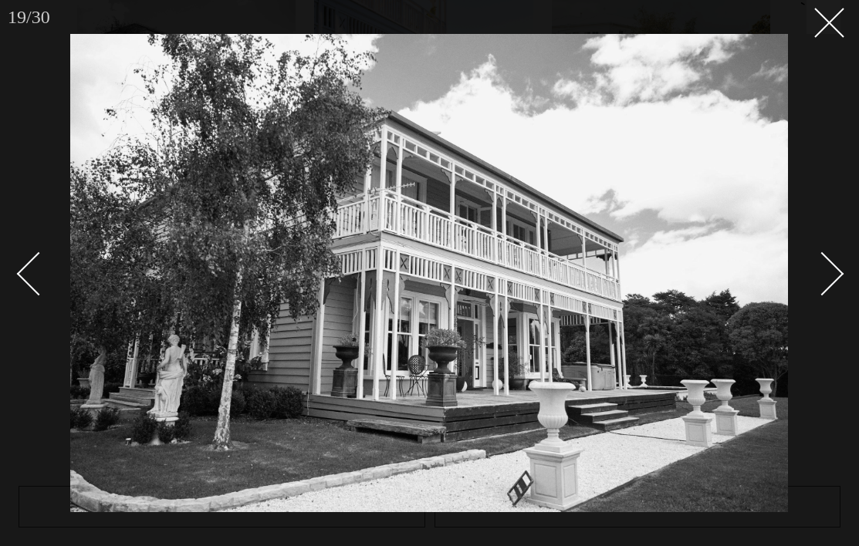
click at [817, 271] on div "Next slide" at bounding box center [822, 274] width 44 height 44
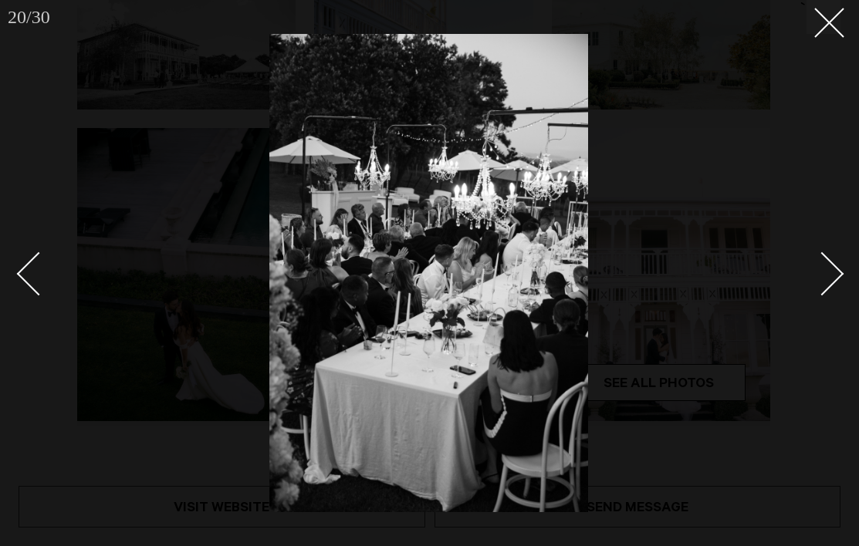
click at [817, 271] on div "Next slide" at bounding box center [822, 274] width 44 height 44
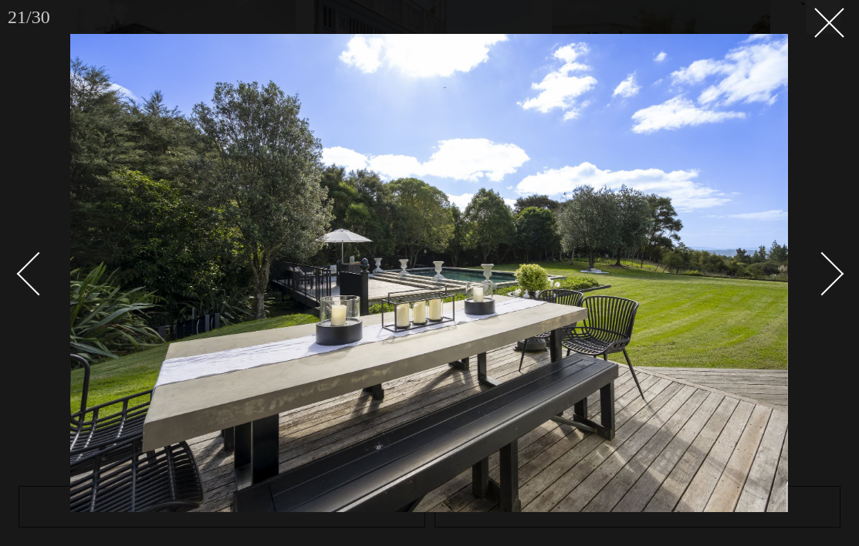
click at [817, 271] on div "Next slide" at bounding box center [822, 274] width 44 height 44
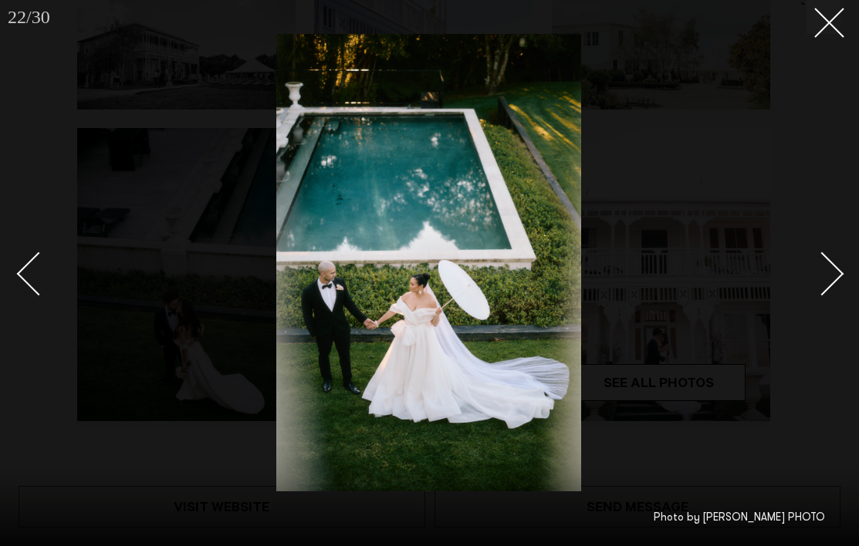
click at [822, 279] on div "Next slide" at bounding box center [822, 274] width 44 height 44
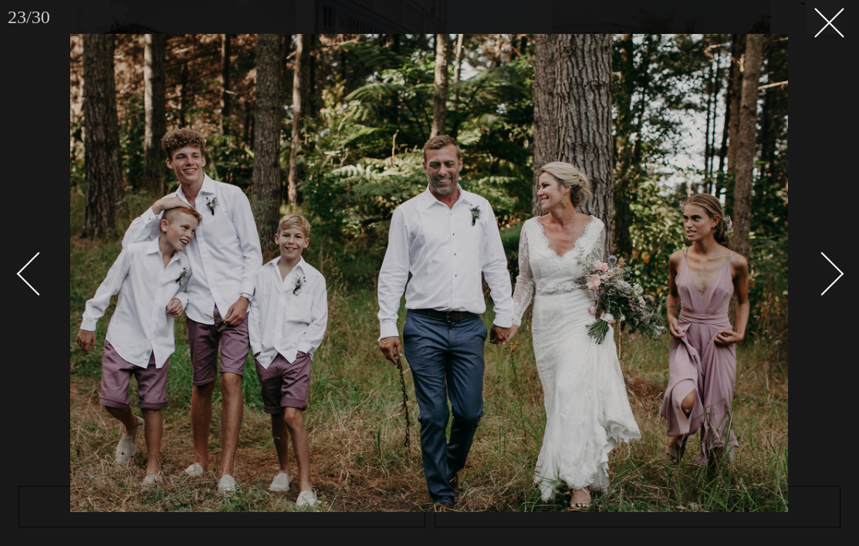
click at [822, 279] on div "Next slide" at bounding box center [822, 274] width 44 height 44
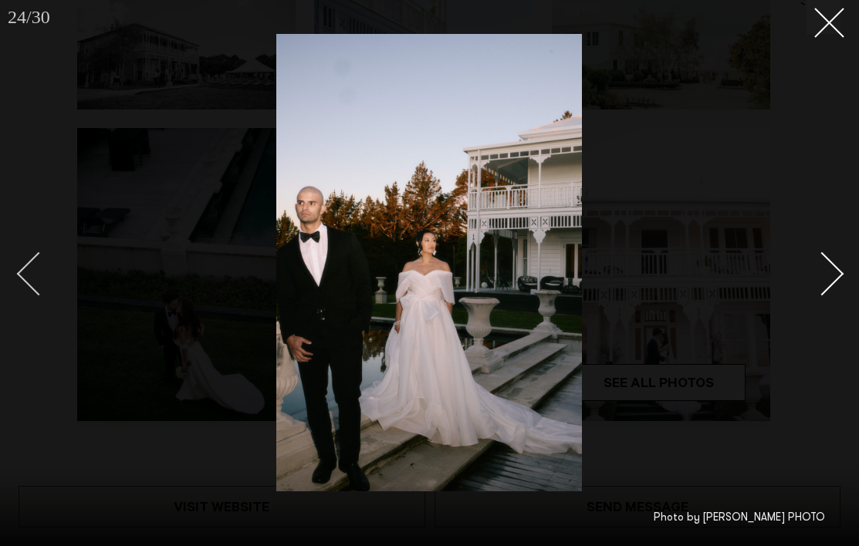
click at [39, 269] on div "Previous slide" at bounding box center [39, 274] width 44 height 44
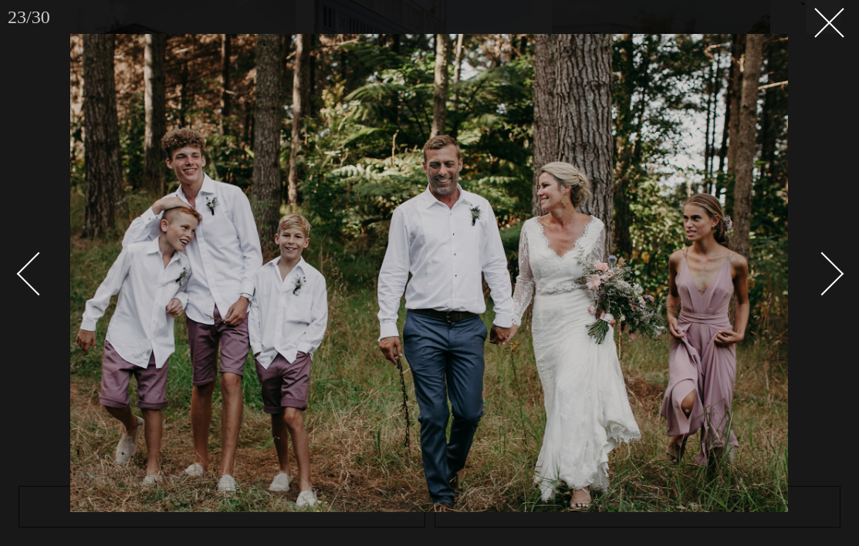
click at [823, 269] on div "Next slide" at bounding box center [822, 274] width 44 height 44
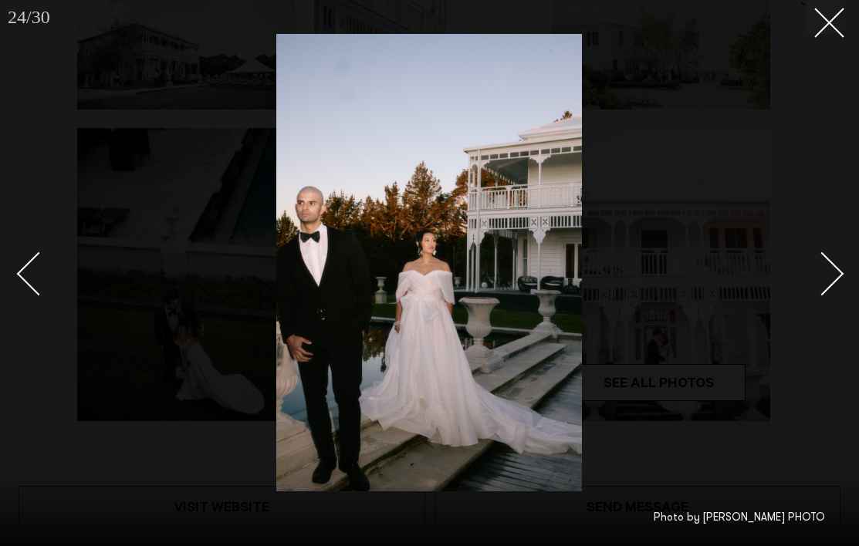
click at [823, 269] on div "Next slide" at bounding box center [822, 274] width 44 height 44
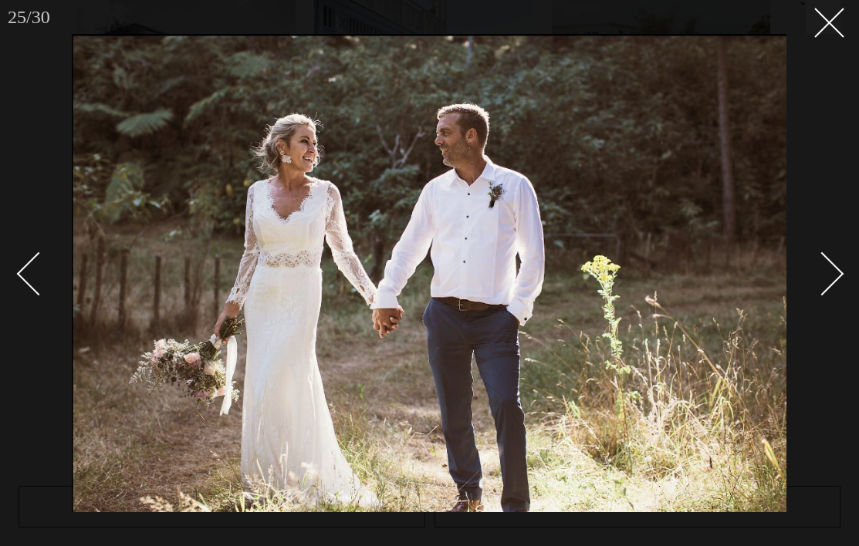
click at [823, 269] on div "Next slide" at bounding box center [822, 274] width 44 height 44
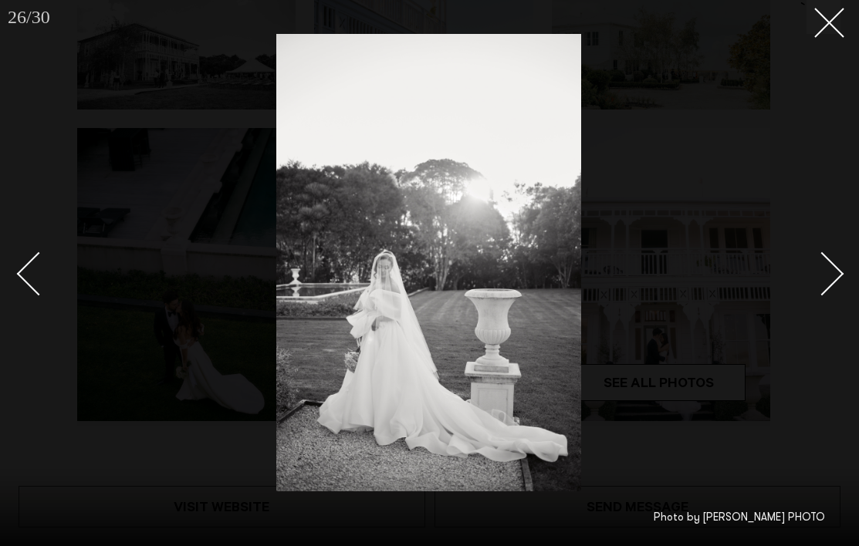
click at [823, 269] on div "Next slide" at bounding box center [822, 274] width 44 height 44
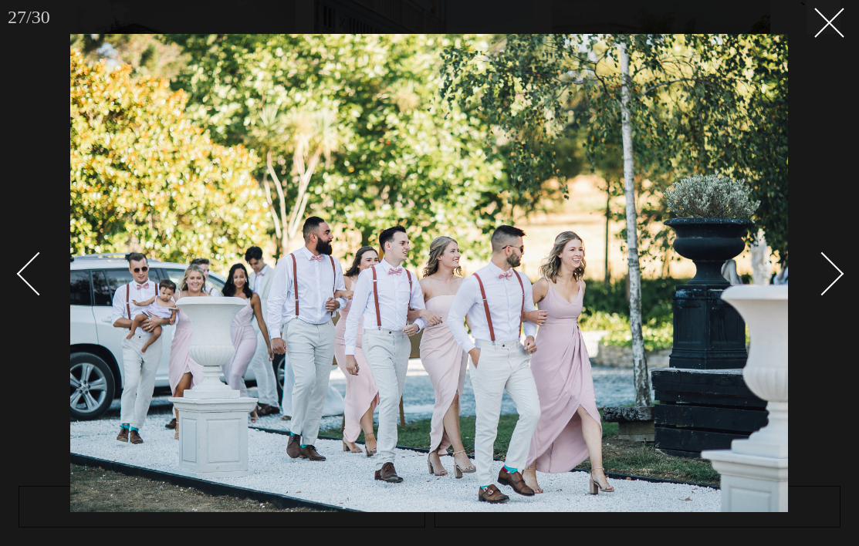
click at [823, 269] on div "Next slide" at bounding box center [822, 274] width 44 height 44
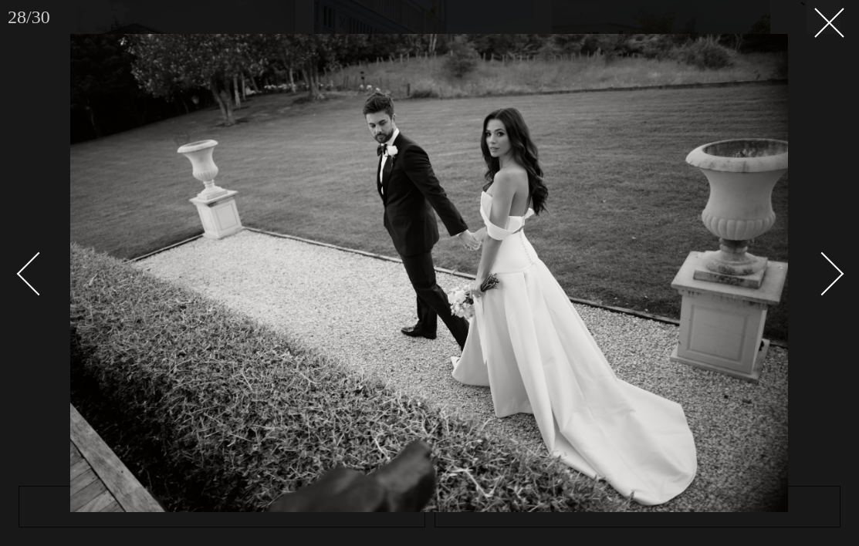
click at [823, 269] on div "Next slide" at bounding box center [822, 274] width 44 height 44
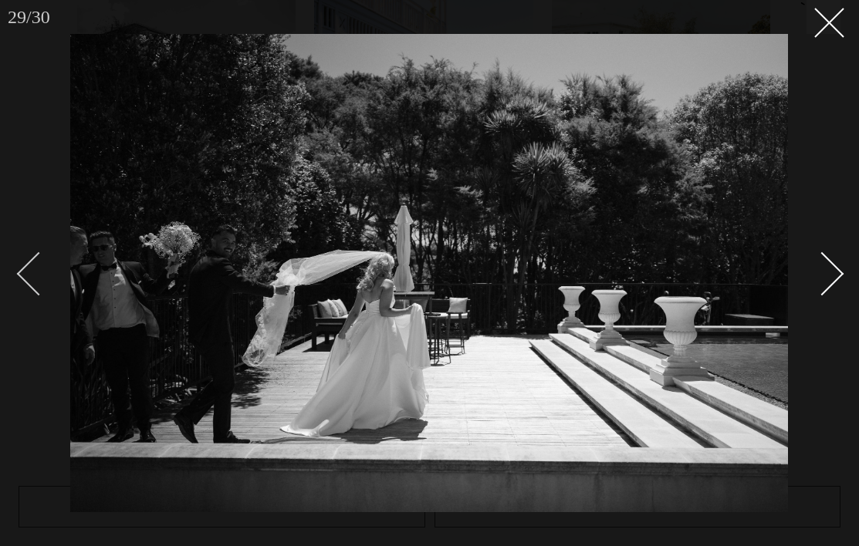
click at [45, 262] on div "Previous slide" at bounding box center [39, 274] width 44 height 44
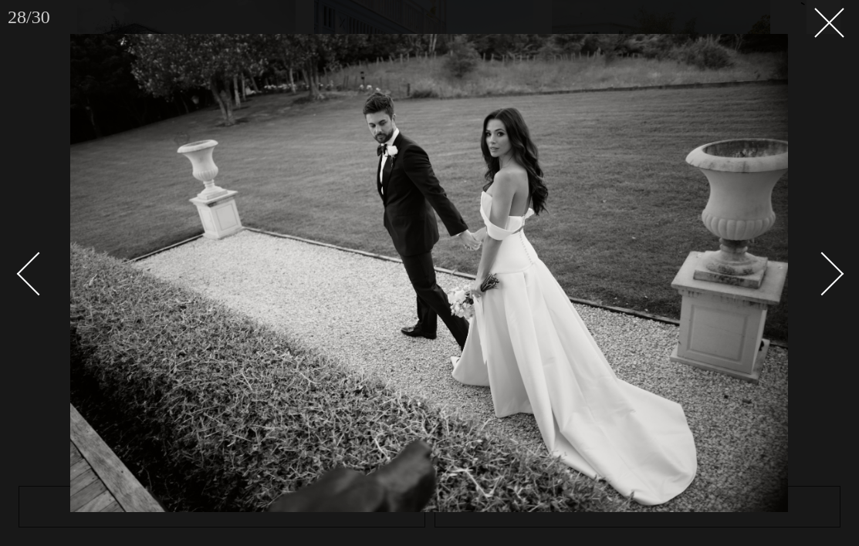
click at [825, 286] on div "Next slide" at bounding box center [822, 274] width 44 height 44
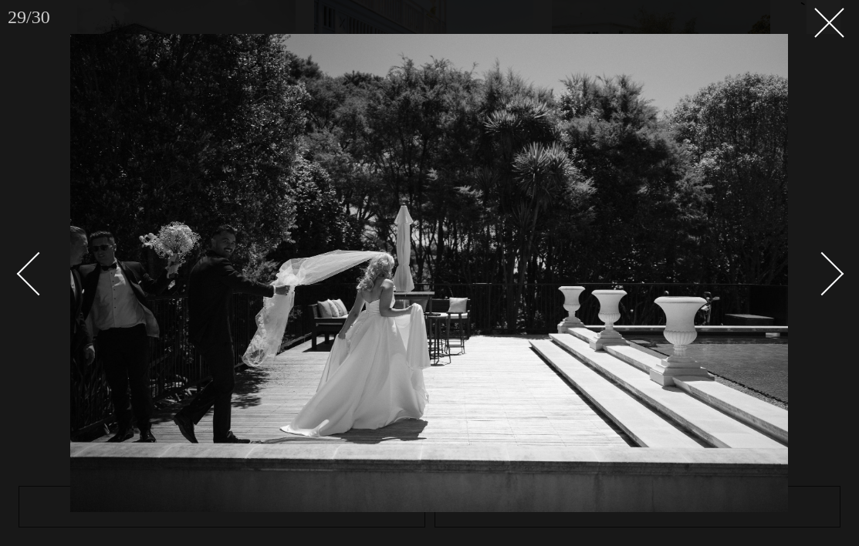
click at [822, 287] on div "Next slide" at bounding box center [822, 274] width 44 height 44
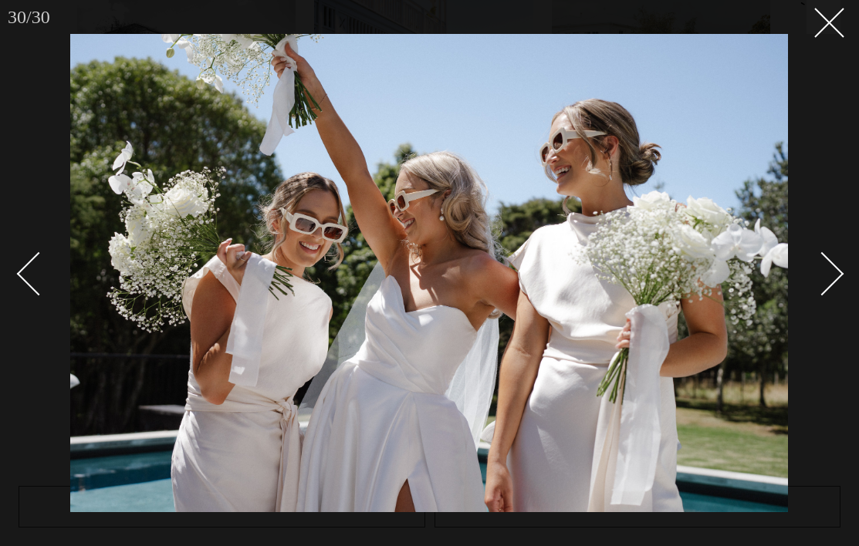
click at [822, 287] on div "Next slide" at bounding box center [822, 274] width 44 height 44
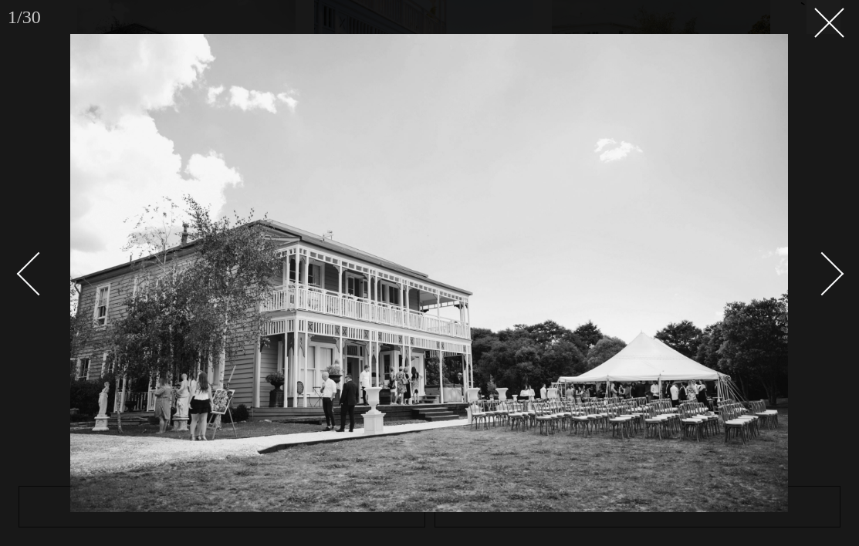
click at [822, 287] on div "Next slide" at bounding box center [822, 274] width 44 height 44
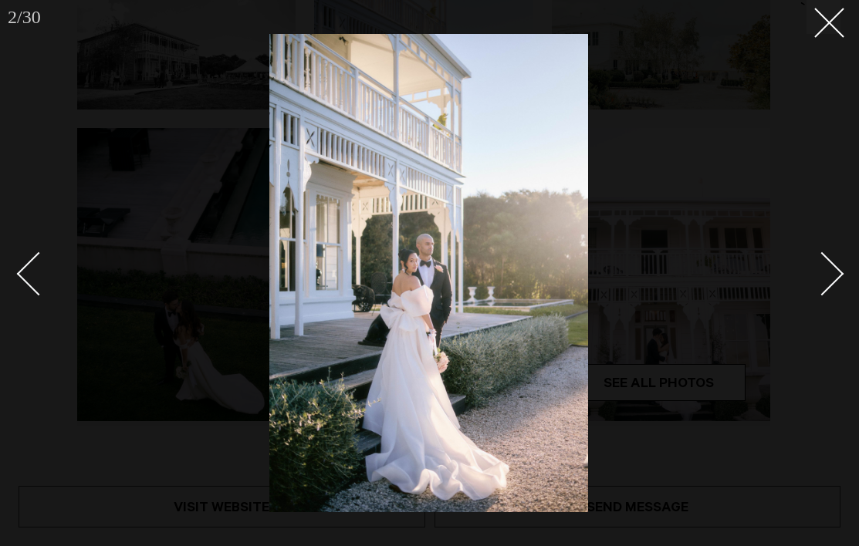
click at [822, 287] on div "Next slide" at bounding box center [822, 274] width 44 height 44
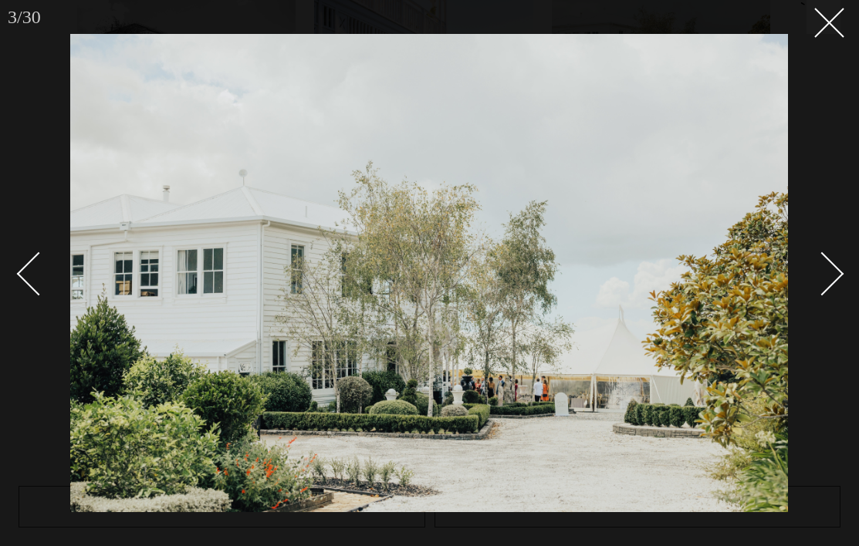
click at [822, 287] on div "Next slide" at bounding box center [822, 274] width 44 height 44
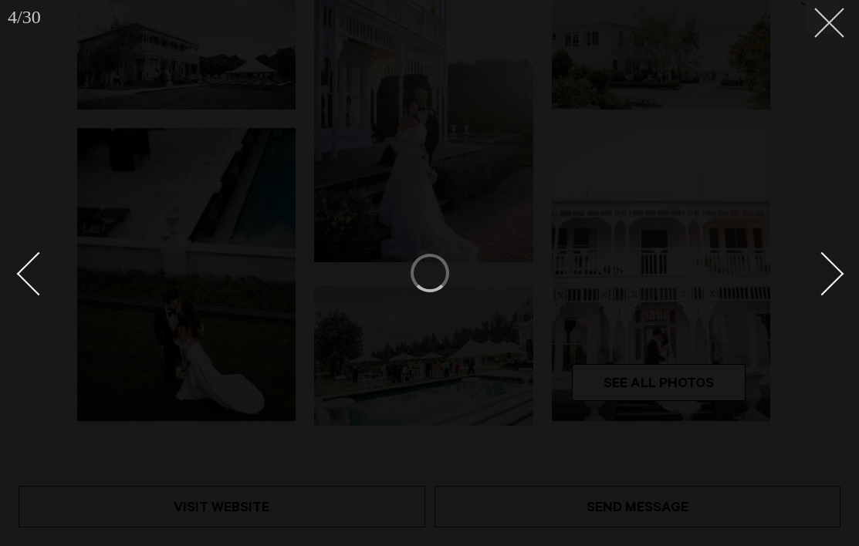
click at [822, 29] on line at bounding box center [829, 22] width 29 height 29
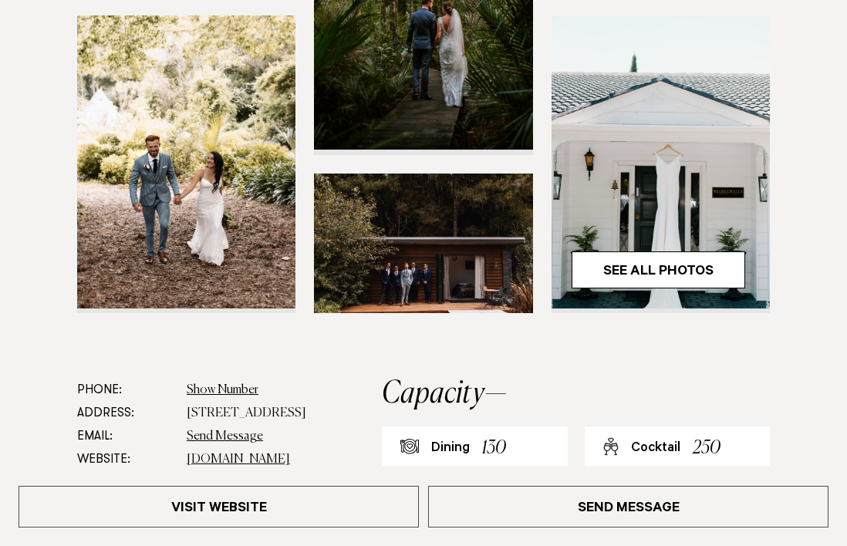
scroll to position [463, 0]
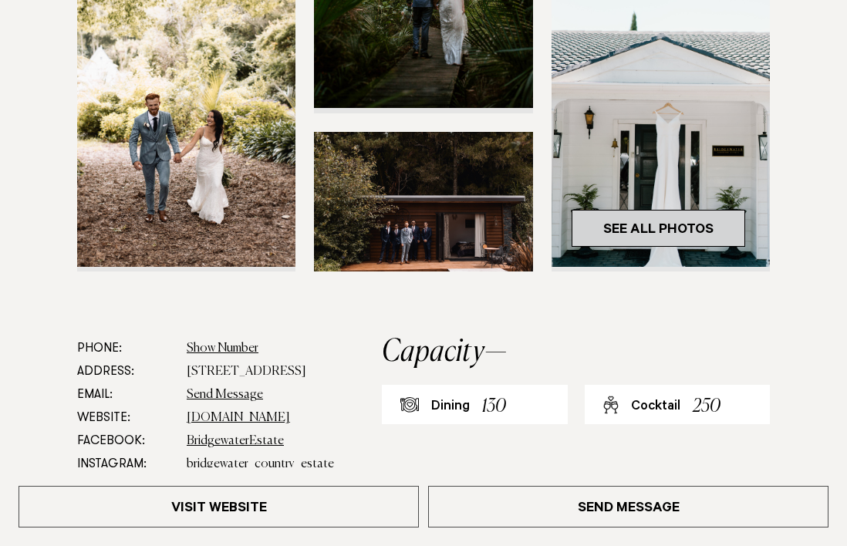
click at [667, 247] on link "See All Photos" at bounding box center [659, 228] width 174 height 37
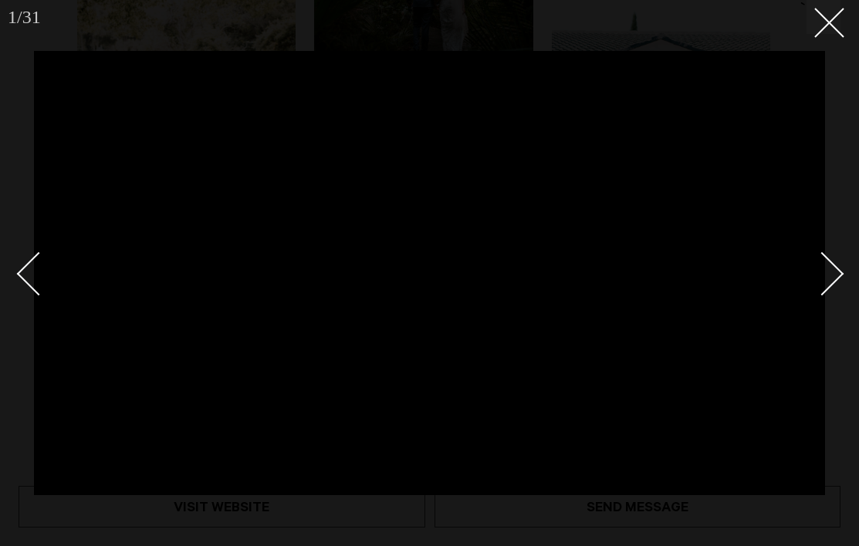
click at [818, 271] on div "Next slide" at bounding box center [822, 274] width 44 height 44
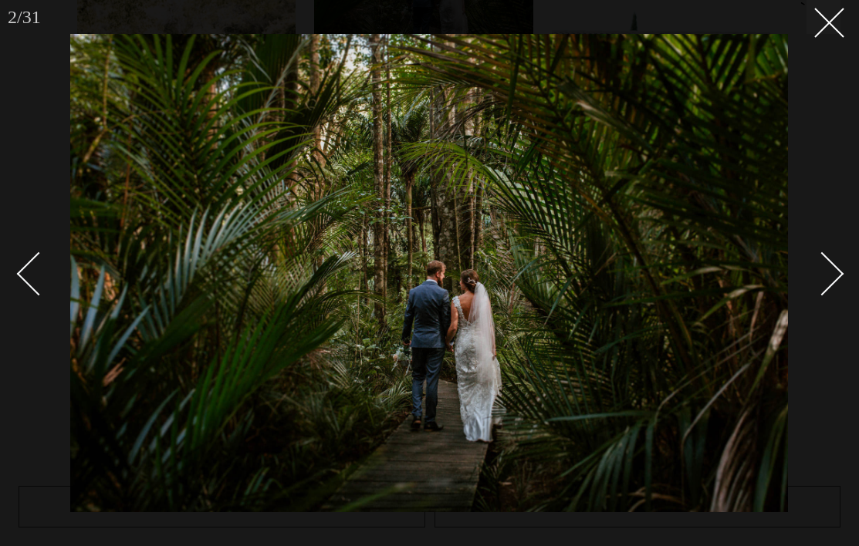
click at [814, 271] on div "Next slide" at bounding box center [822, 274] width 44 height 44
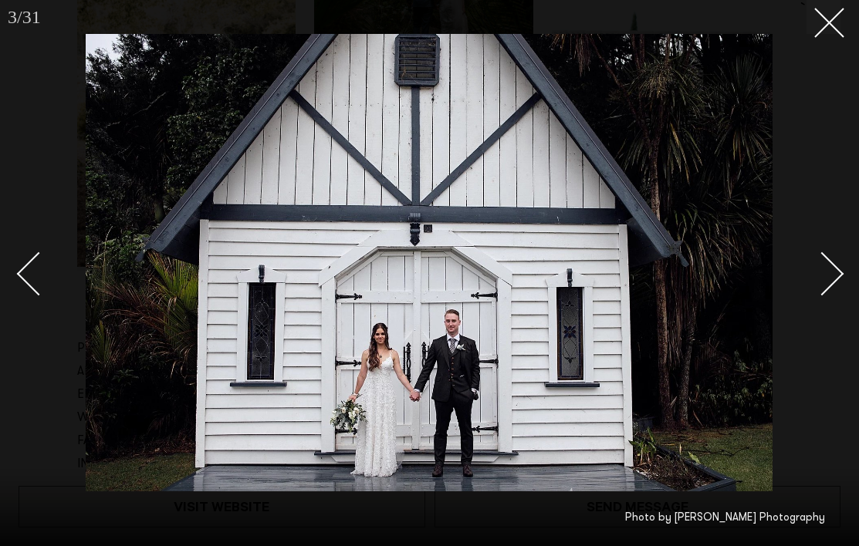
click at [817, 271] on div "Next slide" at bounding box center [822, 274] width 44 height 44
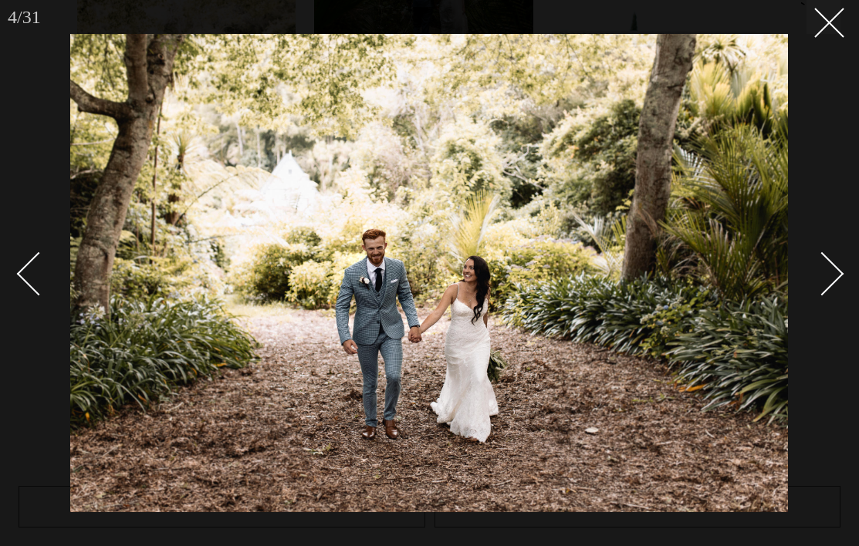
click at [814, 271] on div "Next slide" at bounding box center [822, 274] width 44 height 44
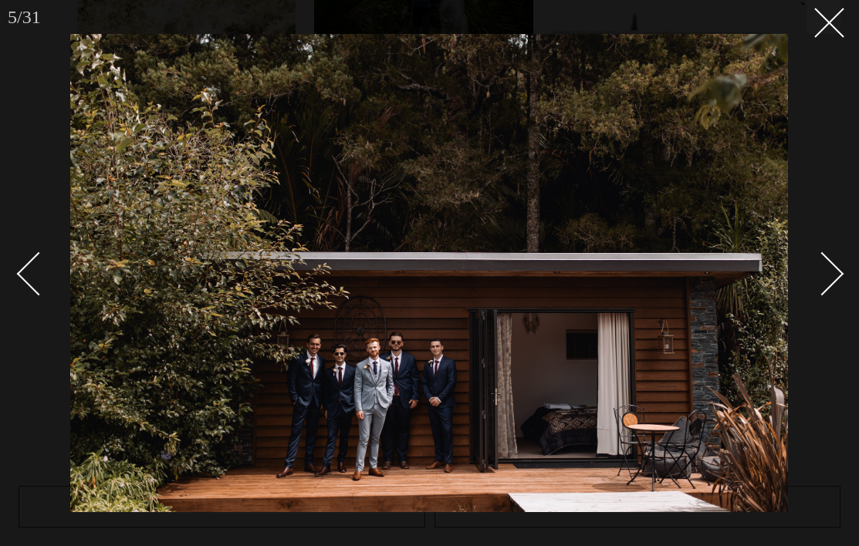
click at [814, 271] on div "Next slide" at bounding box center [822, 274] width 44 height 44
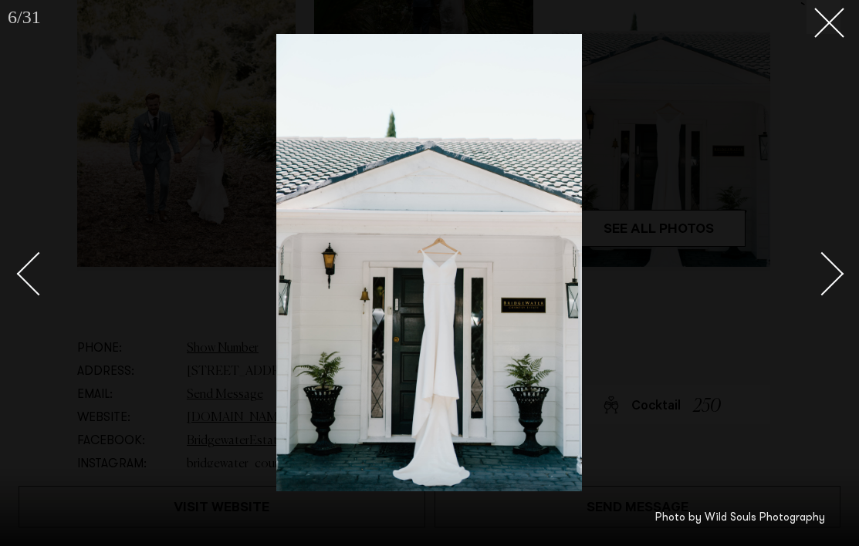
click at [827, 269] on div "Next slide" at bounding box center [822, 274] width 44 height 44
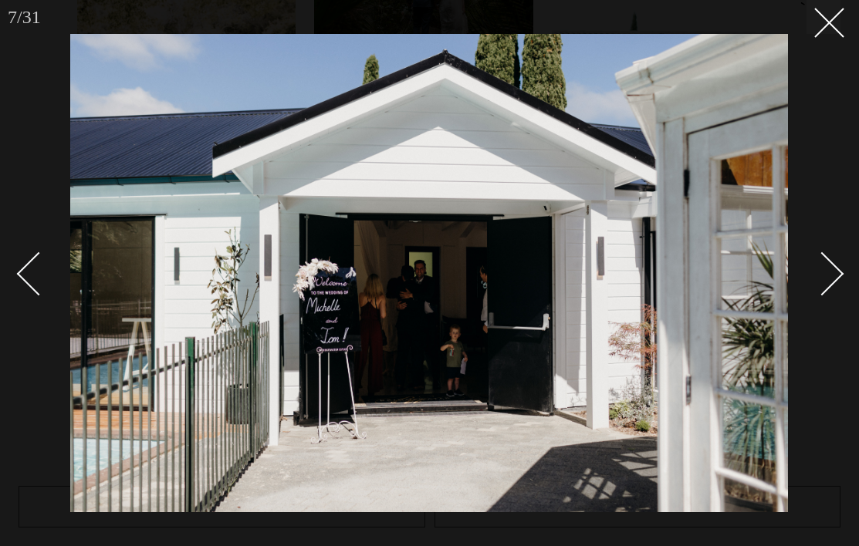
click at [823, 271] on div "Next slide" at bounding box center [822, 274] width 44 height 44
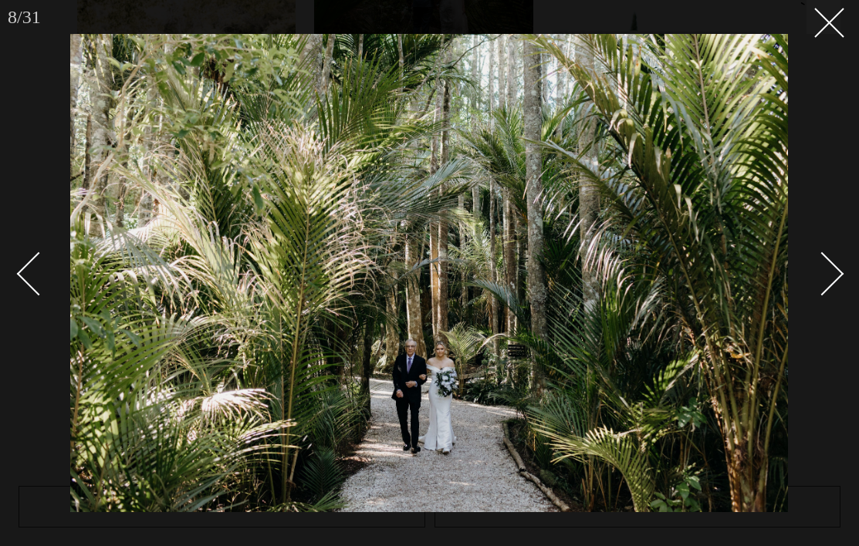
click at [825, 271] on div "Next slide" at bounding box center [822, 274] width 44 height 44
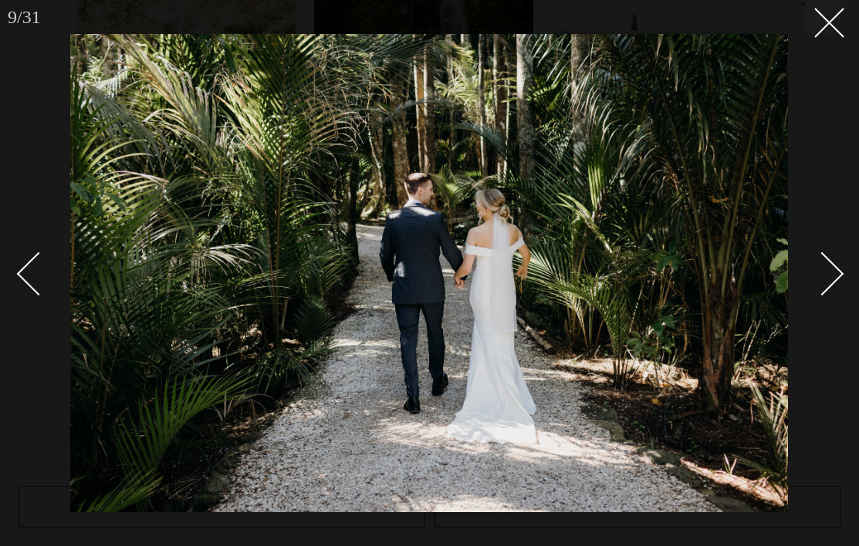
click at [825, 271] on div "Next slide" at bounding box center [822, 274] width 44 height 44
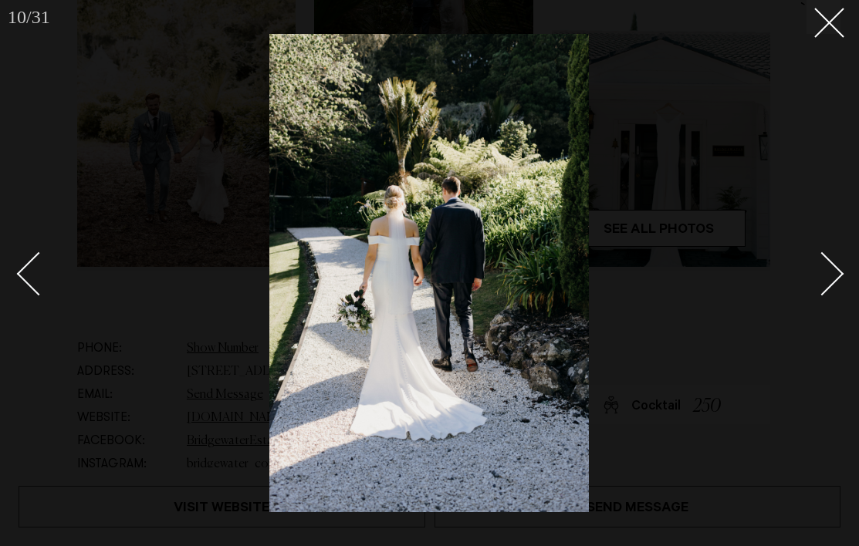
click at [825, 271] on div "Next slide" at bounding box center [822, 274] width 44 height 44
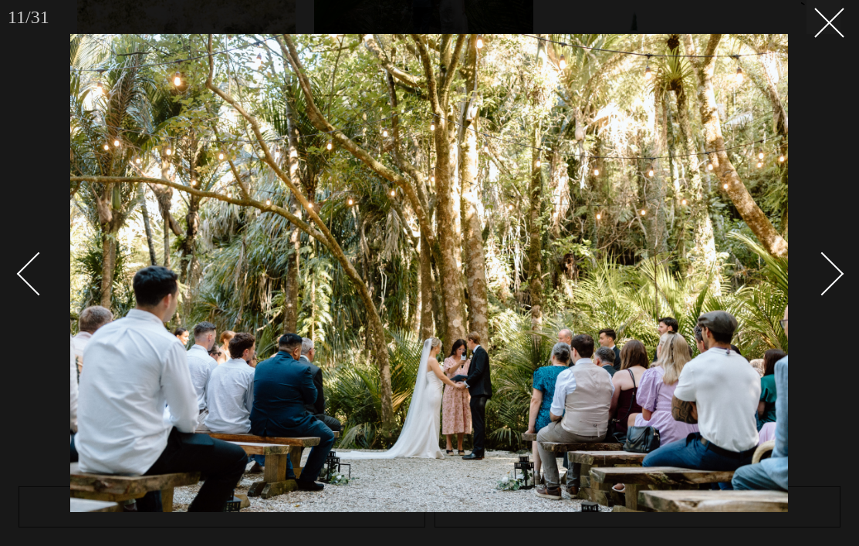
click at [825, 271] on div "Next slide" at bounding box center [822, 274] width 44 height 44
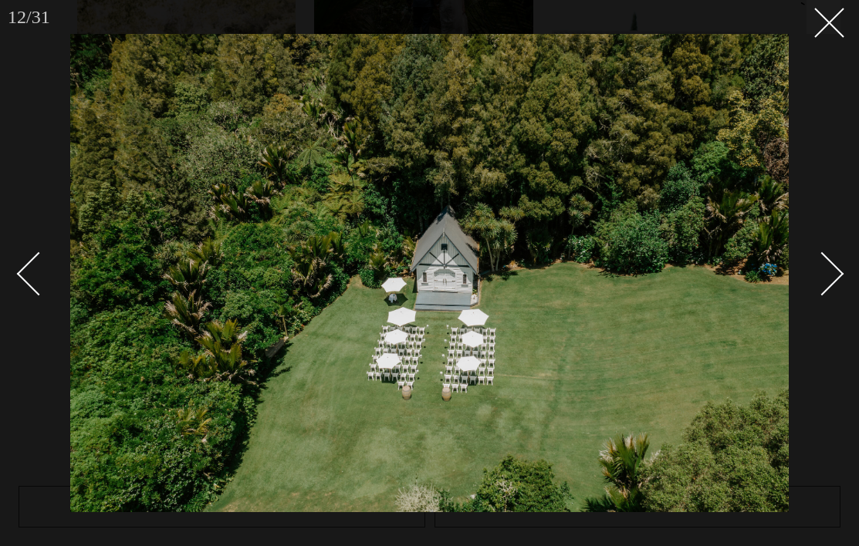
click at [50, 306] on link at bounding box center [46, 273] width 54 height 77
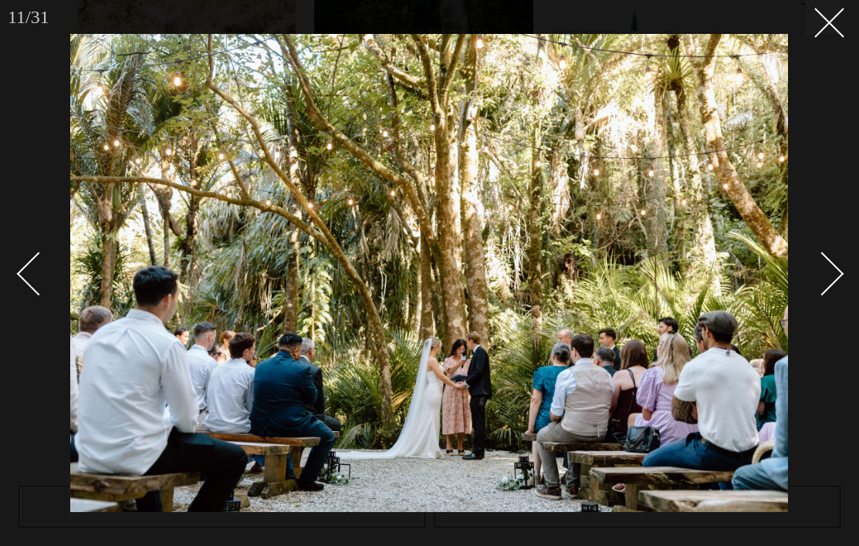
click at [804, 269] on div "Next slide" at bounding box center [822, 274] width 44 height 44
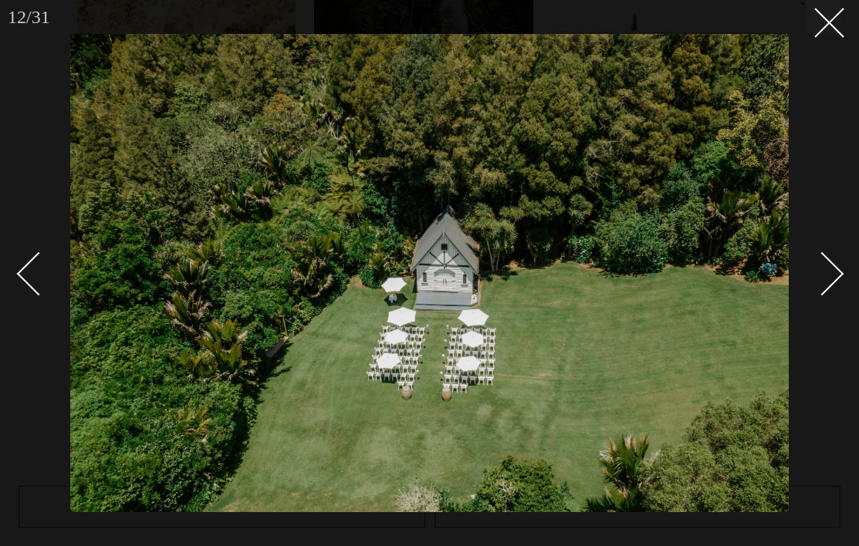
click at [804, 269] on div "Next slide" at bounding box center [822, 274] width 44 height 44
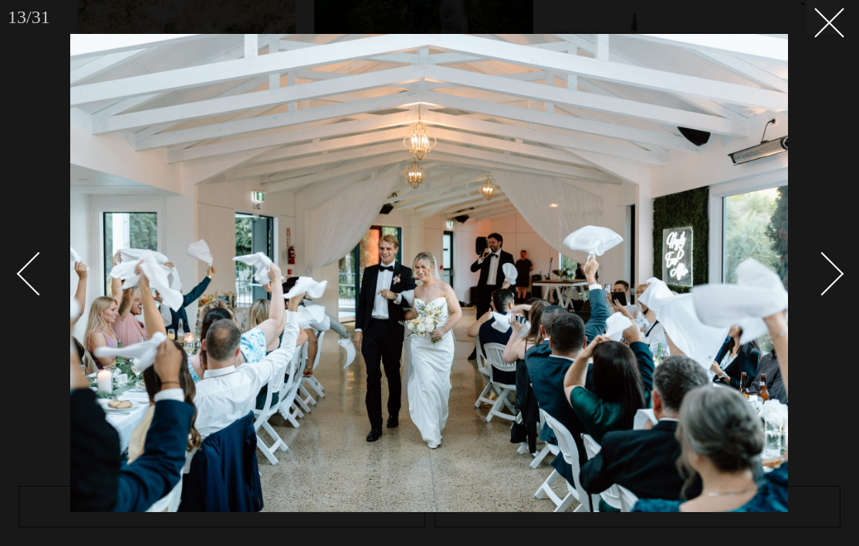
click at [803, 270] on div "Next slide" at bounding box center [822, 274] width 44 height 44
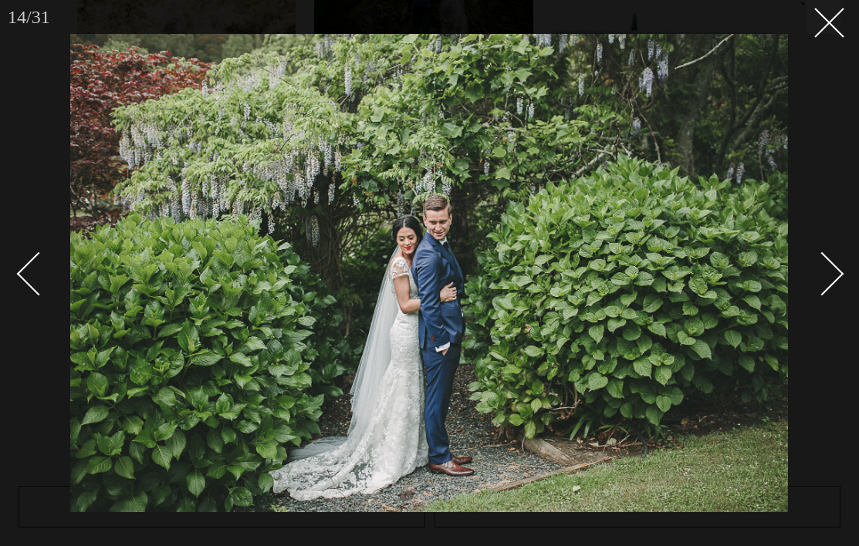
click at [803, 270] on div "Next slide" at bounding box center [822, 274] width 44 height 44
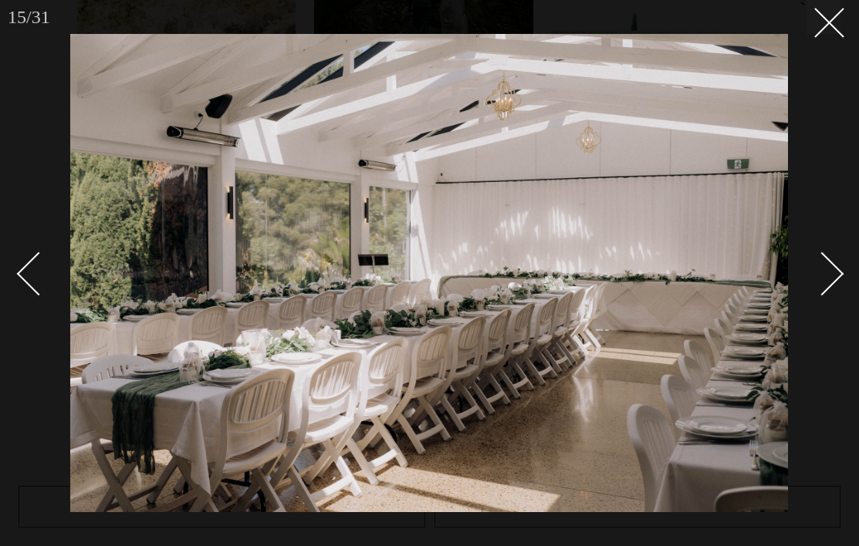
click at [820, 272] on div "Next slide" at bounding box center [822, 274] width 44 height 44
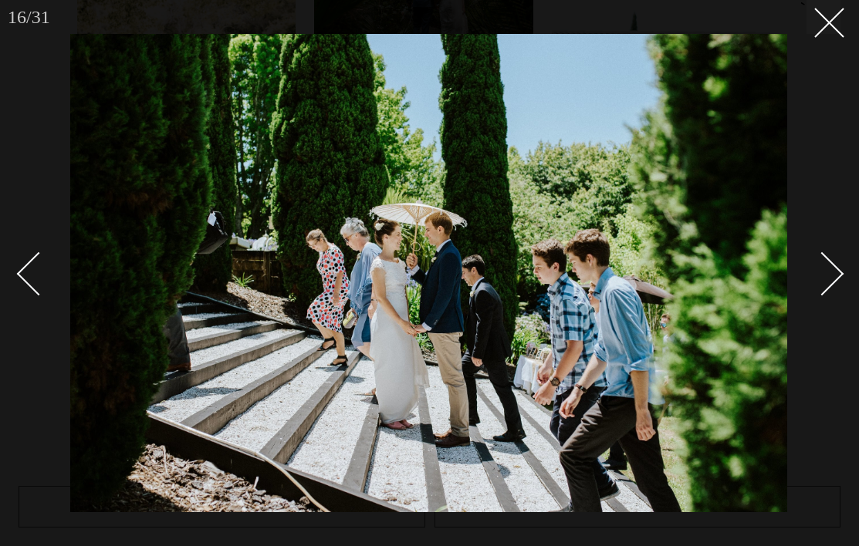
click at [816, 274] on div "Next slide" at bounding box center [822, 274] width 44 height 44
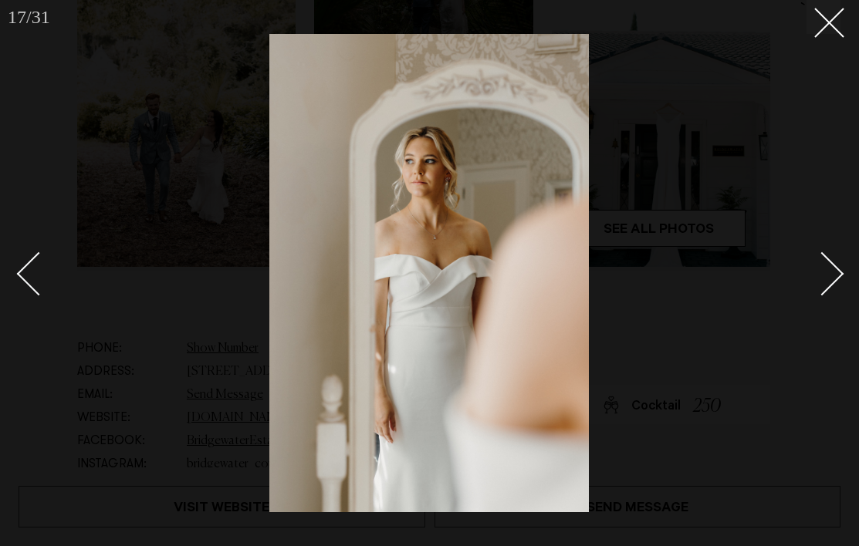
click at [816, 274] on div "Next slide" at bounding box center [822, 274] width 44 height 44
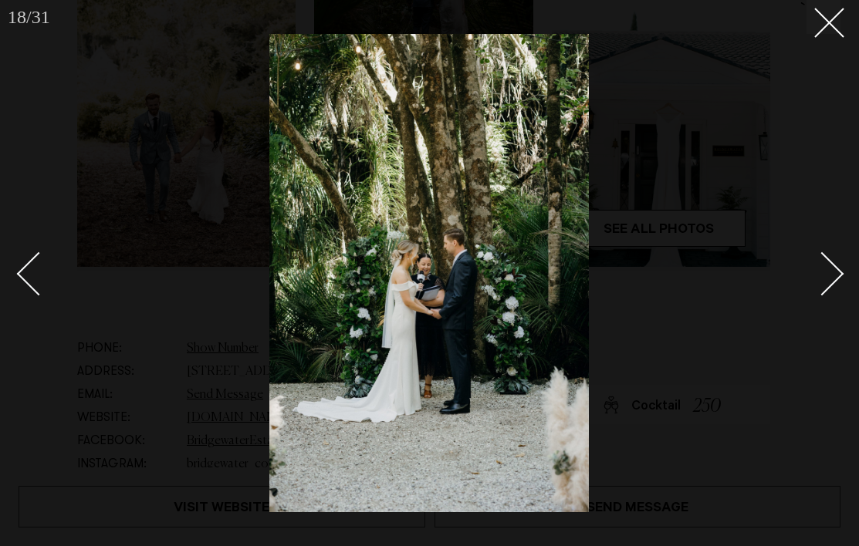
click at [847, 271] on div at bounding box center [429, 273] width 859 height 546
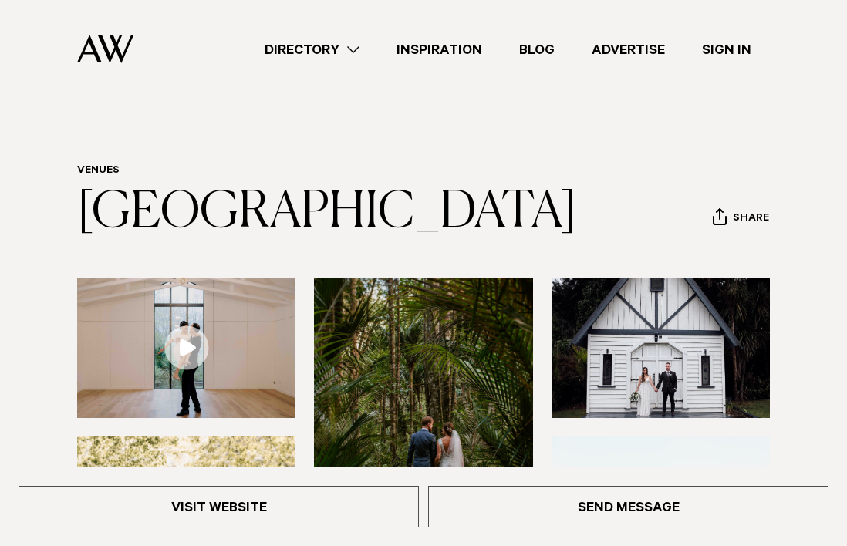
drag, startPoint x: 57, startPoint y: 211, endPoint x: 241, endPoint y: 268, distance: 192.3
click at [241, 241] on div "Venues [GEOGRAPHIC_DATA] Share Copy Link Email twitter" at bounding box center [423, 202] width 823 height 76
copy link "[GEOGRAPHIC_DATA]"
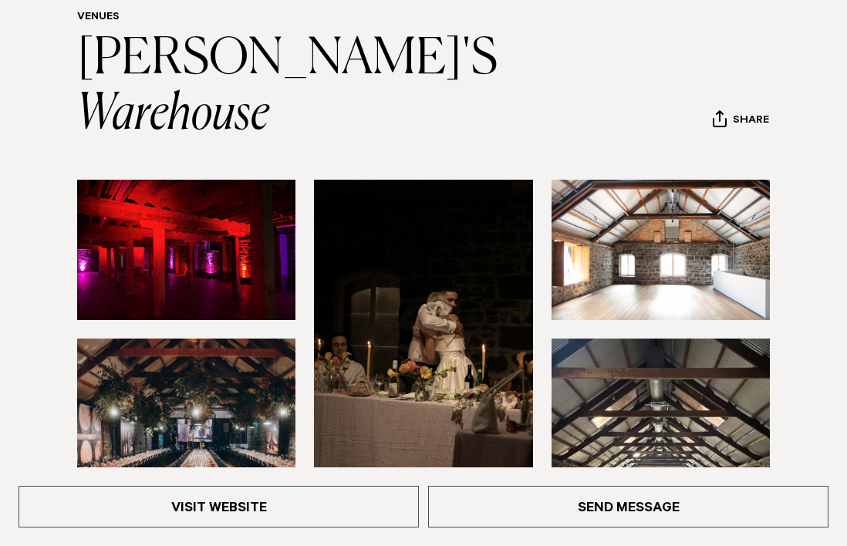
scroll to position [309, 0]
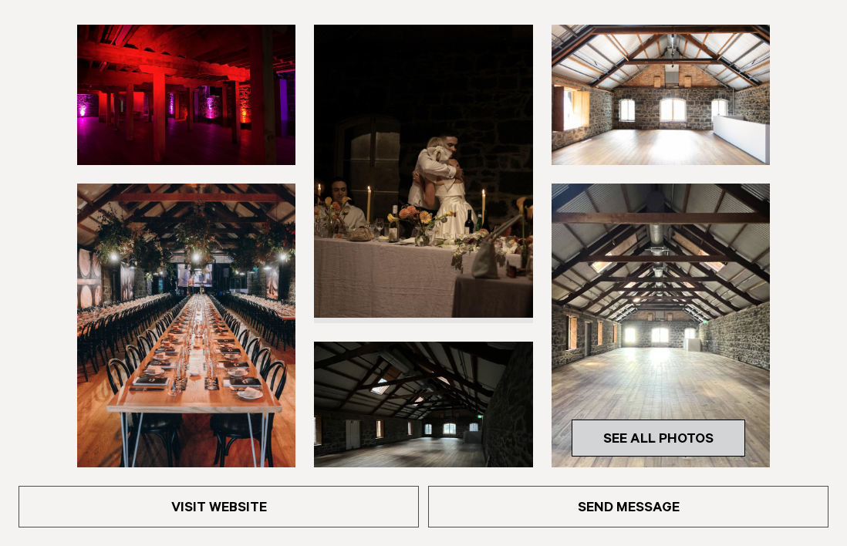
click at [692, 420] on link "See All Photos" at bounding box center [659, 438] width 174 height 37
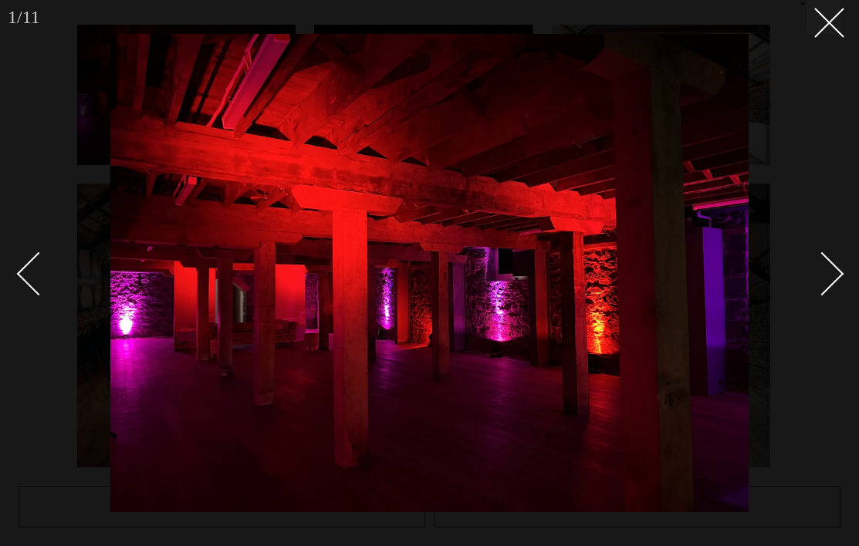
click at [823, 277] on div "Next slide" at bounding box center [822, 274] width 44 height 44
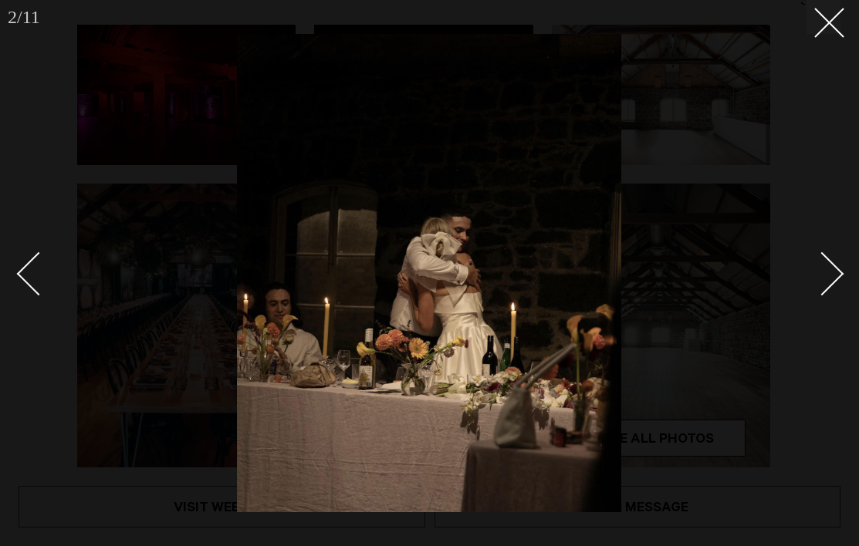
click at [823, 277] on div "Next slide" at bounding box center [822, 274] width 44 height 44
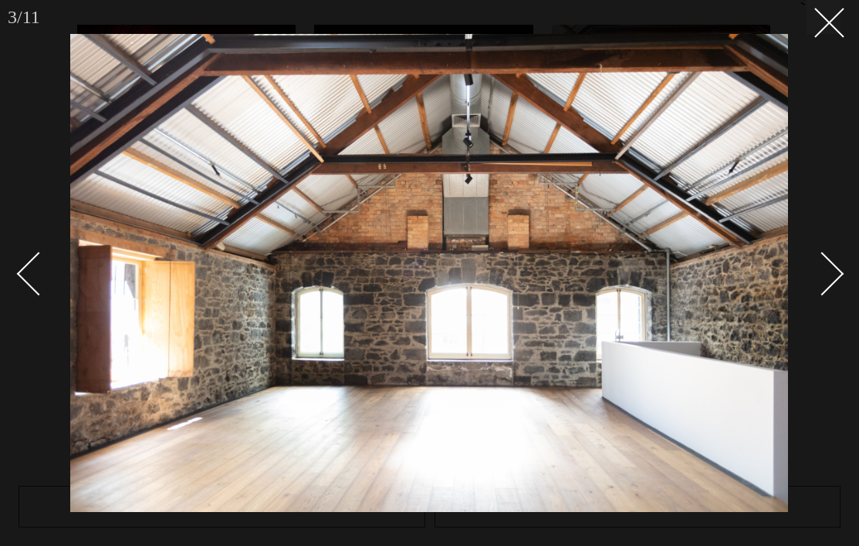
click at [823, 277] on div "Next slide" at bounding box center [822, 274] width 44 height 44
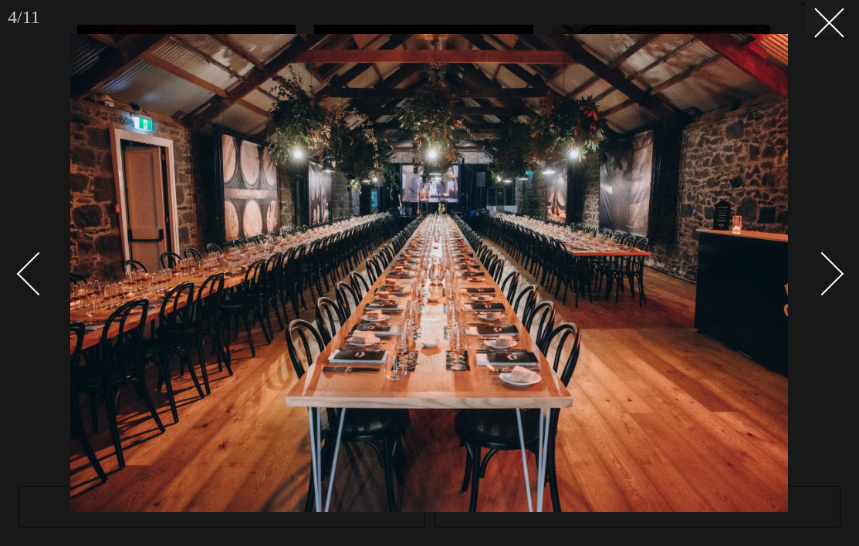
click at [823, 277] on div "Next slide" at bounding box center [822, 274] width 44 height 44
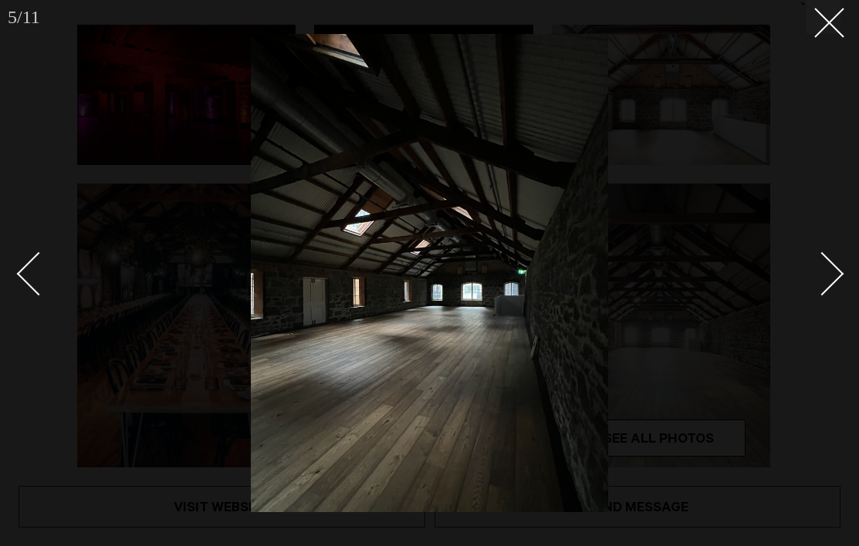
click at [823, 277] on div "Next slide" at bounding box center [822, 274] width 44 height 44
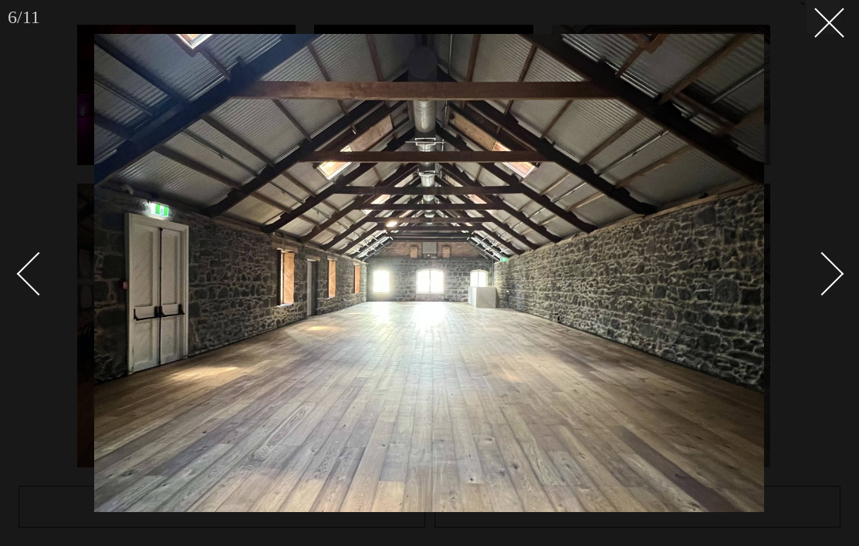
click at [823, 277] on div "Next slide" at bounding box center [822, 274] width 44 height 44
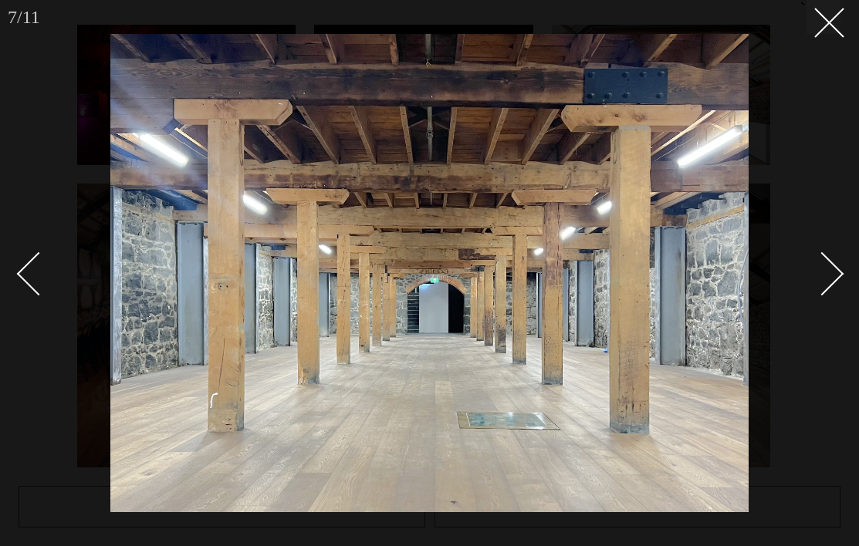
click at [823, 277] on div "Next slide" at bounding box center [822, 274] width 44 height 44
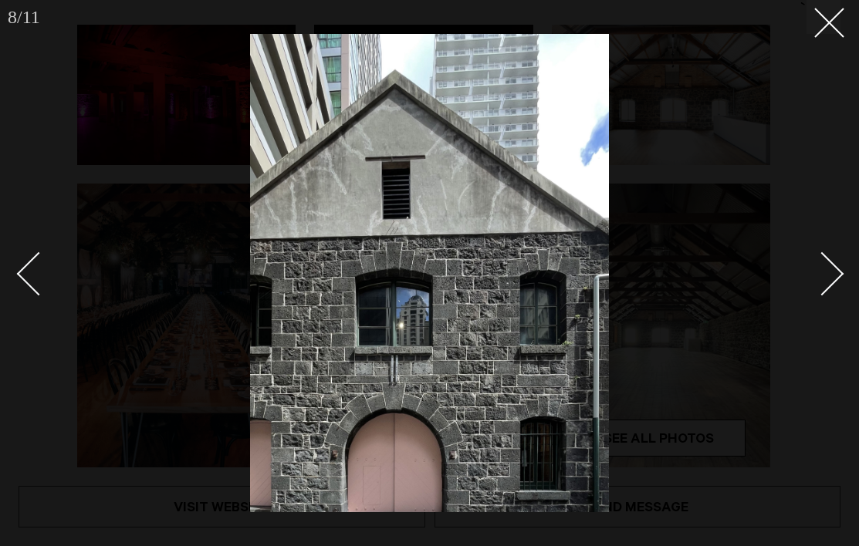
click at [823, 277] on div "Next slide" at bounding box center [822, 274] width 44 height 44
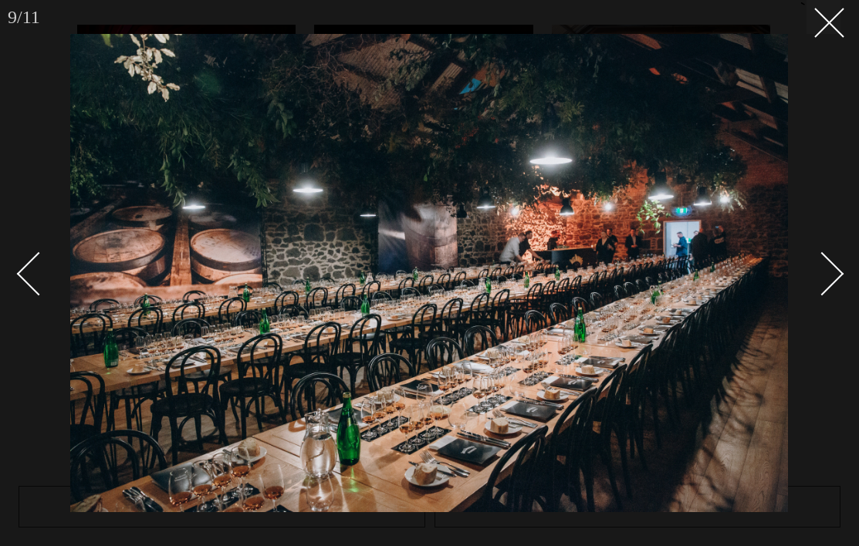
click at [823, 277] on div "Next slide" at bounding box center [822, 274] width 44 height 44
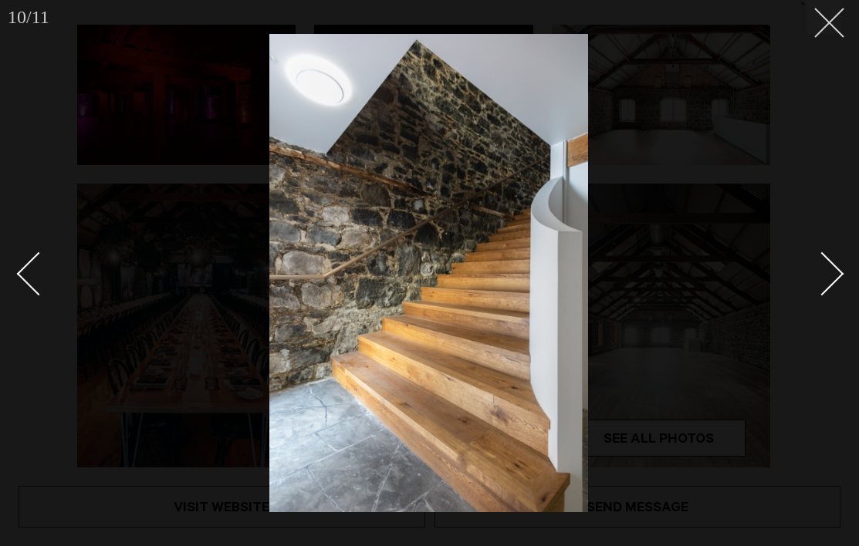
click at [832, 17] on icon at bounding box center [823, 17] width 19 height 19
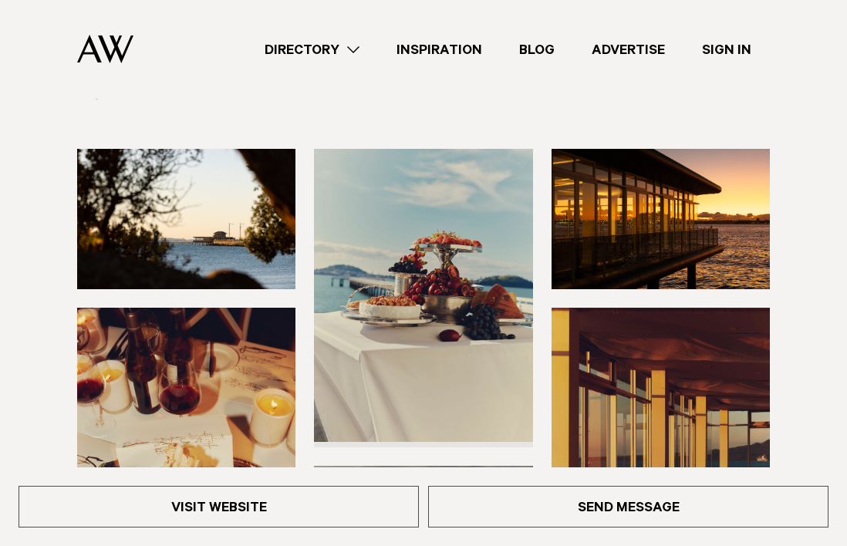
scroll to position [309, 0]
